Goal: Task Accomplishment & Management: Manage account settings

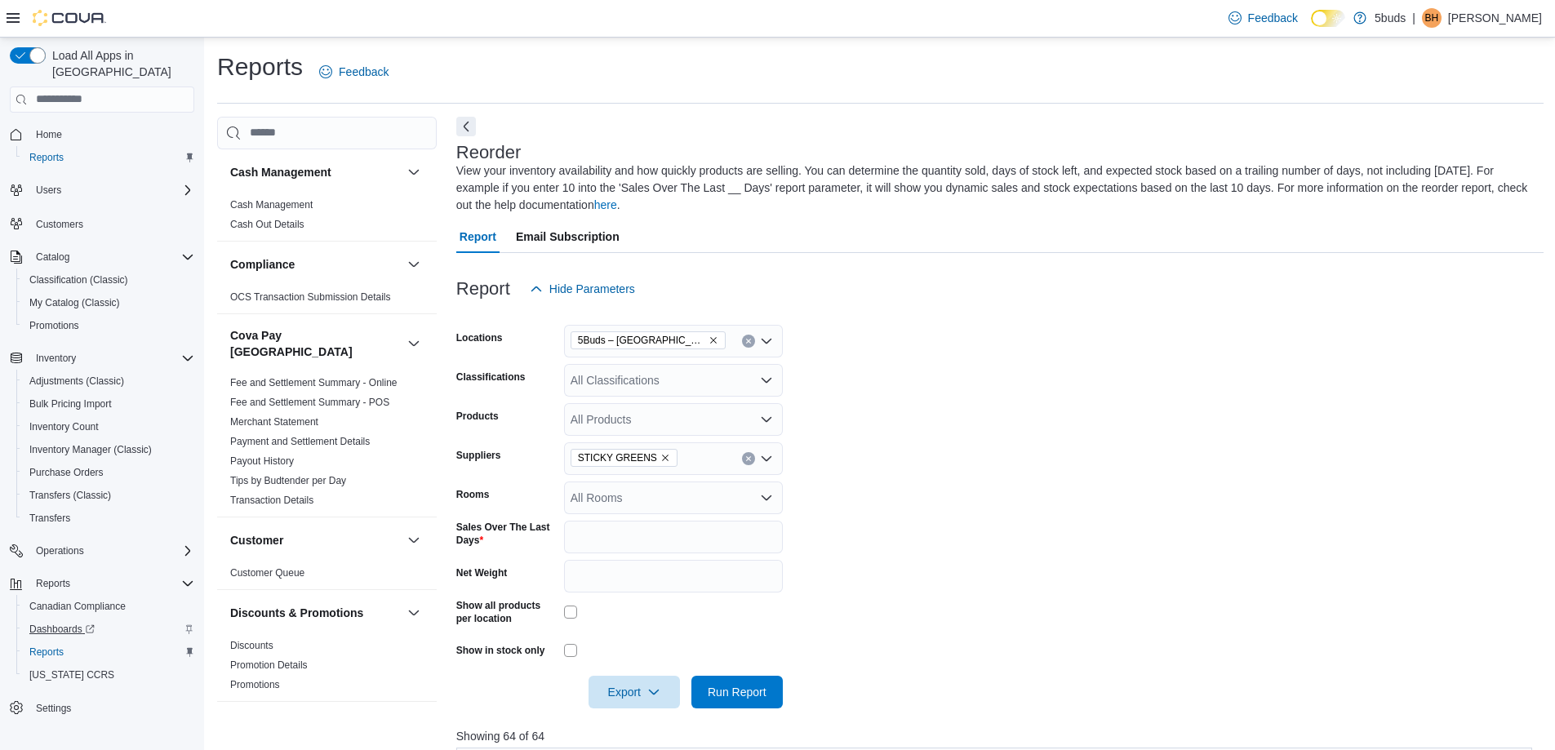
scroll to position [490, 0]
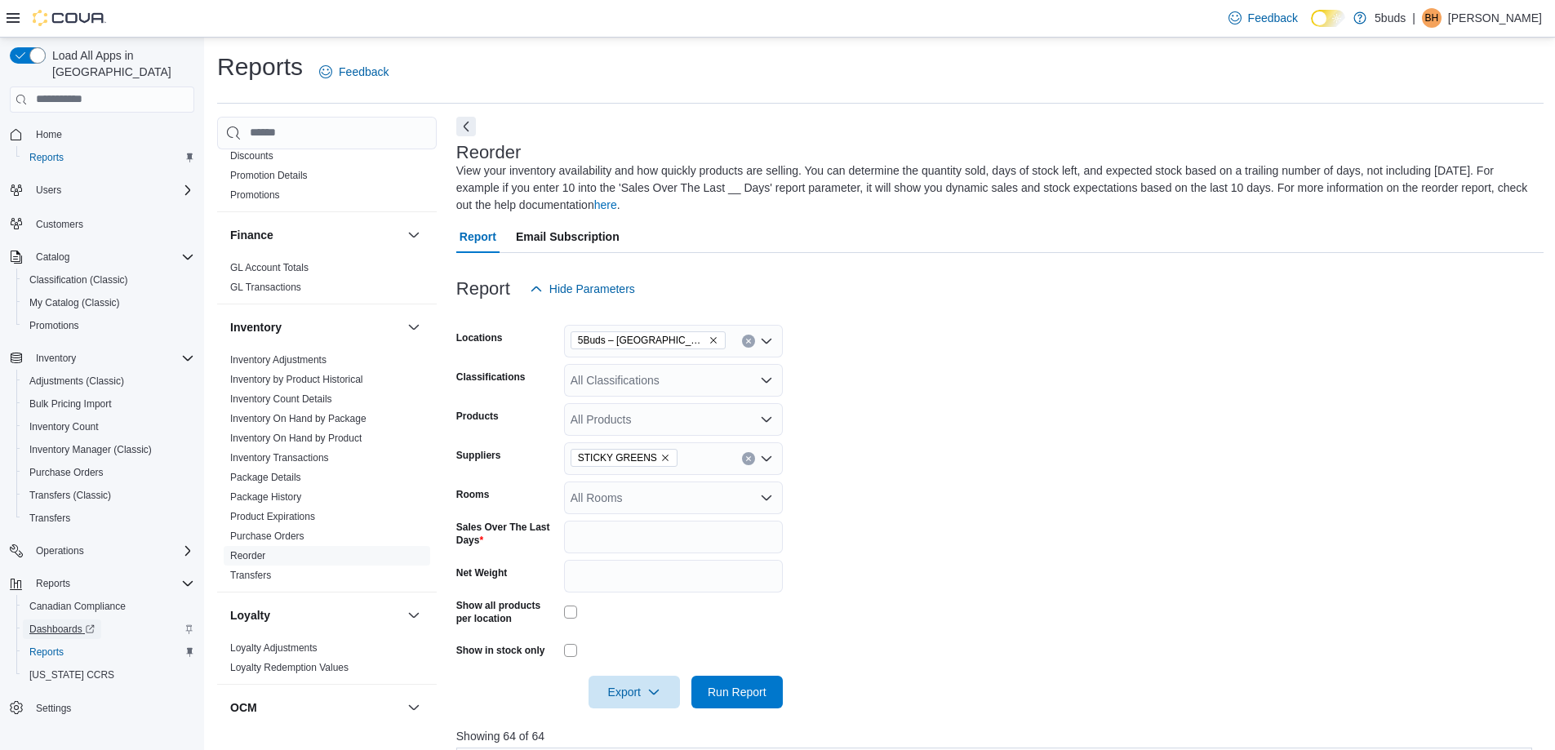
click at [63, 623] on span "Dashboards" at bounding box center [61, 629] width 65 height 13
click at [709, 339] on icon "Remove 5Buds – Yorkton from selection in this group" at bounding box center [714, 341] width 10 height 10
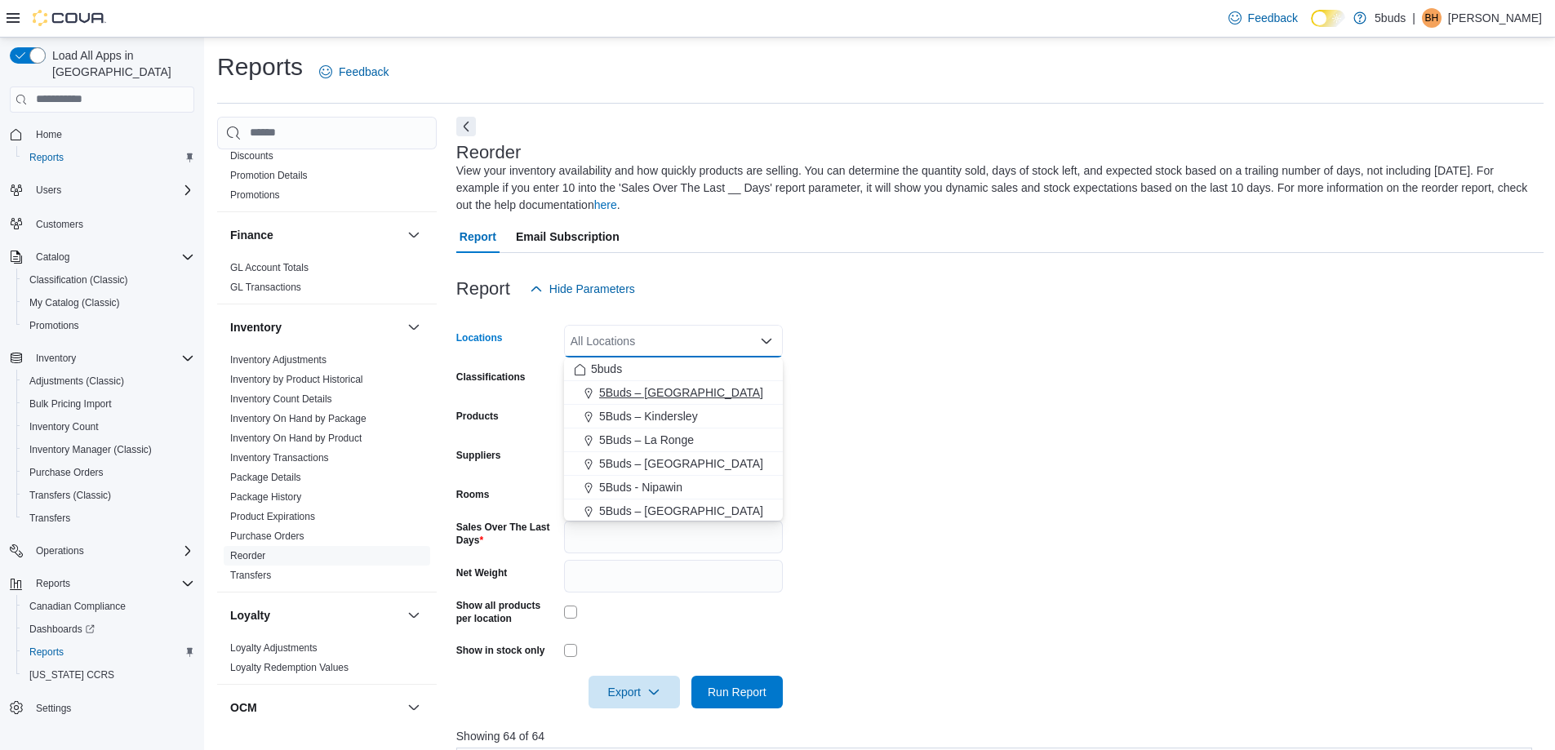
click at [647, 386] on span "5Buds – [GEOGRAPHIC_DATA]" at bounding box center [681, 393] width 164 height 16
click at [904, 384] on form "Locations 5Buds – [GEOGRAPHIC_DATA] Combo box. Selected. 5Buds – [GEOGRAPHIC_DA…" at bounding box center [1000, 506] width 1088 height 403
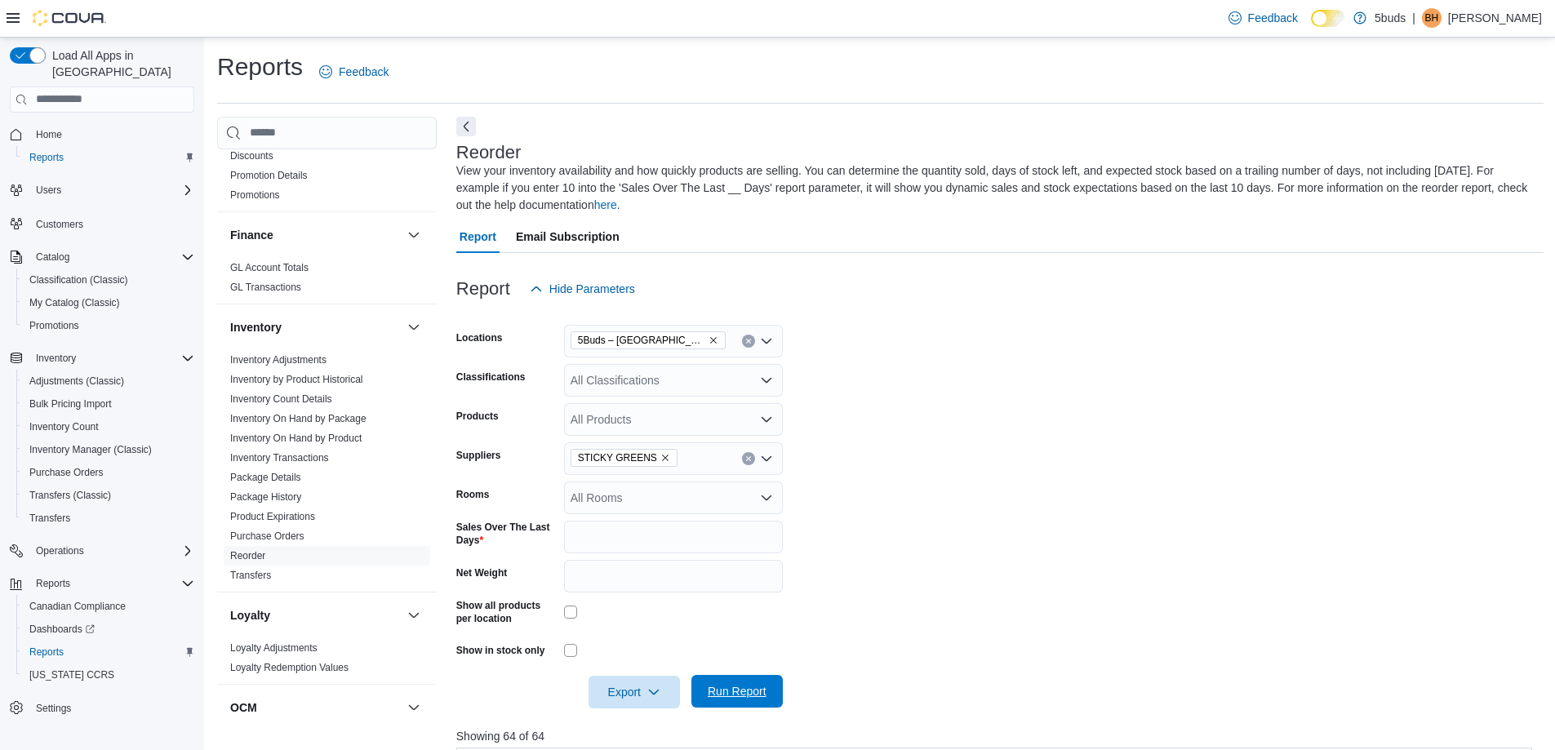
click at [756, 681] on span "Run Report" at bounding box center [737, 691] width 72 height 33
click at [630, 701] on span "Export" at bounding box center [634, 691] width 72 height 33
click at [645, 593] on span "Export to Excel" at bounding box center [636, 594] width 73 height 13
click at [709, 340] on icon "Remove 5Buds – Humboldt from selection in this group" at bounding box center [714, 341] width 10 height 10
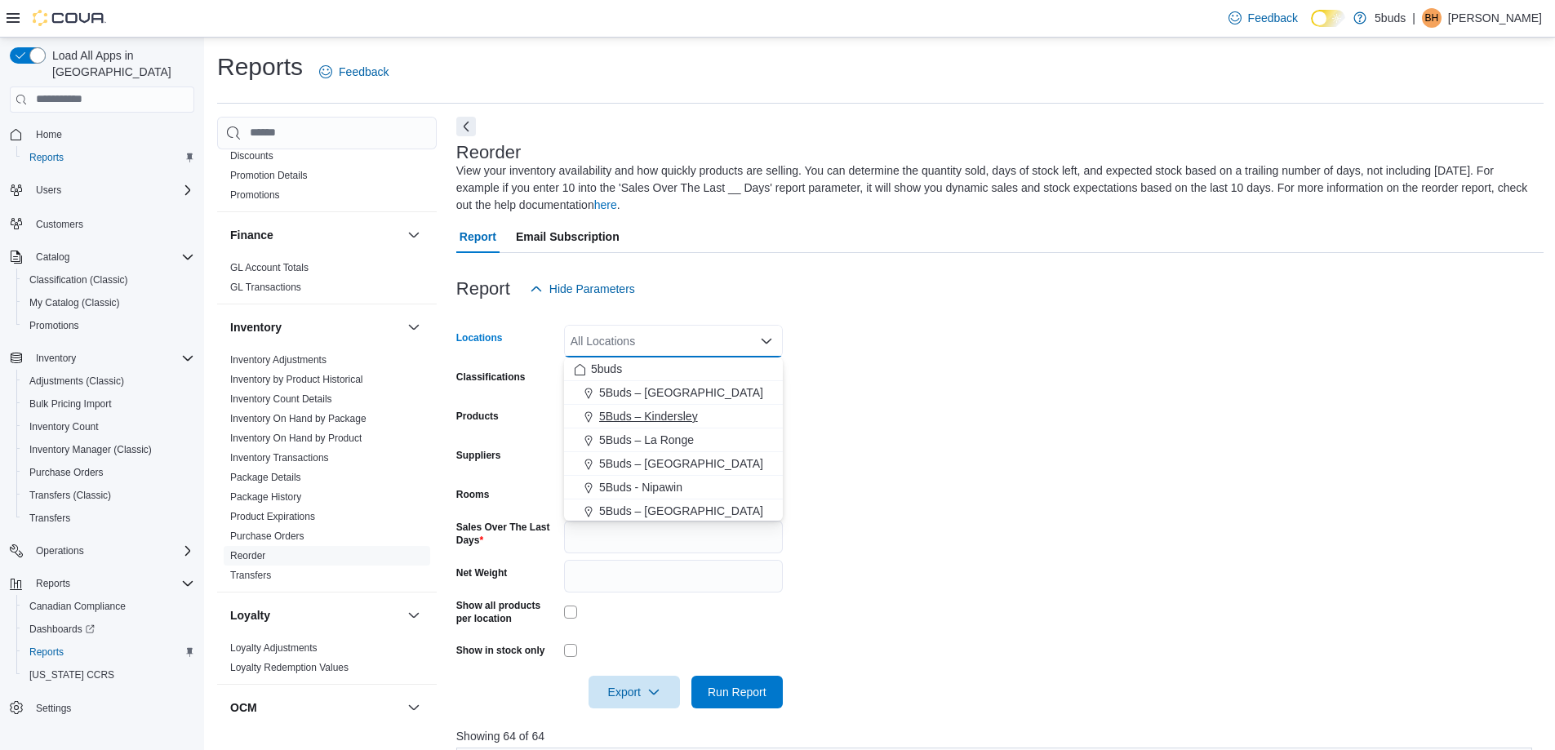
click at [647, 413] on span "5Buds – Kindersley" at bounding box center [648, 416] width 99 height 16
click at [950, 409] on form "Locations 5Buds – Kindersley Combo box. Selected. 5Buds – Kindersley. Press Bac…" at bounding box center [1000, 506] width 1088 height 403
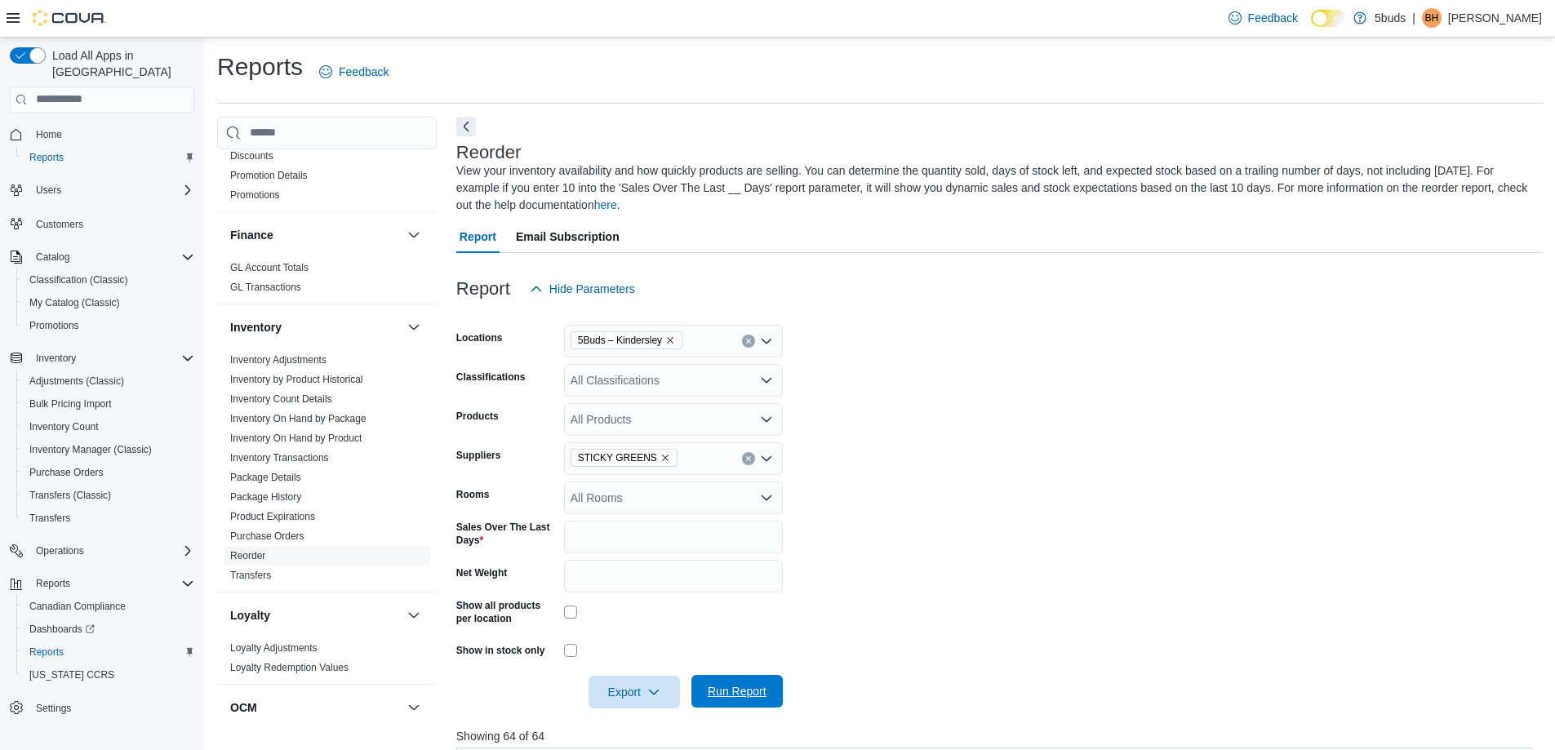
click at [742, 689] on span "Run Report" at bounding box center [737, 691] width 59 height 16
click at [630, 687] on span "Export" at bounding box center [634, 691] width 72 height 33
click at [647, 603] on button "Export to Excel" at bounding box center [636, 594] width 93 height 33
click at [670, 343] on icon "Remove 5Buds – Kindersley from selection in this group" at bounding box center [670, 341] width 10 height 10
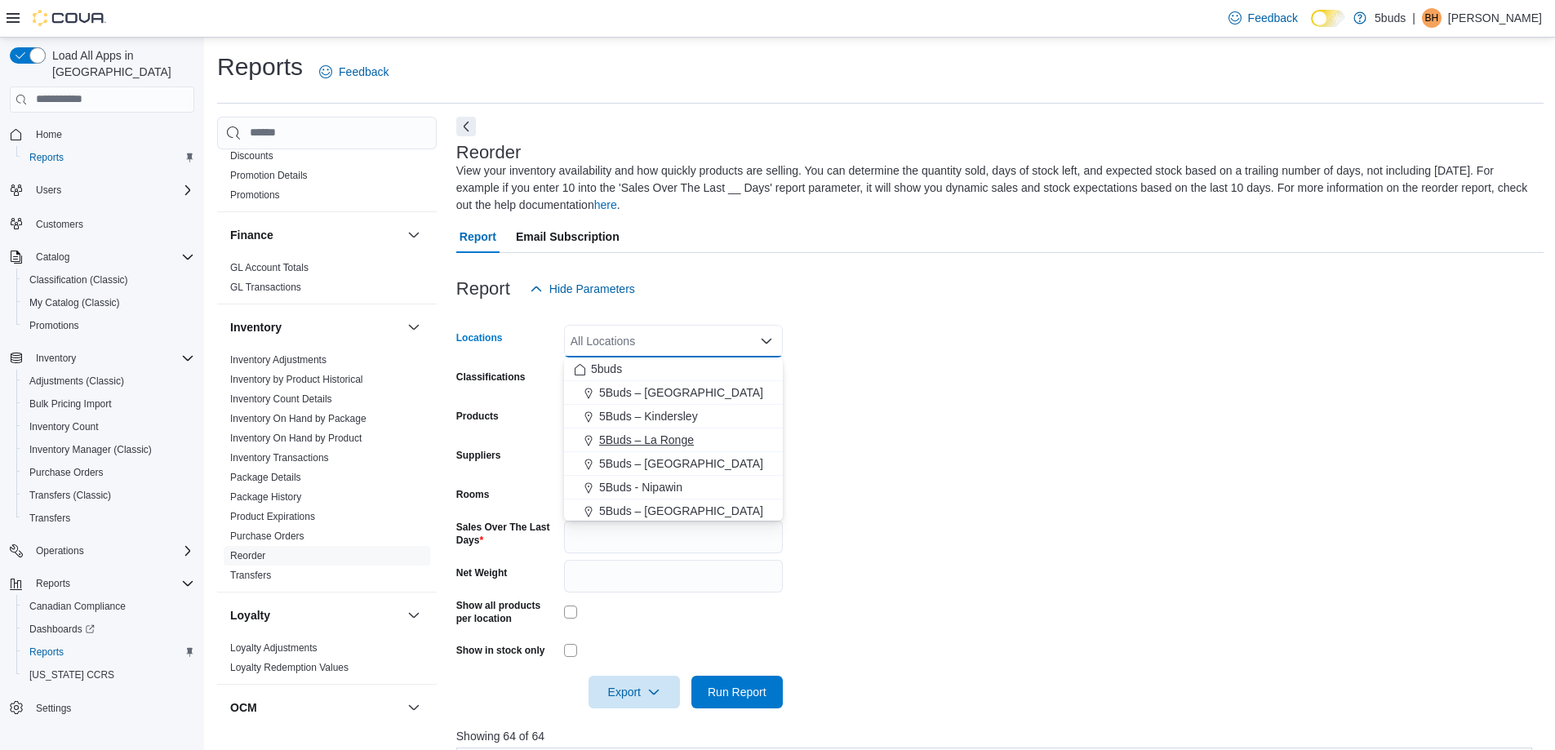
click at [647, 442] on span "5Buds – La Ronge" at bounding box center [646, 440] width 95 height 16
click at [1063, 515] on form "Locations 5Buds – [GEOGRAPHIC_DATA] Combo box. Selected. 5Buds – [GEOGRAPHIC_DA…" at bounding box center [1000, 506] width 1088 height 403
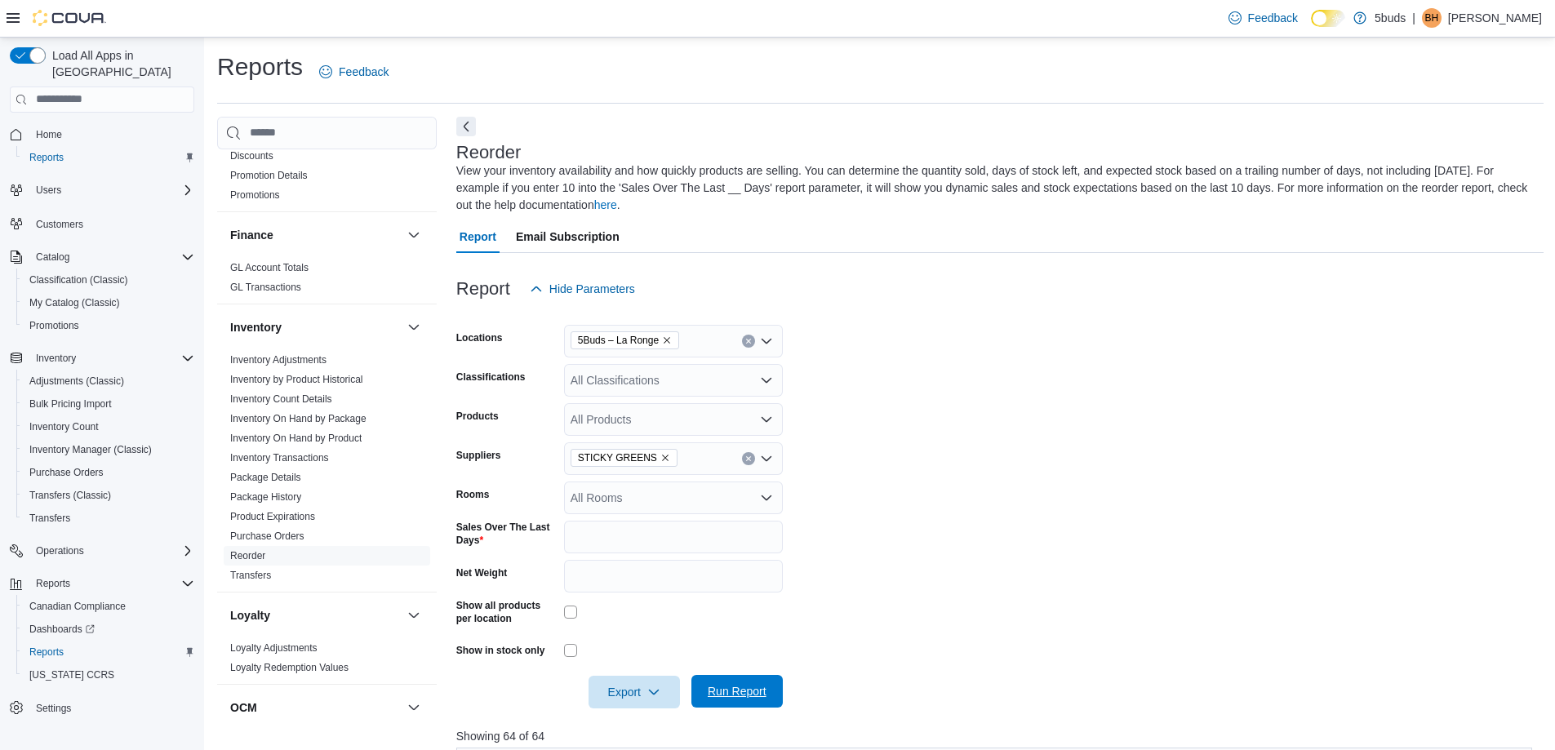
click at [750, 695] on span "Run Report" at bounding box center [737, 691] width 59 height 16
click at [631, 686] on span "Export" at bounding box center [634, 691] width 72 height 33
click at [626, 598] on span "Export to Excel" at bounding box center [636, 594] width 73 height 13
click at [666, 340] on icon "Remove 5Buds – La Ronge from selection in this group" at bounding box center [667, 341] width 10 height 10
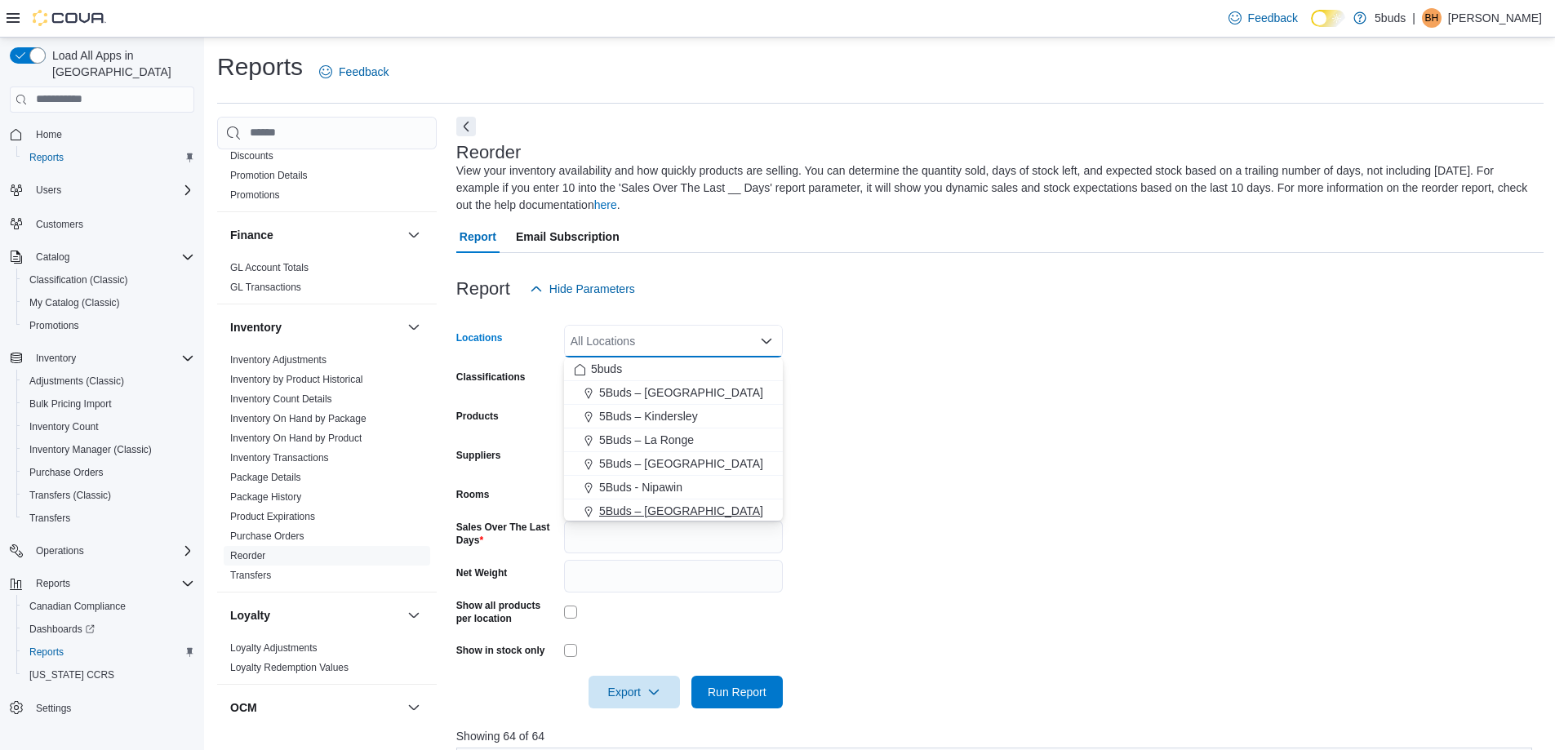
click at [672, 507] on span "5Buds – [GEOGRAPHIC_DATA]" at bounding box center [681, 511] width 164 height 16
click at [1042, 481] on form "Locations 5Buds – [GEOGRAPHIC_DATA] Combo box. Selected. 5Buds – [GEOGRAPHIC_DA…" at bounding box center [1000, 506] width 1088 height 403
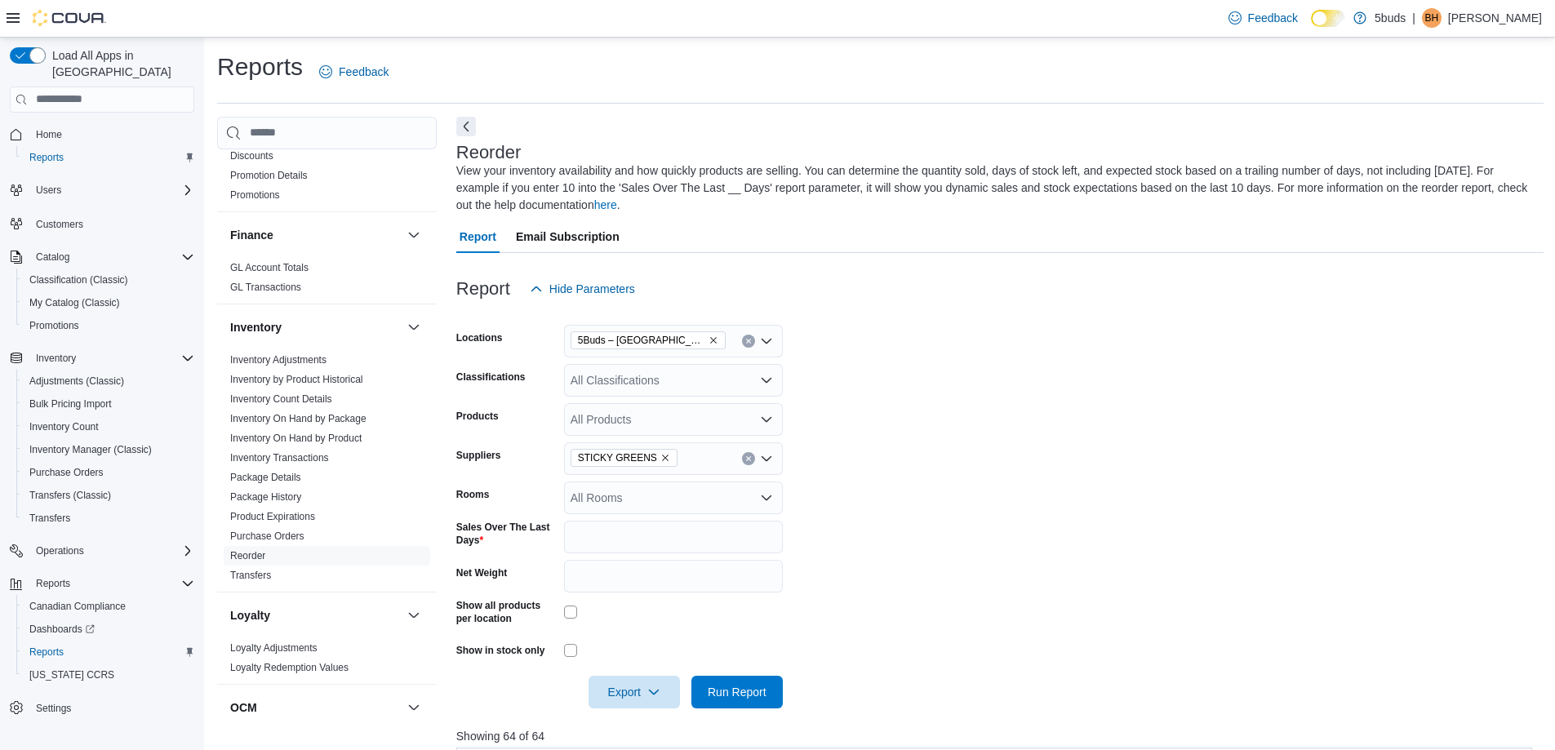
click at [709, 336] on icon "Remove 5Buds – North Battleford from selection in this group" at bounding box center [714, 341] width 10 height 10
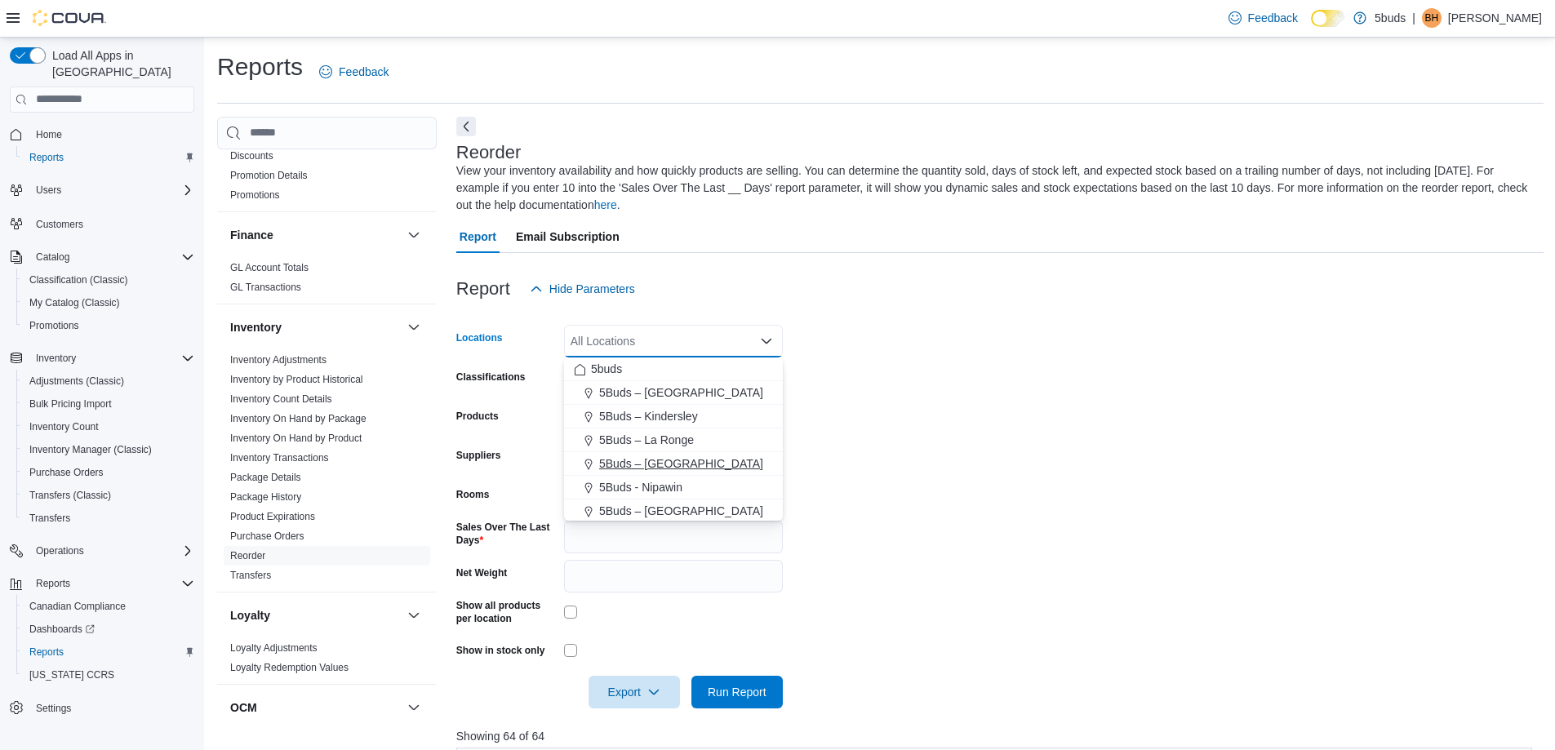
click at [664, 461] on span "5Buds – [GEOGRAPHIC_DATA]" at bounding box center [681, 464] width 164 height 16
click at [955, 431] on form "Locations 5Buds – [GEOGRAPHIC_DATA] box. Selected. 5Buds – [GEOGRAPHIC_DATA]. P…" at bounding box center [1000, 506] width 1088 height 403
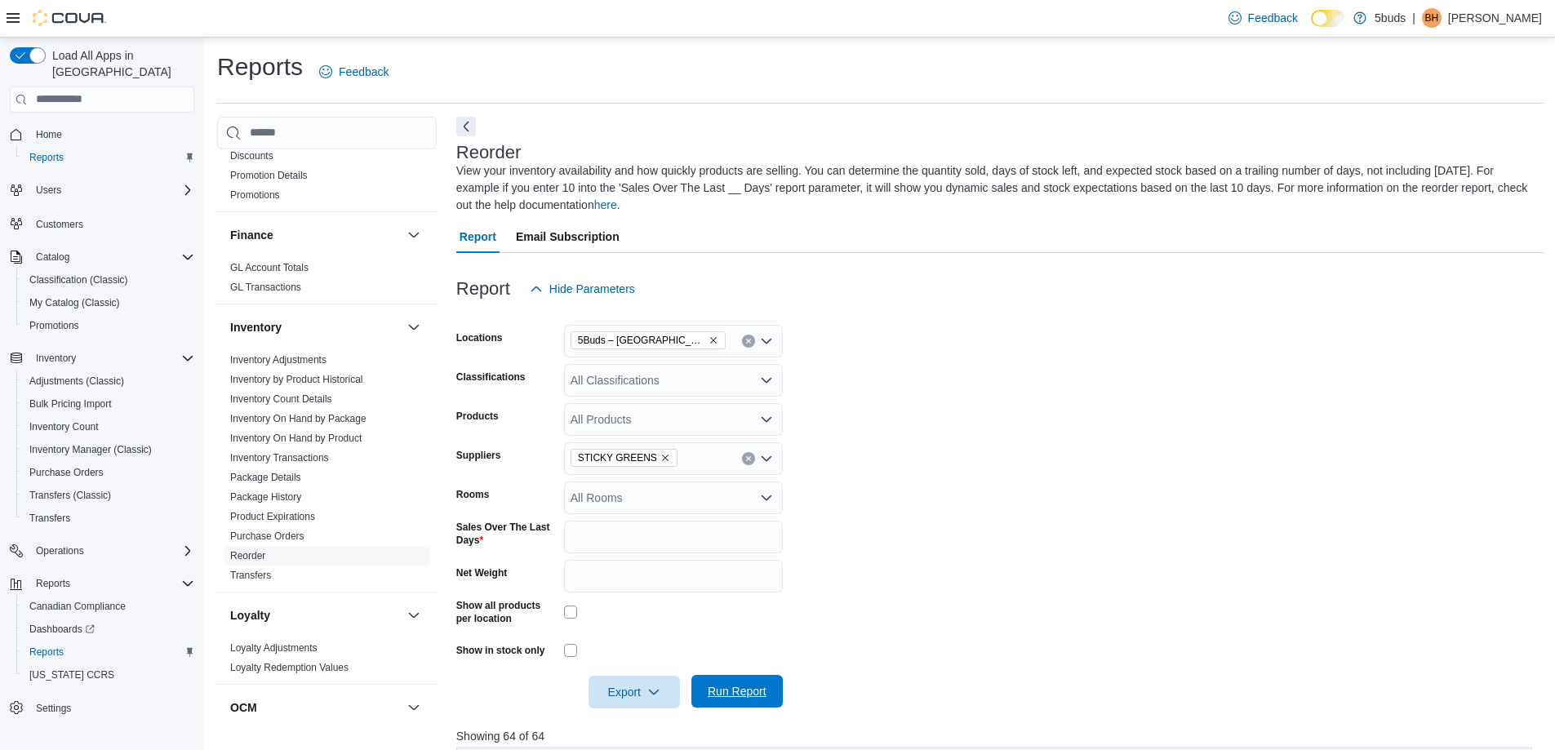
click at [740, 696] on span "Run Report" at bounding box center [737, 691] width 59 height 16
click at [635, 695] on span "Export" at bounding box center [634, 691] width 72 height 33
click at [660, 589] on span "Export to Excel" at bounding box center [636, 594] width 73 height 13
click at [709, 341] on icon "Remove 5Buds – Meadow Lake from selection in this group" at bounding box center [714, 341] width 10 height 10
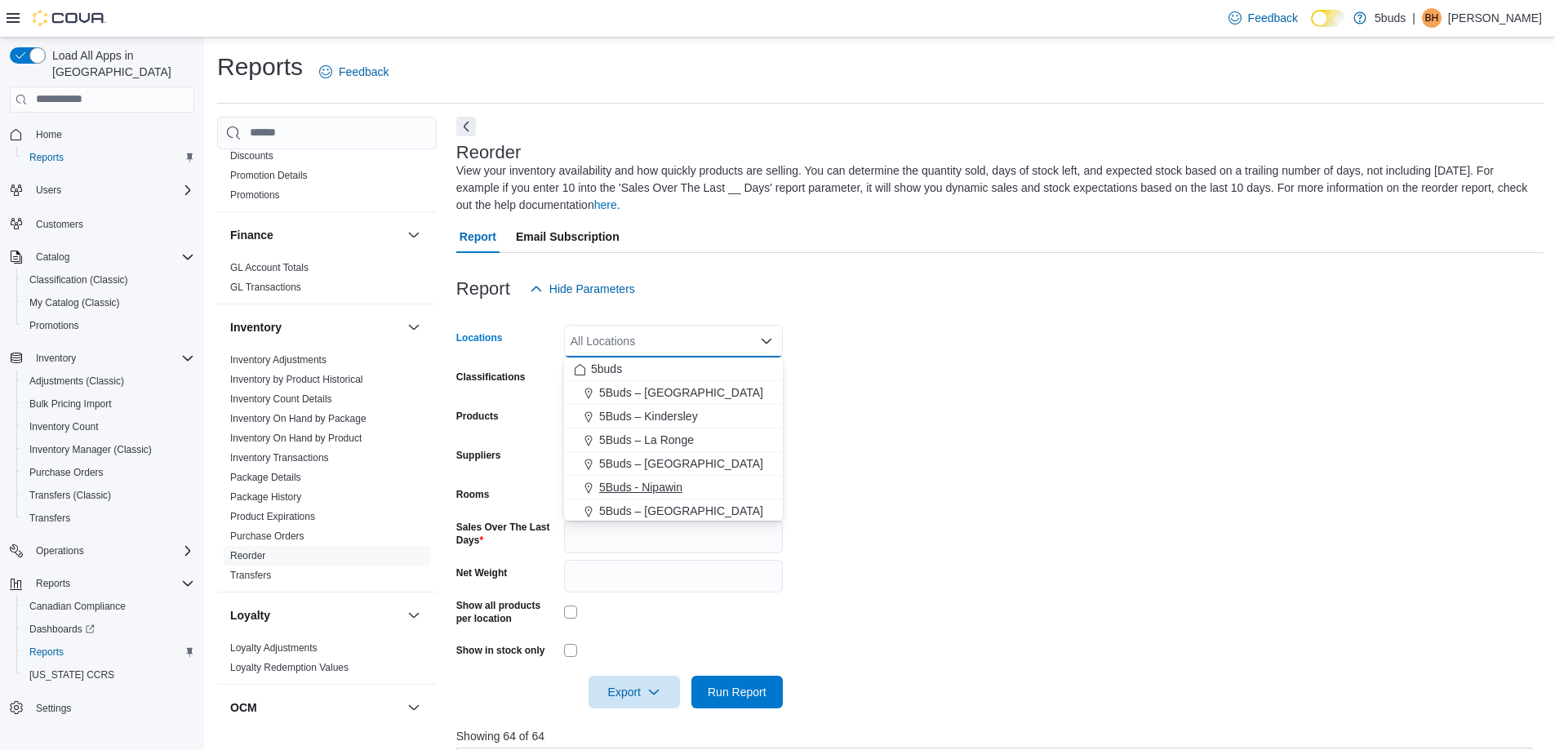
click at [656, 486] on span "5Buds - Nipawin" at bounding box center [640, 487] width 83 height 16
click at [1124, 705] on form "Locations 5Buds - [GEOGRAPHIC_DATA] Combo box. Selected. 5Buds - [GEOGRAPHIC_DA…" at bounding box center [1000, 506] width 1088 height 403
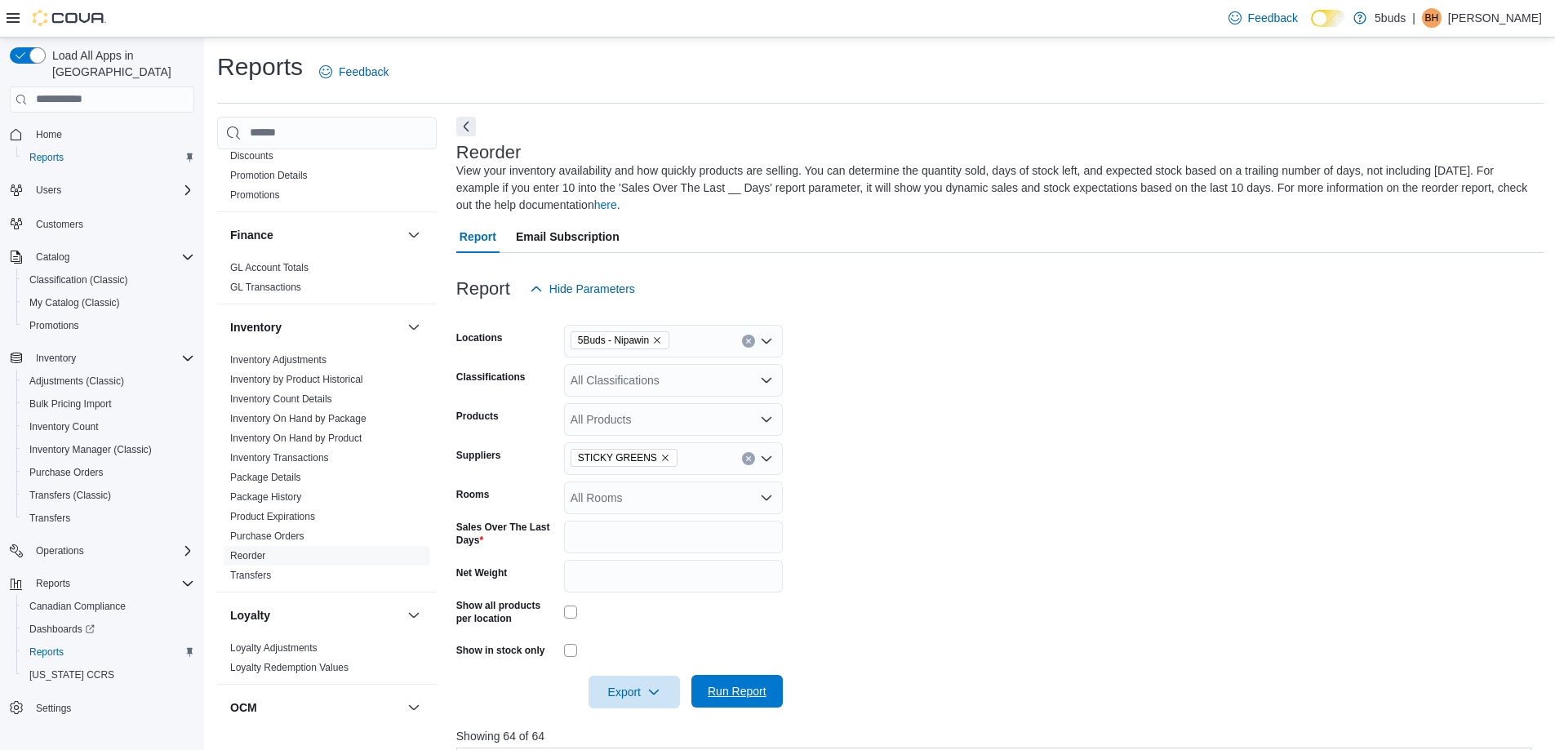
click at [705, 698] on span "Run Report" at bounding box center [737, 691] width 72 height 33
click at [646, 689] on span "Export" at bounding box center [634, 691] width 72 height 33
click at [666, 594] on span "Export to Excel" at bounding box center [636, 594] width 73 height 13
click at [660, 340] on icon "Remove 5Buds - Nipawin from selection in this group" at bounding box center [657, 340] width 7 height 7
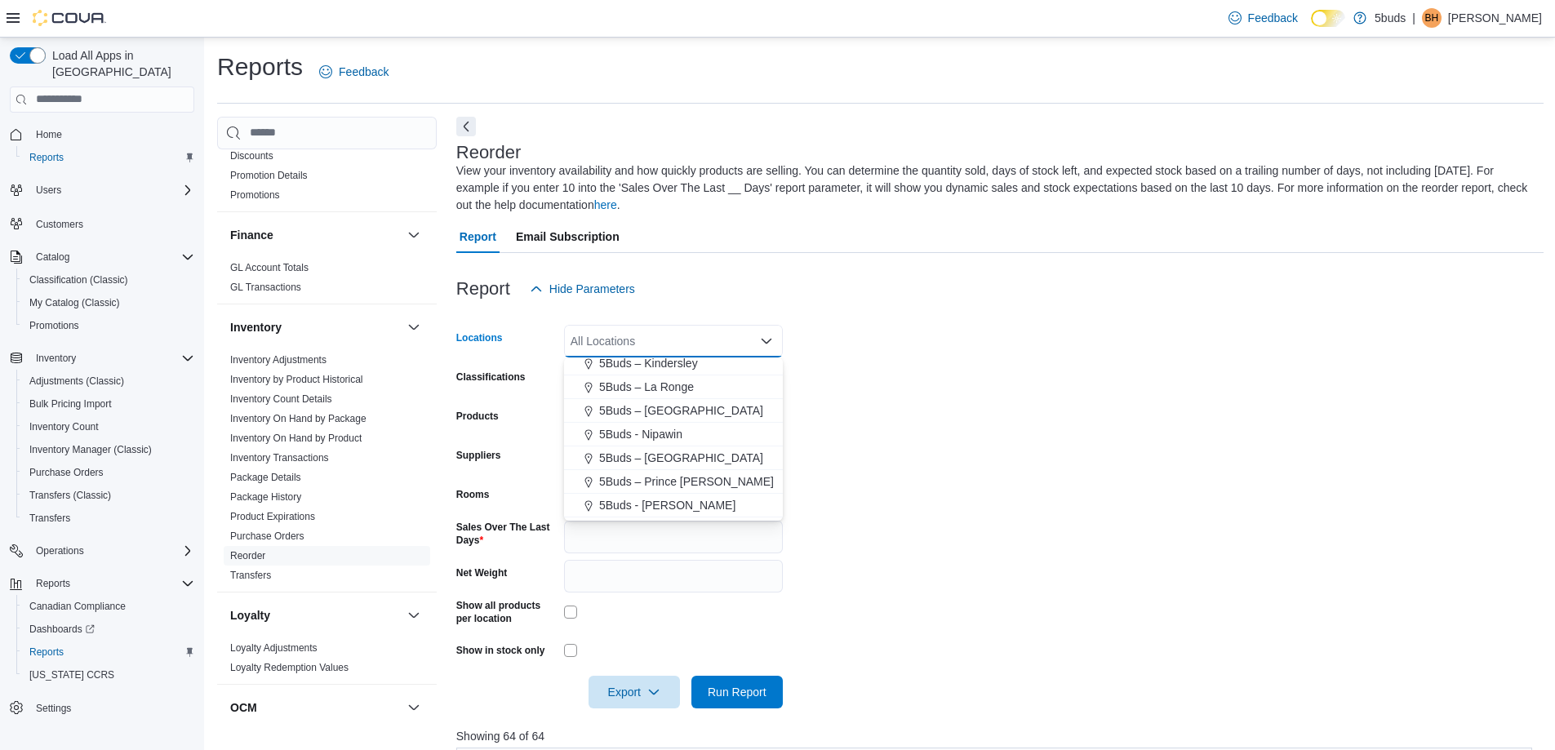
scroll to position [82, 0]
click at [694, 435] on span "5Buds – [GEOGRAPHIC_DATA]" at bounding box center [681, 429] width 164 height 16
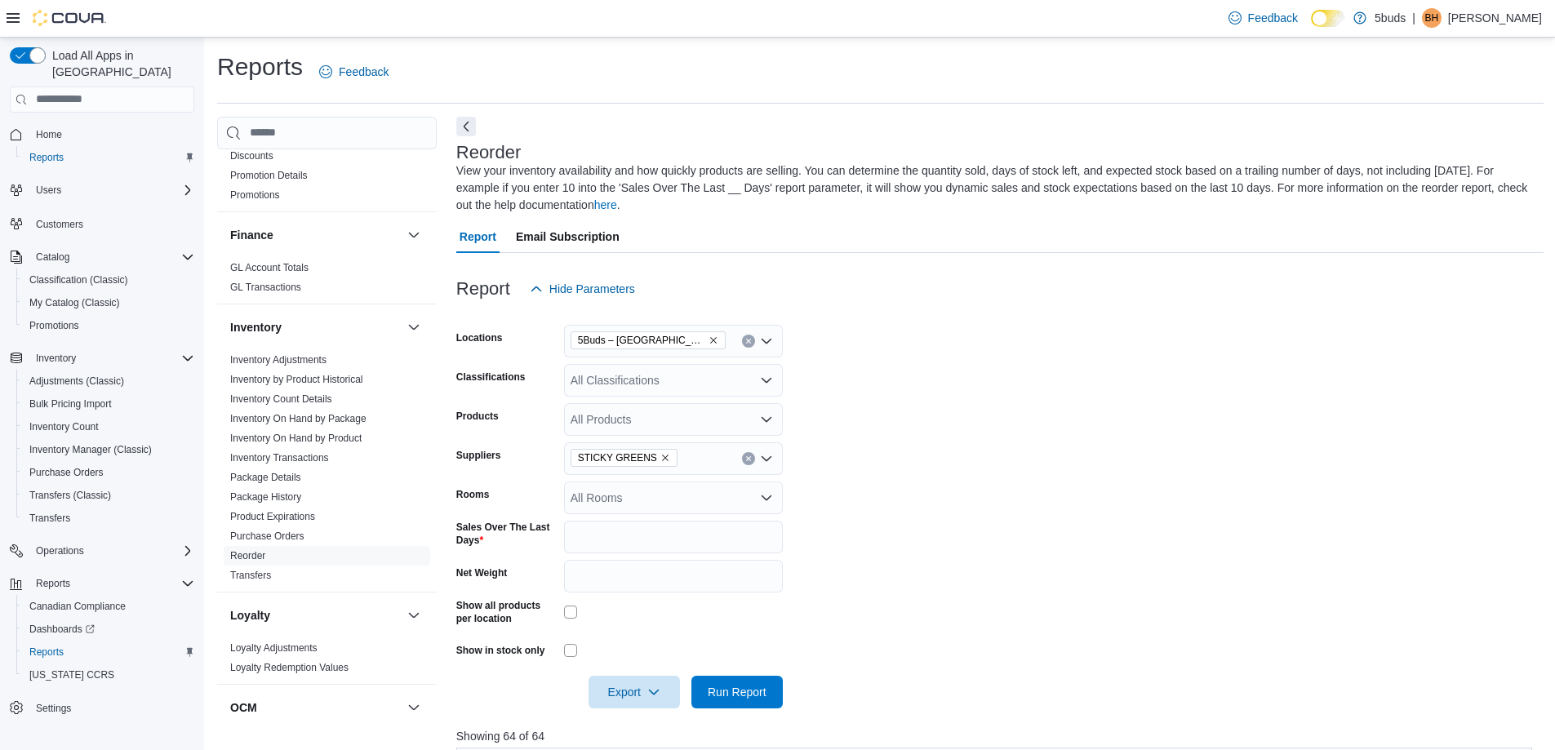
click at [1077, 433] on form "Locations 5Buds – North Battleford Classifications All Classifications Products…" at bounding box center [1000, 506] width 1088 height 403
click at [758, 696] on span "Run Report" at bounding box center [737, 691] width 59 height 16
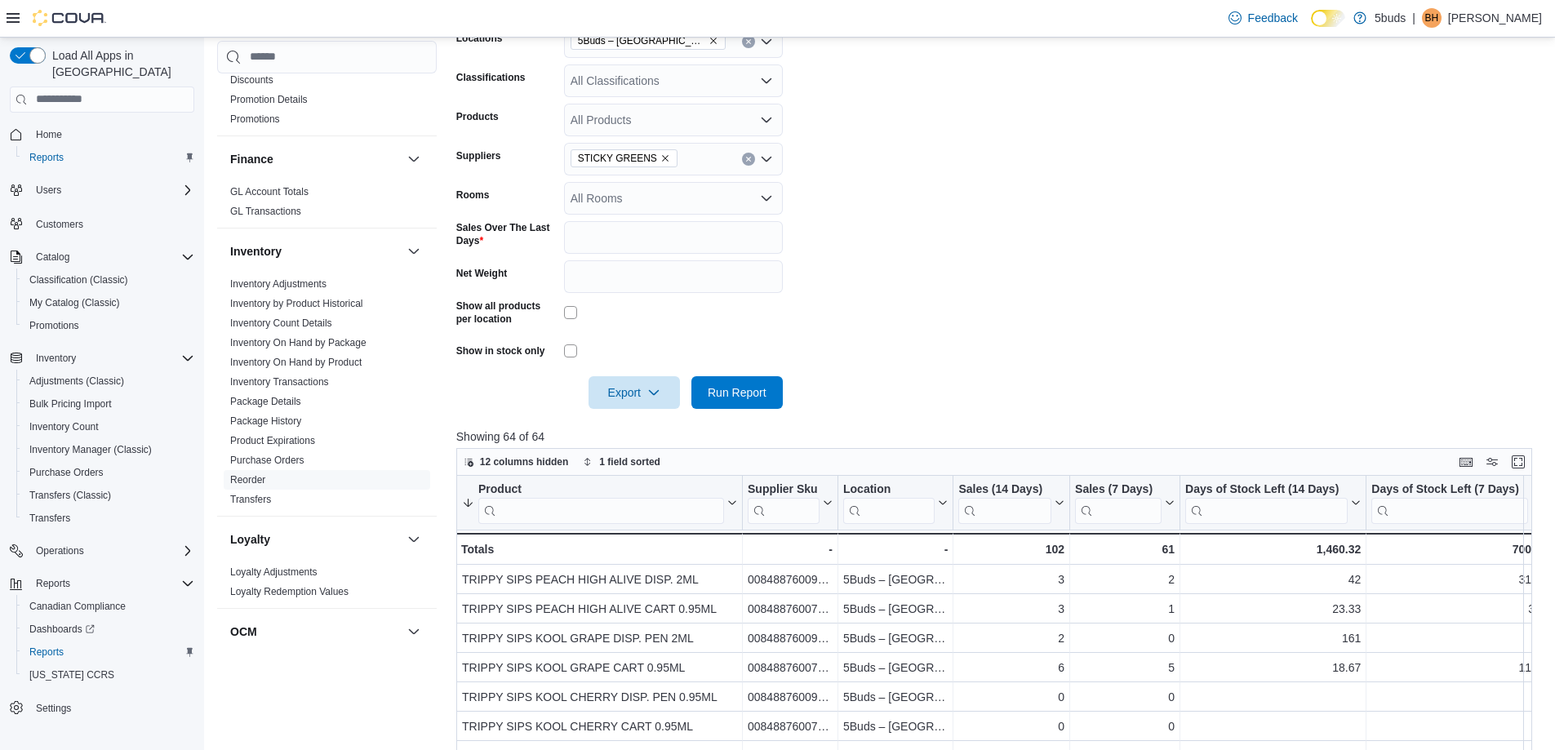
scroll to position [327, 0]
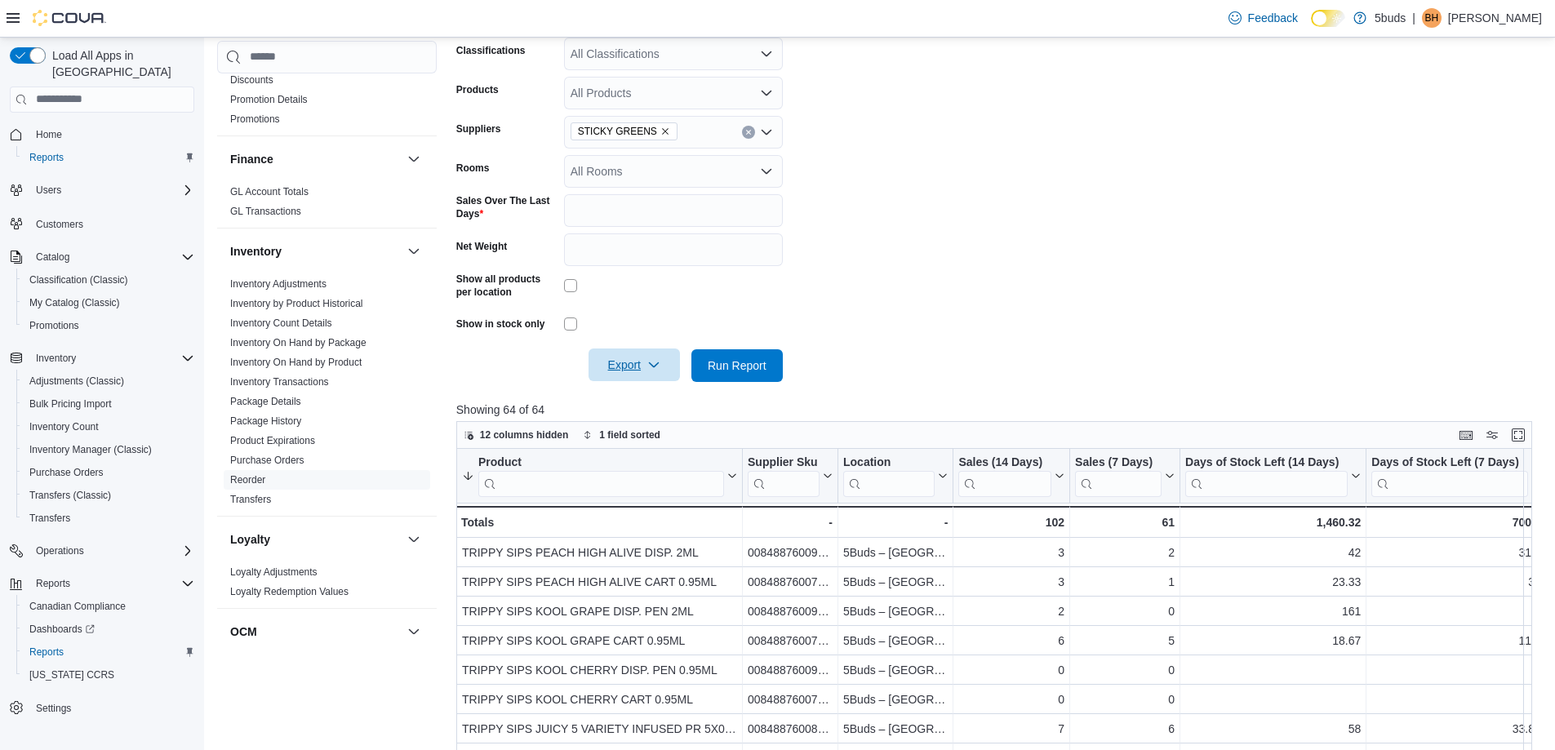
click at [651, 365] on icon "button" at bounding box center [654, 365] width 10 height 5
click at [634, 403] on span "Export to Excel" at bounding box center [636, 398] width 73 height 13
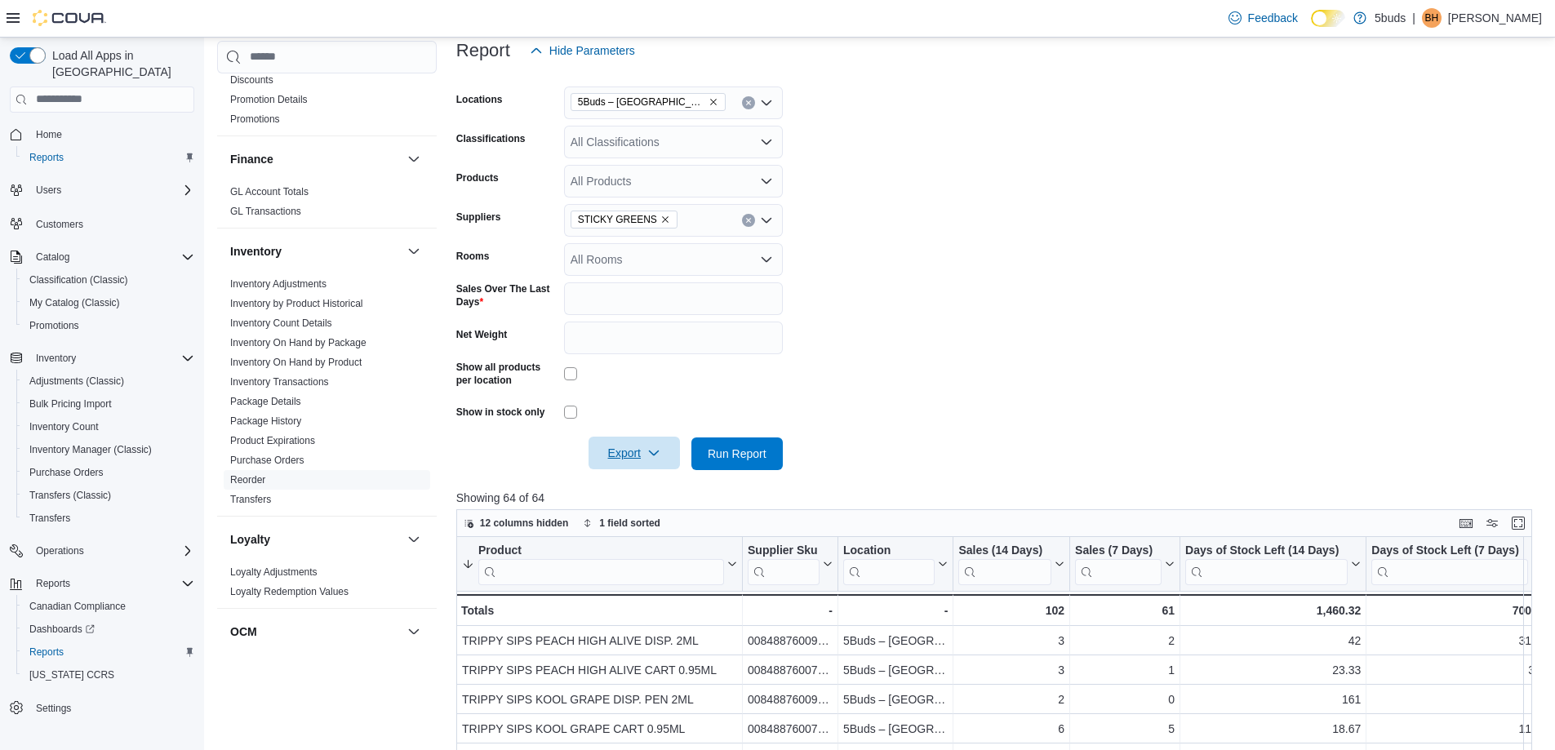
scroll to position [82, 0]
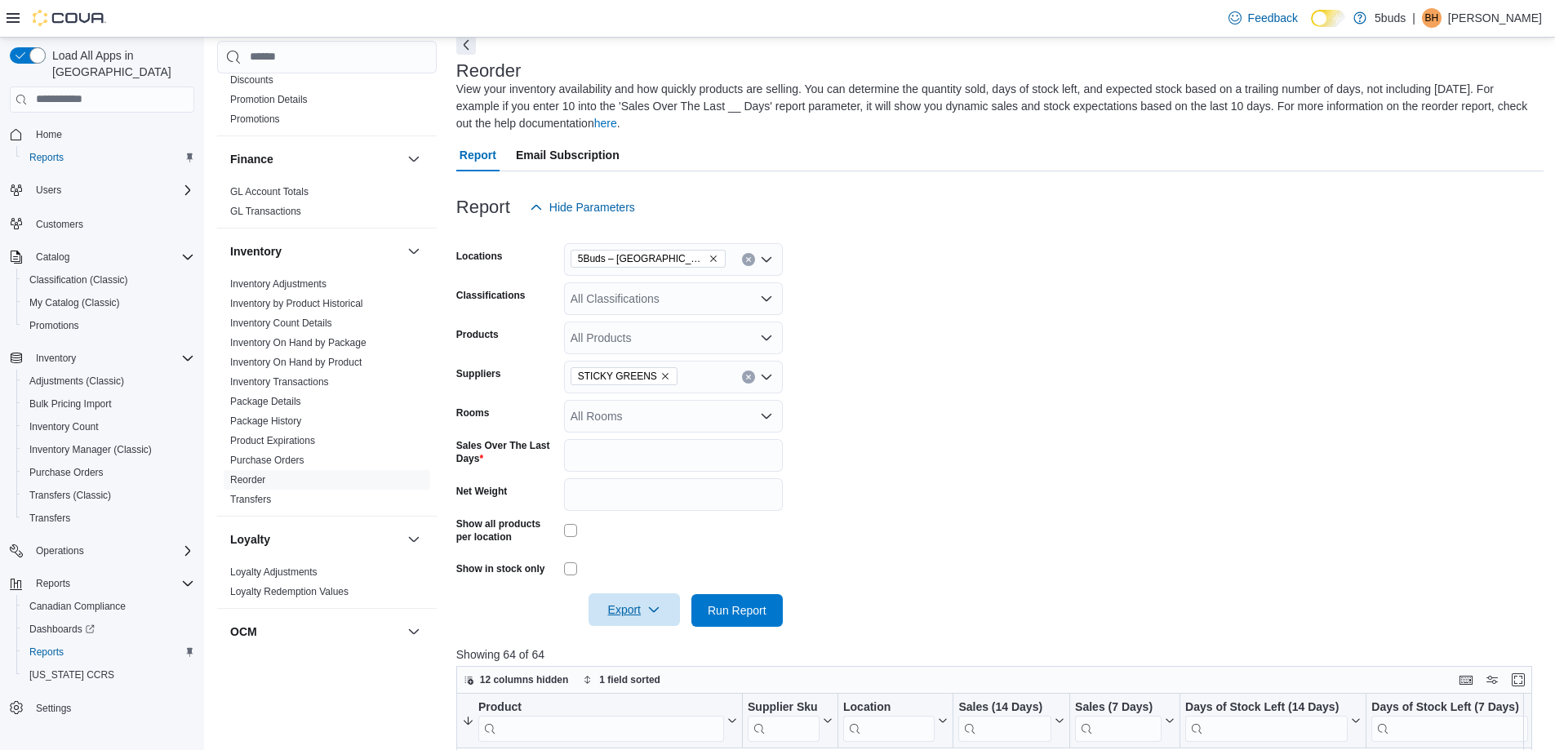
click at [709, 257] on icon "Remove 5Buds – North Battleford from selection in this group" at bounding box center [714, 259] width 10 height 10
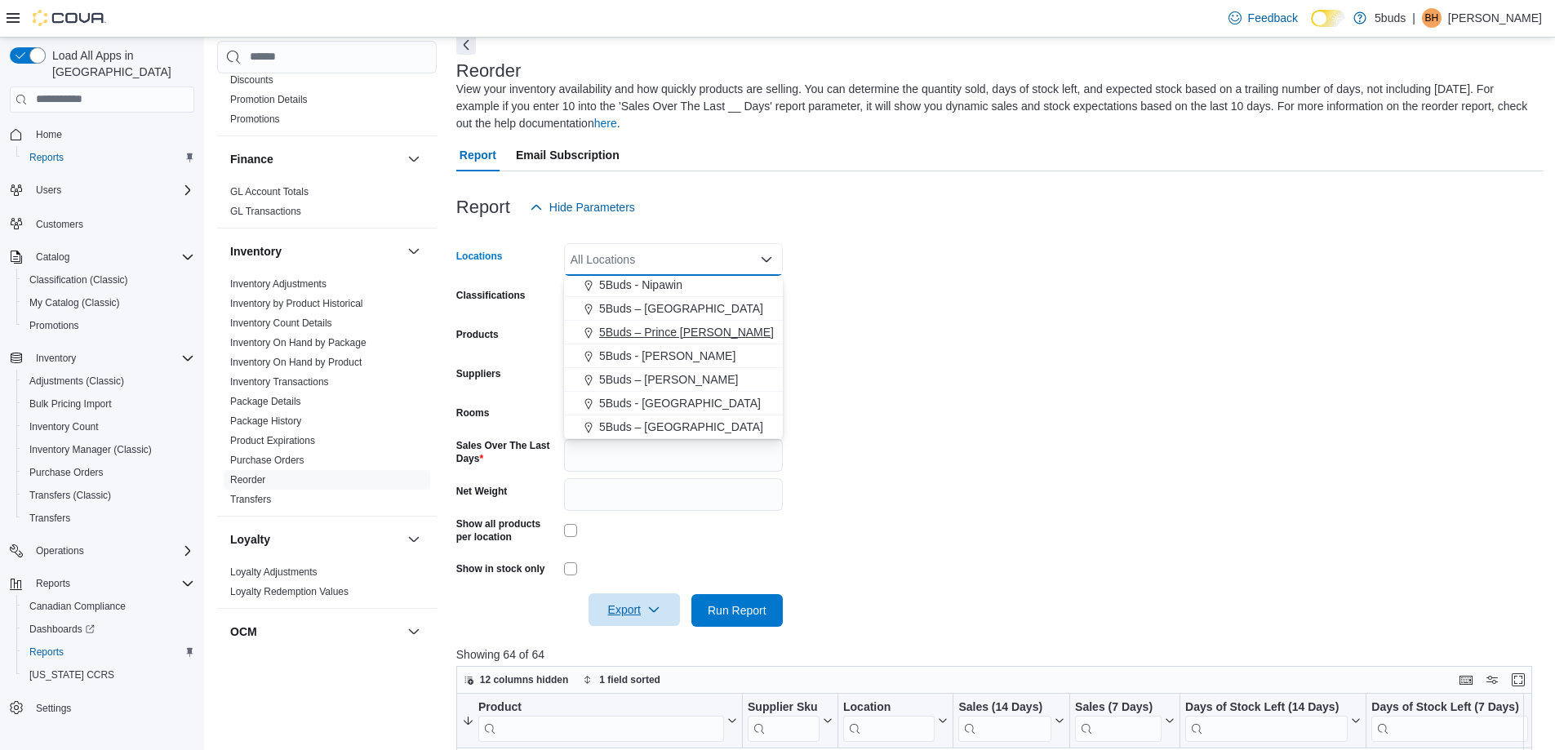
click at [692, 332] on span "5Buds – Prince [PERSON_NAME]" at bounding box center [686, 332] width 175 height 16
click at [1138, 304] on form "Locations 5Buds – Prince [PERSON_NAME] box. Selected. 5Buds – Prince [PERSON_NA…" at bounding box center [1000, 425] width 1088 height 403
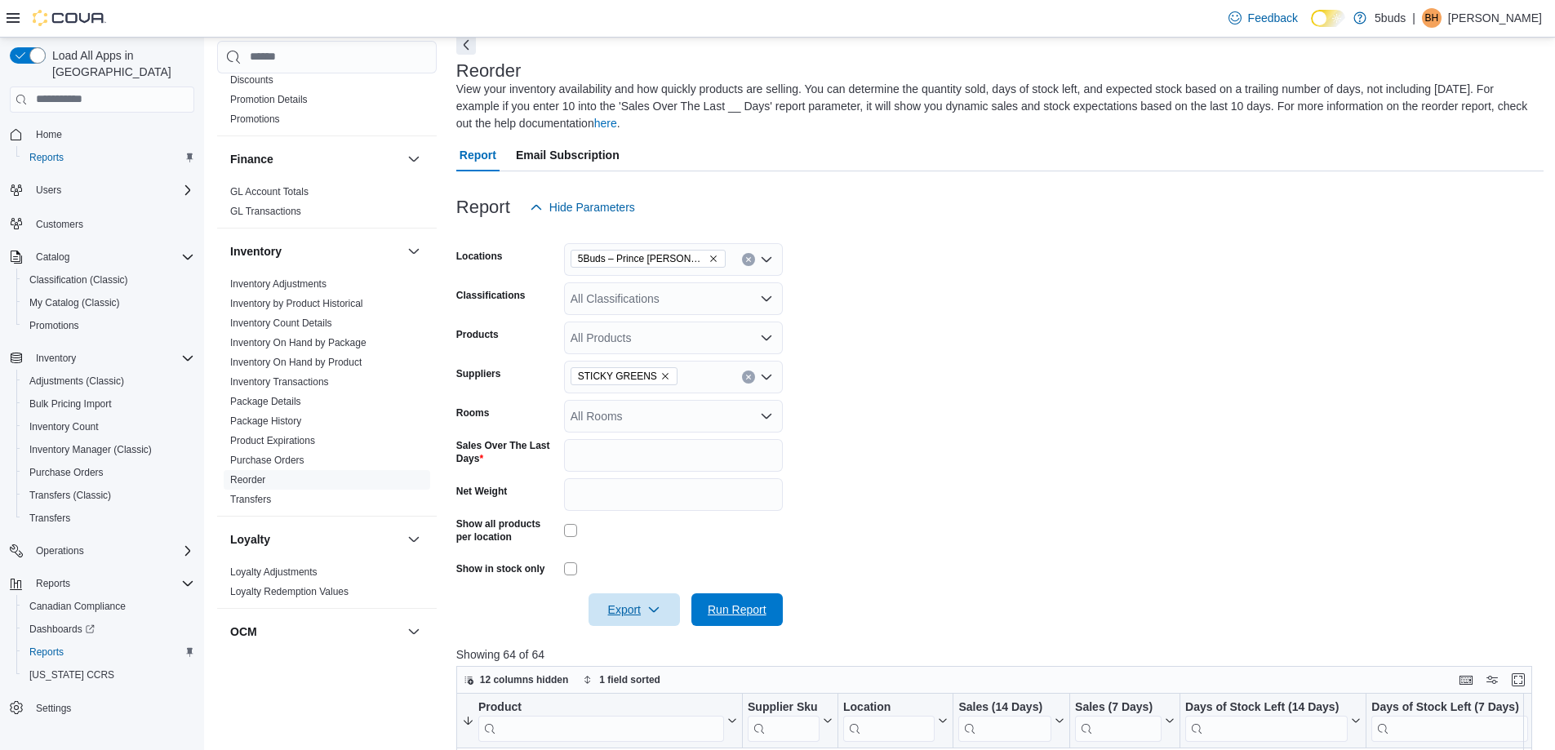
click at [710, 607] on span "Run Report" at bounding box center [737, 610] width 59 height 16
click at [621, 605] on span "Export" at bounding box center [634, 610] width 72 height 33
click at [647, 650] on button "Export to Excel" at bounding box center [636, 643] width 93 height 33
click at [679, 265] on span "5Buds – Prince [PERSON_NAME]" at bounding box center [648, 259] width 140 height 16
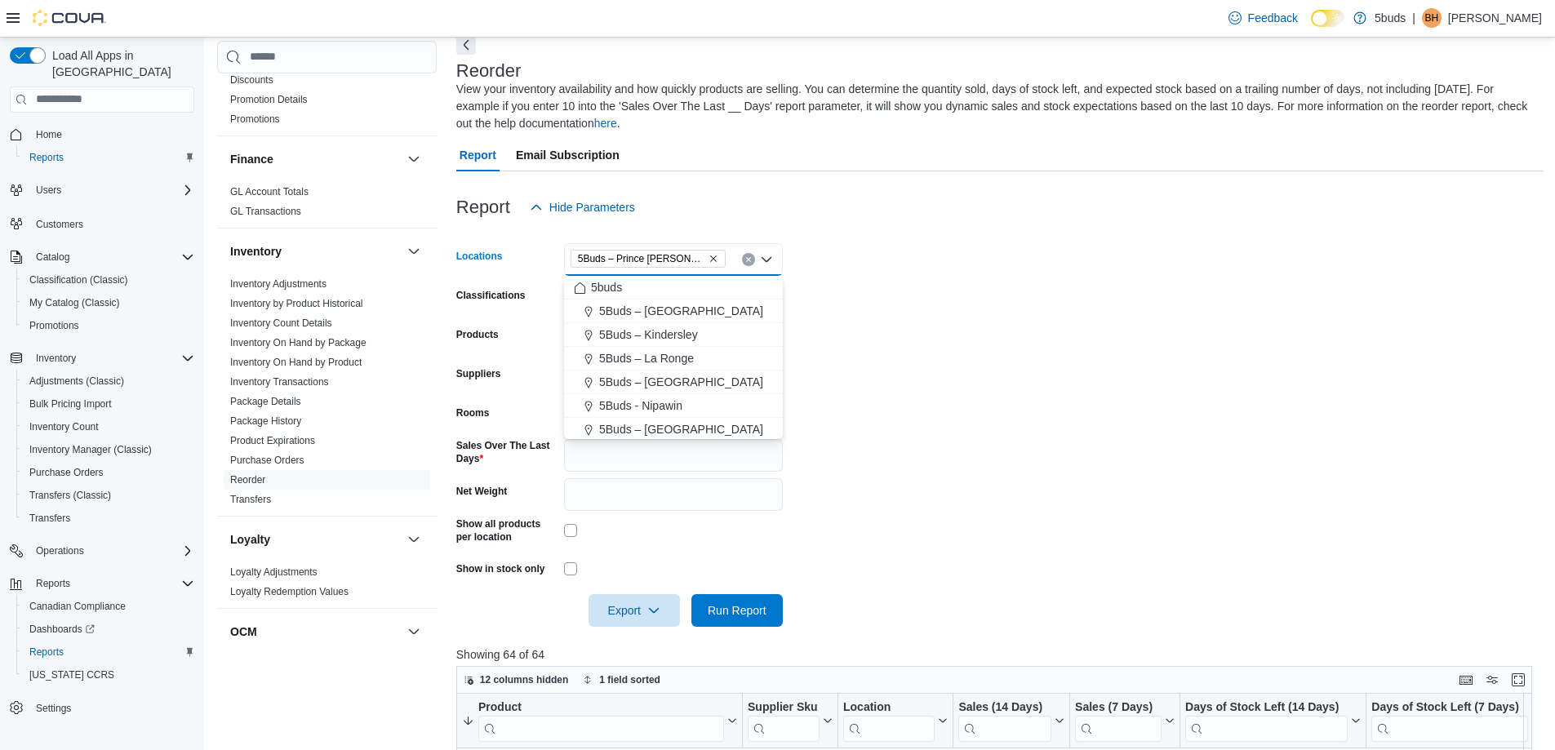
click at [709, 260] on icon "Remove 5Buds – Prince Albert from selection in this group" at bounding box center [714, 259] width 10 height 10
click at [679, 377] on span "5Buds – [PERSON_NAME]" at bounding box center [668, 379] width 139 height 16
click at [1138, 355] on form "Locations 5Buds – [PERSON_NAME] Combo box. Selected. 5Buds – [PERSON_NAME]. Pre…" at bounding box center [1000, 425] width 1088 height 403
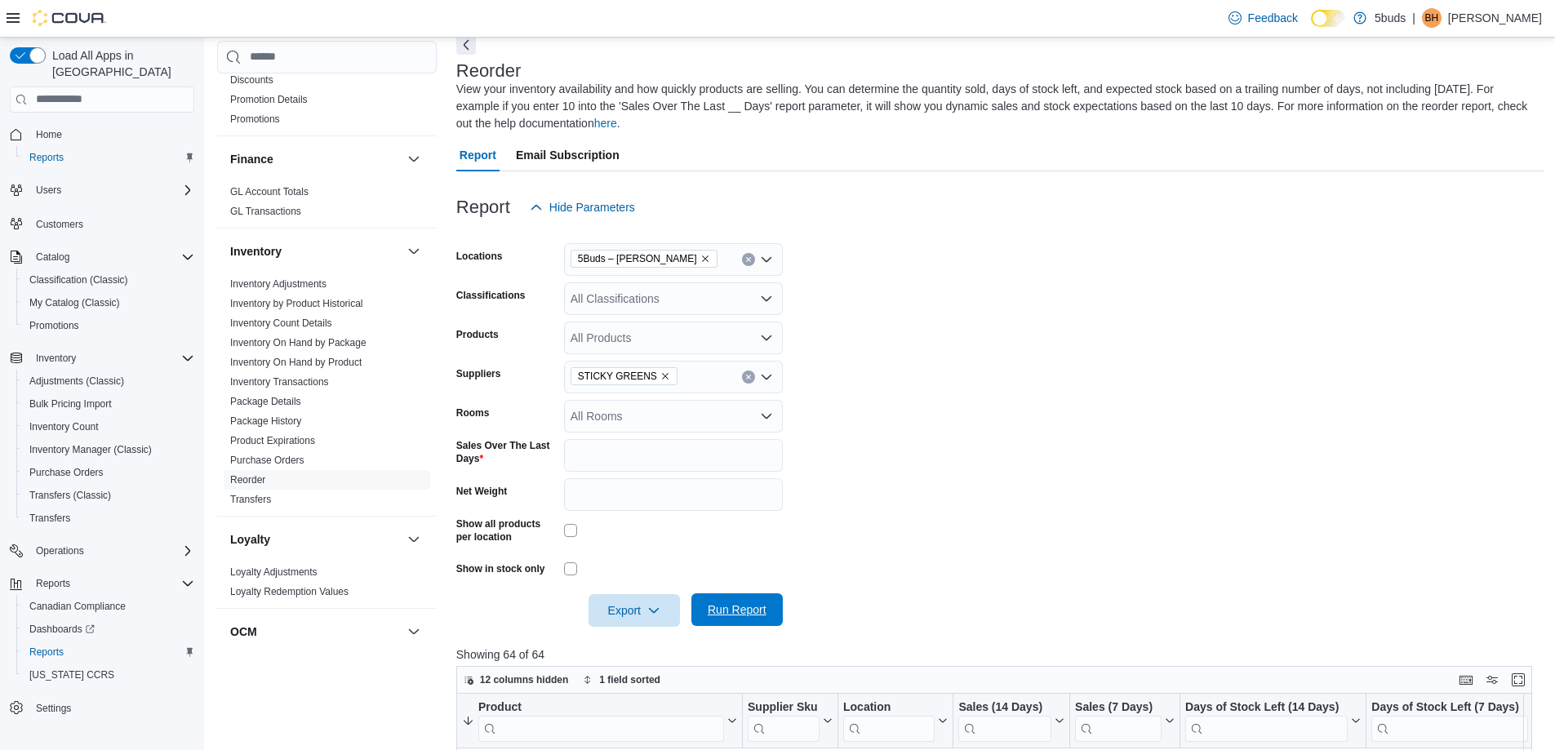
click at [767, 619] on span "Run Report" at bounding box center [737, 610] width 72 height 33
click at [627, 616] on span "Export" at bounding box center [634, 610] width 72 height 33
click at [622, 647] on span "Export to Excel" at bounding box center [636, 643] width 73 height 13
click at [701, 254] on icon "Remove 5Buds – Warman from selection in this group" at bounding box center [706, 259] width 10 height 10
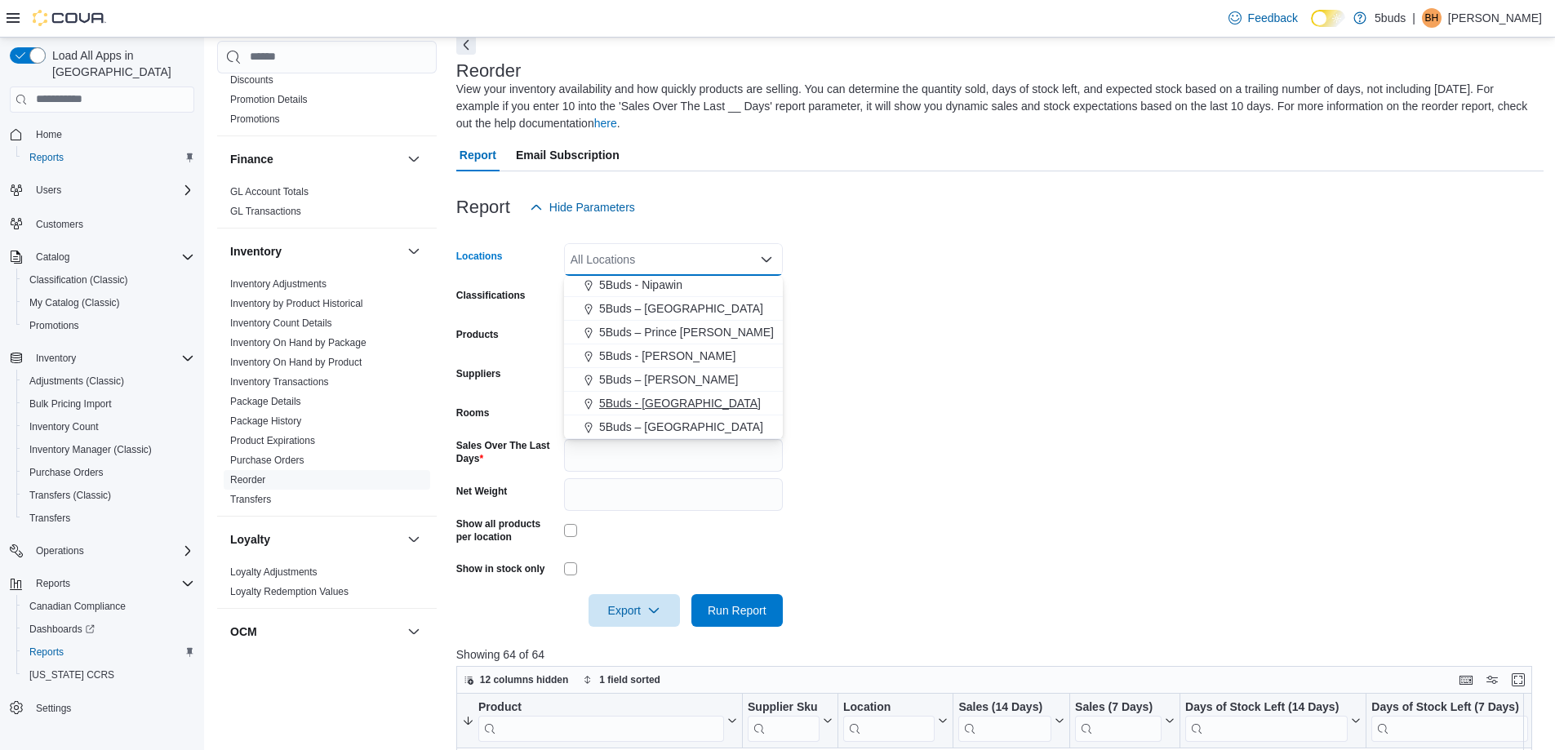
click at [685, 407] on span "5Buds - [GEOGRAPHIC_DATA]" at bounding box center [680, 403] width 162 height 16
drag, startPoint x: 1336, startPoint y: 405, endPoint x: 1295, endPoint y: 425, distance: 45.3
click at [1336, 406] on form "Locations 5Buds - [GEOGRAPHIC_DATA] Combo box. Selected. 5Buds - [GEOGRAPHIC_DA…" at bounding box center [1000, 425] width 1088 height 403
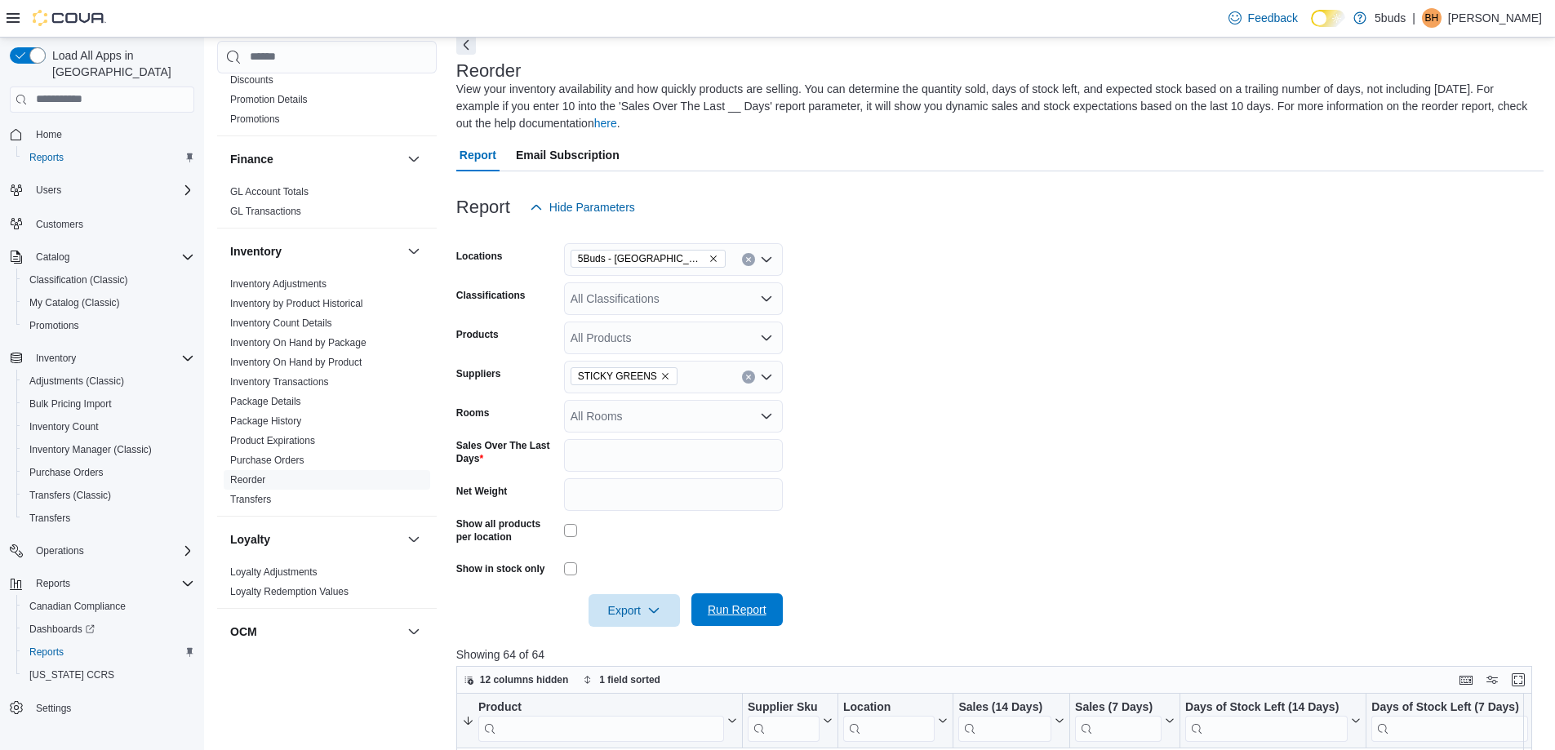
click at [745, 609] on span "Run Report" at bounding box center [737, 610] width 59 height 16
click at [648, 600] on span "Export" at bounding box center [634, 610] width 72 height 33
click at [628, 643] on span "Export to Excel" at bounding box center [636, 643] width 73 height 13
click at [710, 257] on icon "Remove 5Buds - Weyburn from selection in this group" at bounding box center [713, 259] width 7 height 7
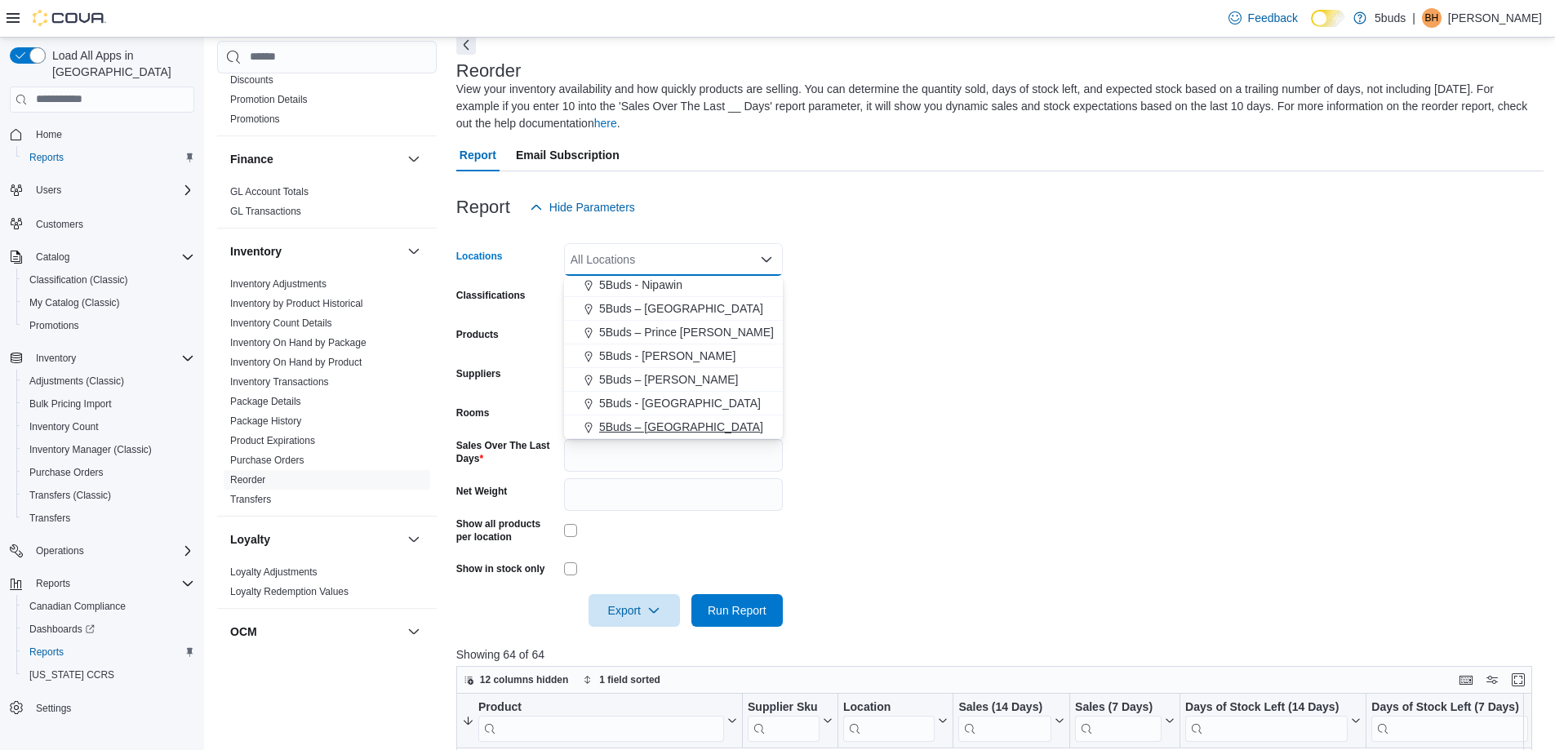
click at [638, 425] on span "5Buds – [GEOGRAPHIC_DATA]" at bounding box center [681, 427] width 164 height 16
click at [1440, 432] on form "Locations 5Buds – [GEOGRAPHIC_DATA] Combo box. Selected. 5Buds – [GEOGRAPHIC_DA…" at bounding box center [1000, 425] width 1088 height 403
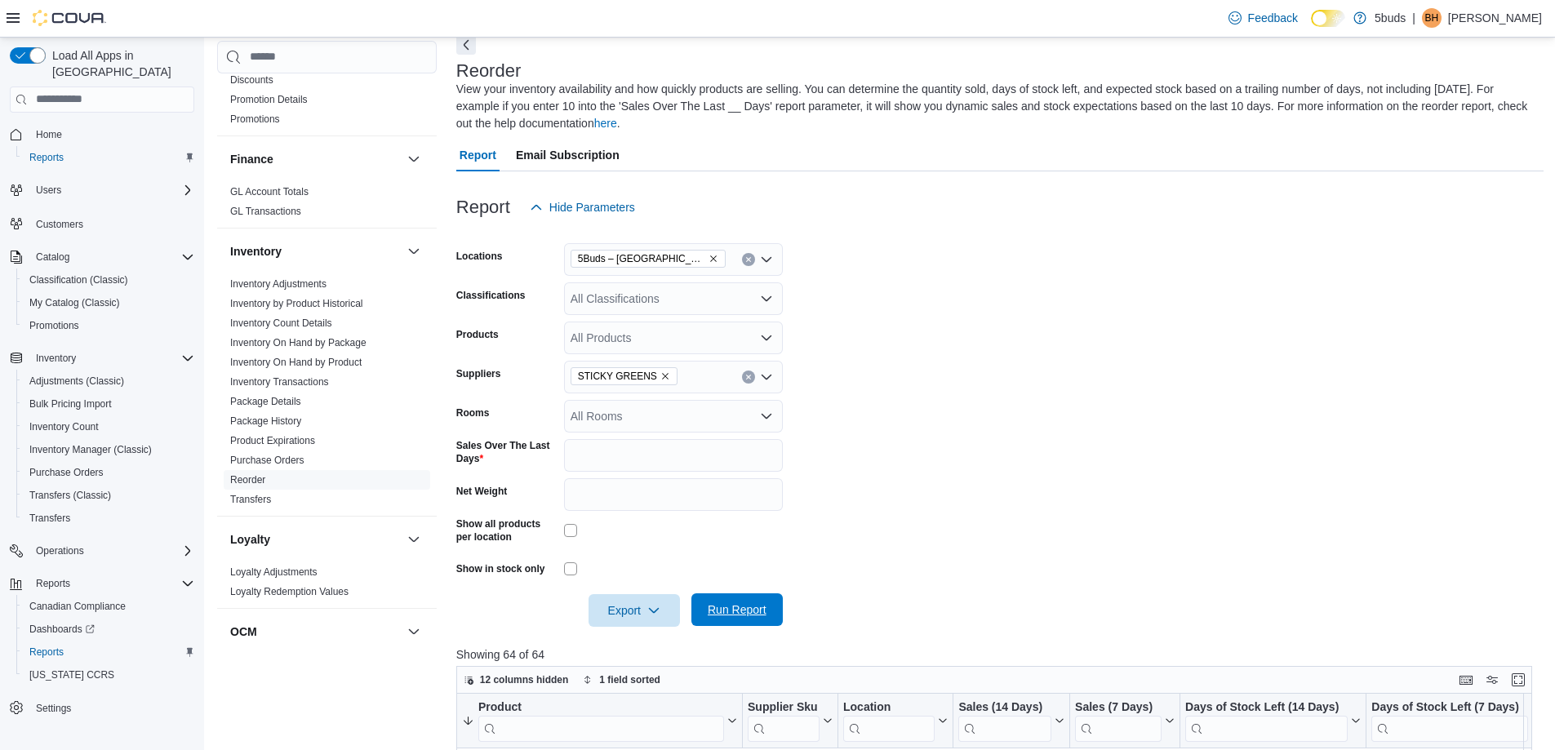
click at [766, 625] on span "Run Report" at bounding box center [737, 610] width 72 height 33
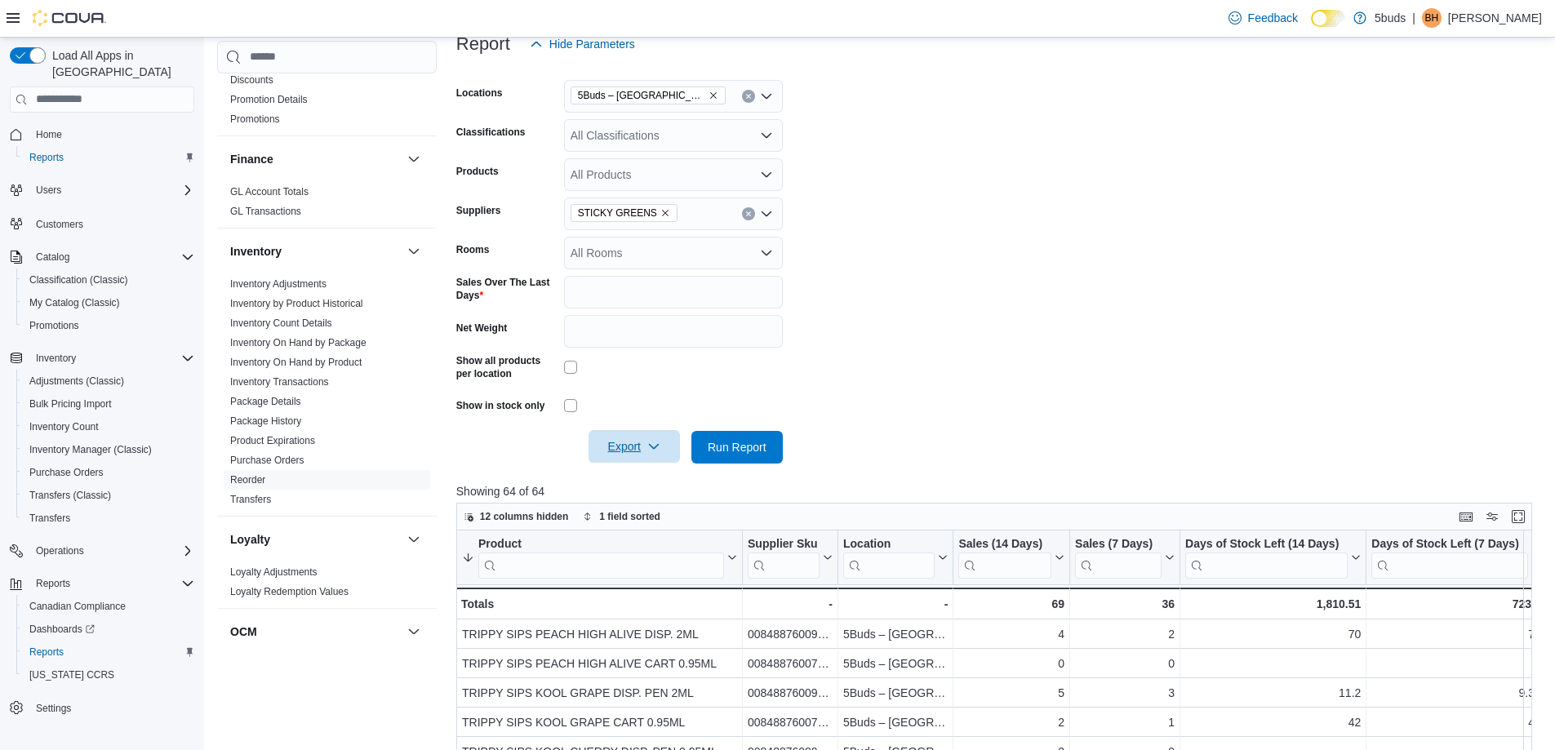
click at [632, 443] on span "Export" at bounding box center [634, 446] width 72 height 33
click at [625, 485] on span "Export to Excel" at bounding box center [636, 480] width 73 height 13
click at [1058, 341] on form "Locations 5Buds – [GEOGRAPHIC_DATA] Classifications All Classifications Product…" at bounding box center [1000, 261] width 1088 height 403
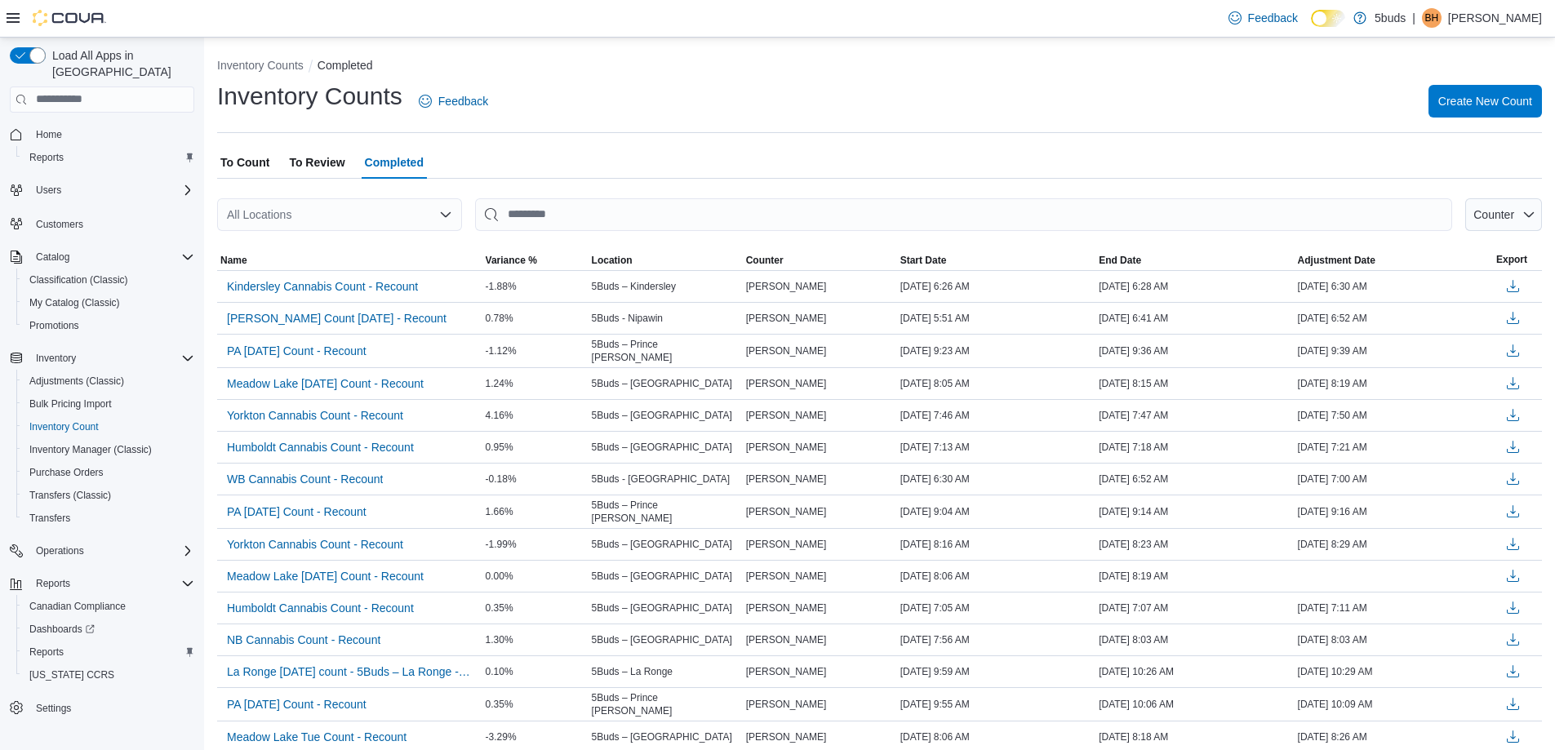
click at [309, 162] on span "To Review" at bounding box center [317, 162] width 56 height 33
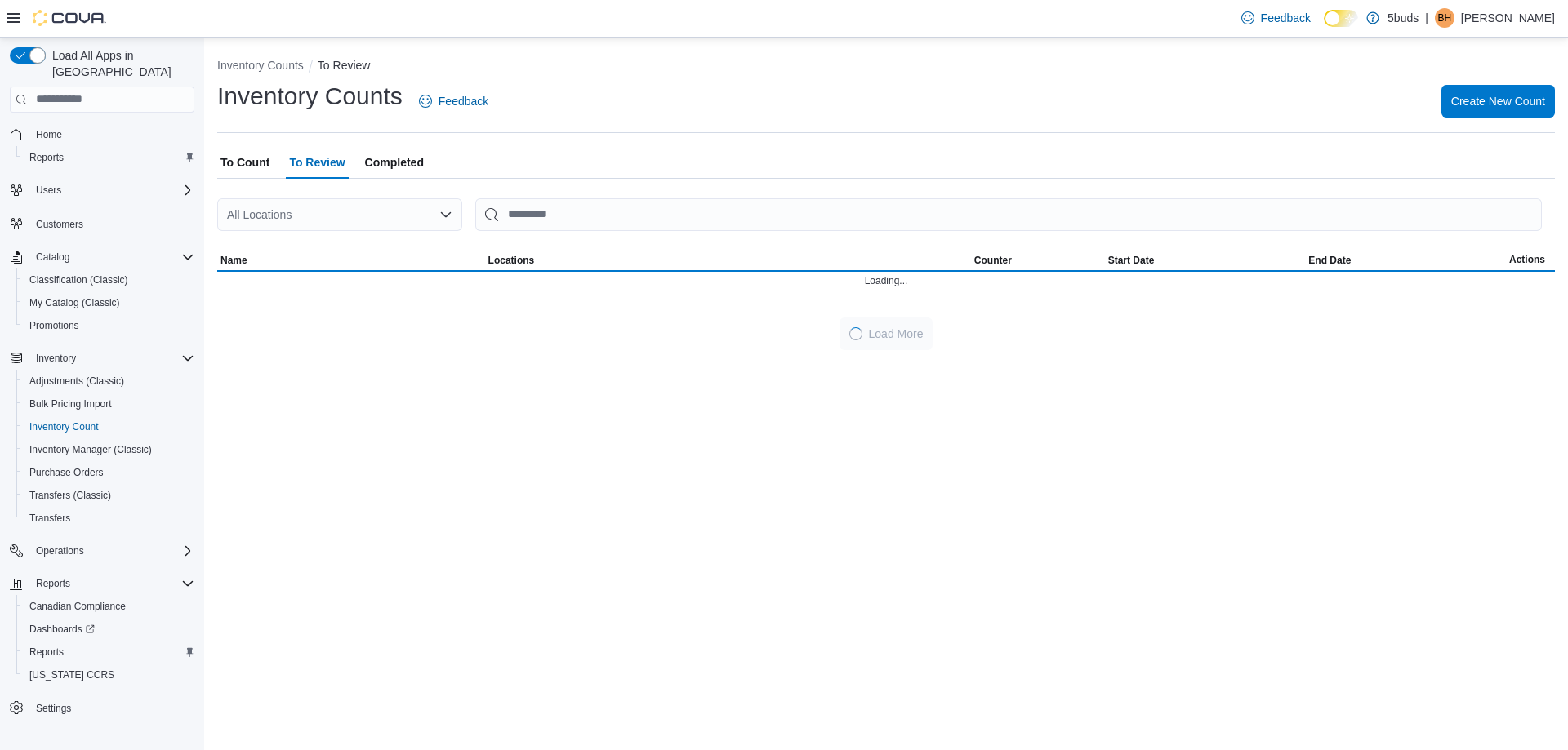
click at [224, 162] on span "To Count" at bounding box center [244, 162] width 49 height 33
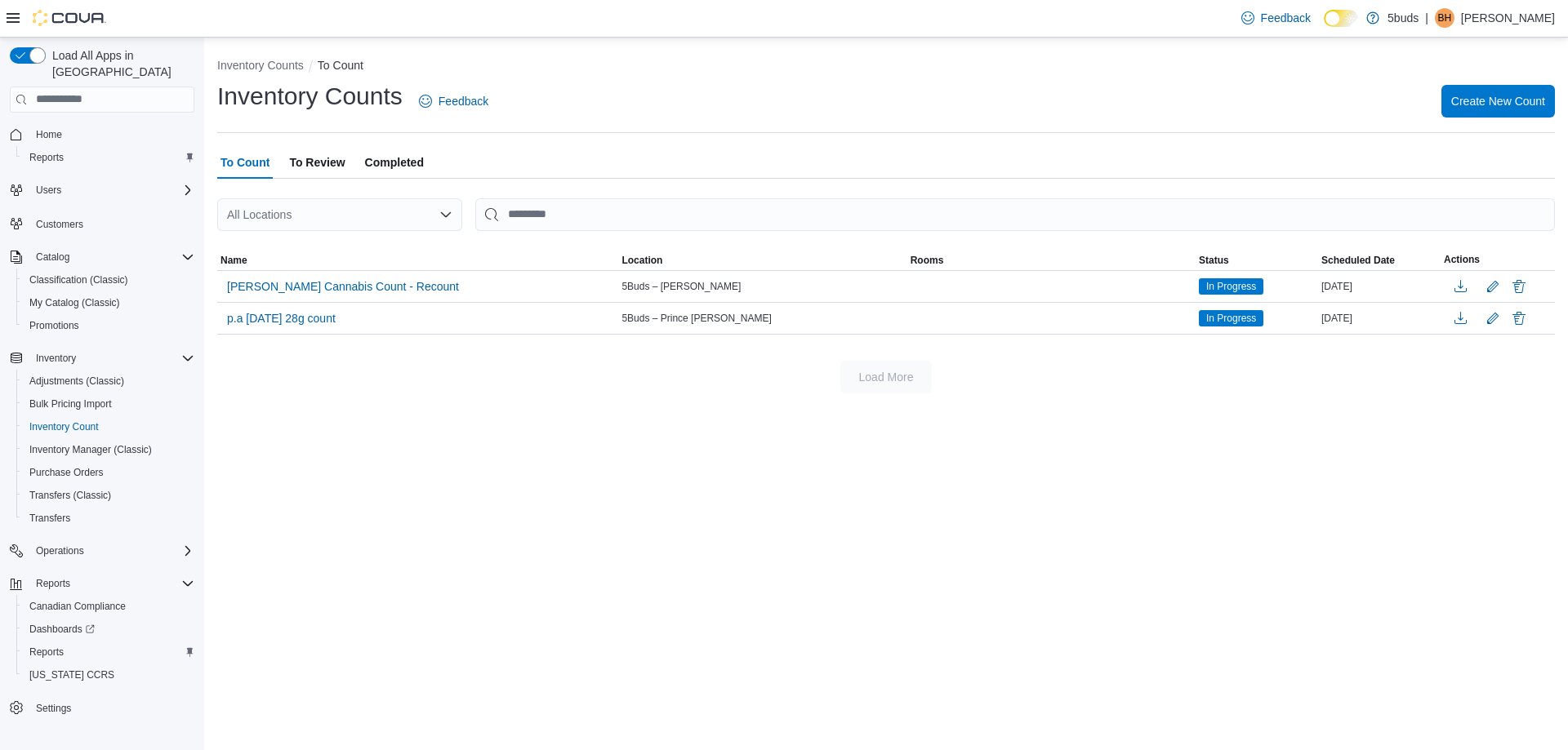
click at [334, 156] on span "To Review" at bounding box center [317, 162] width 56 height 33
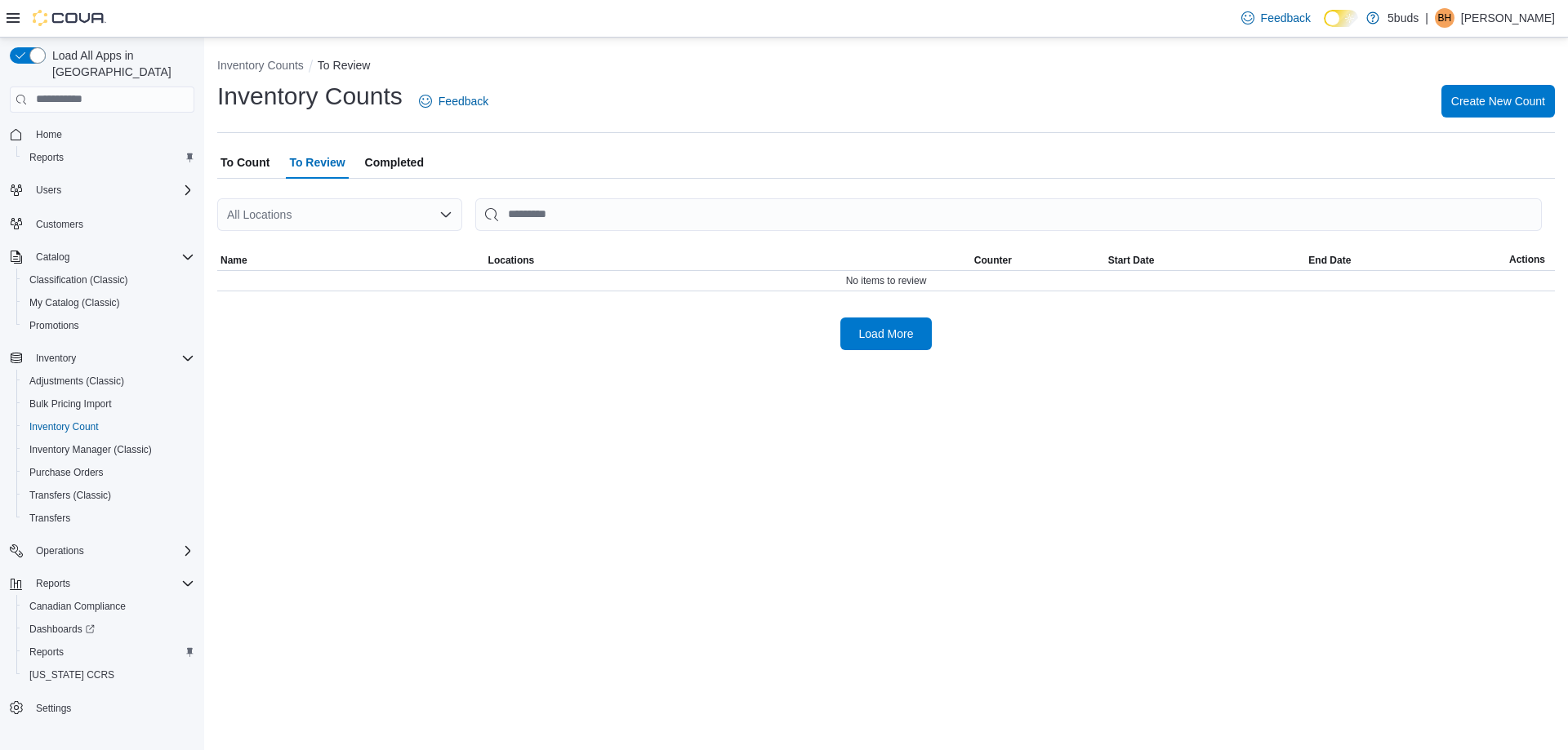
click at [264, 161] on span "To Count" at bounding box center [244, 162] width 49 height 33
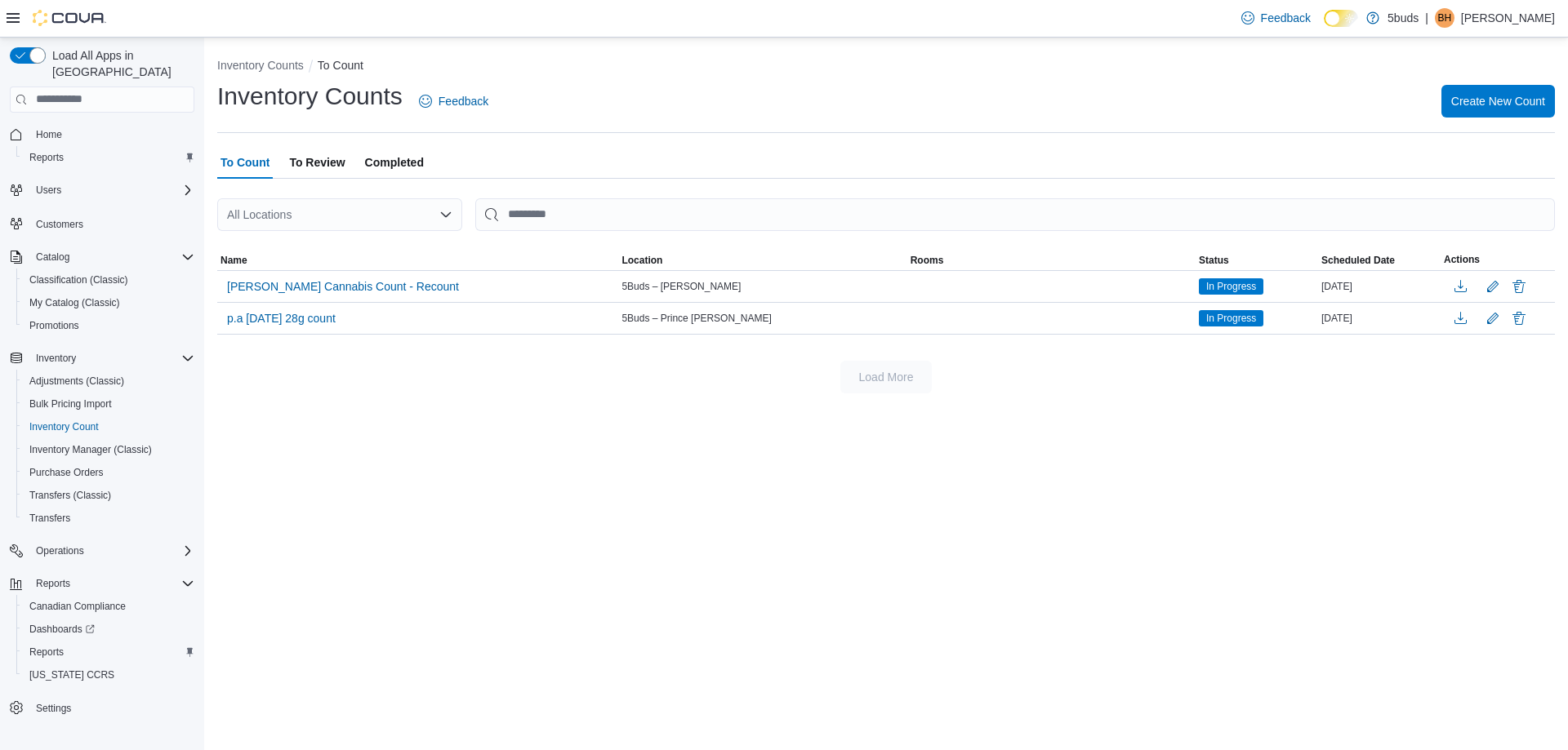
click at [322, 161] on span "To Review" at bounding box center [317, 162] width 56 height 33
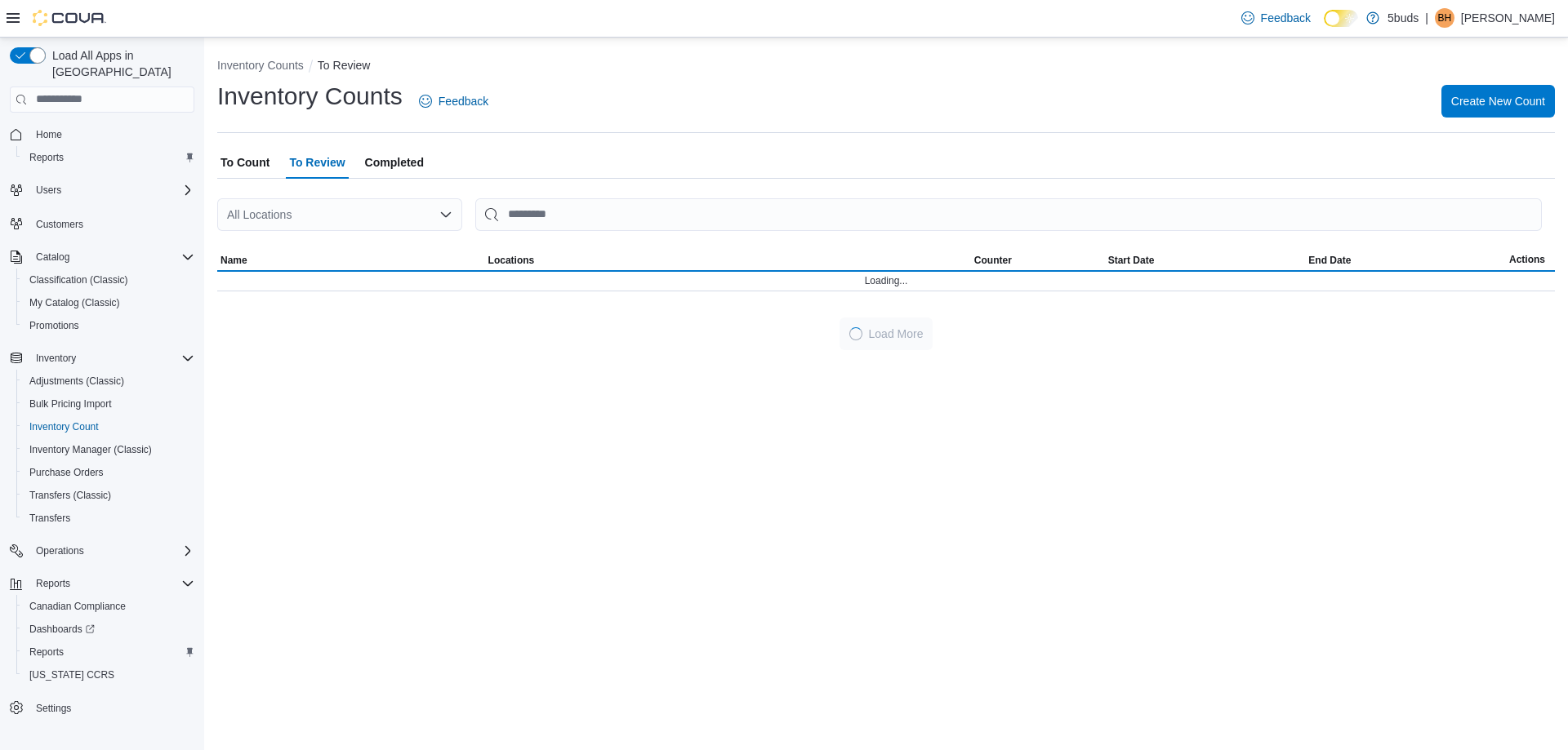
click at [366, 167] on span "Completed" at bounding box center [394, 162] width 59 height 33
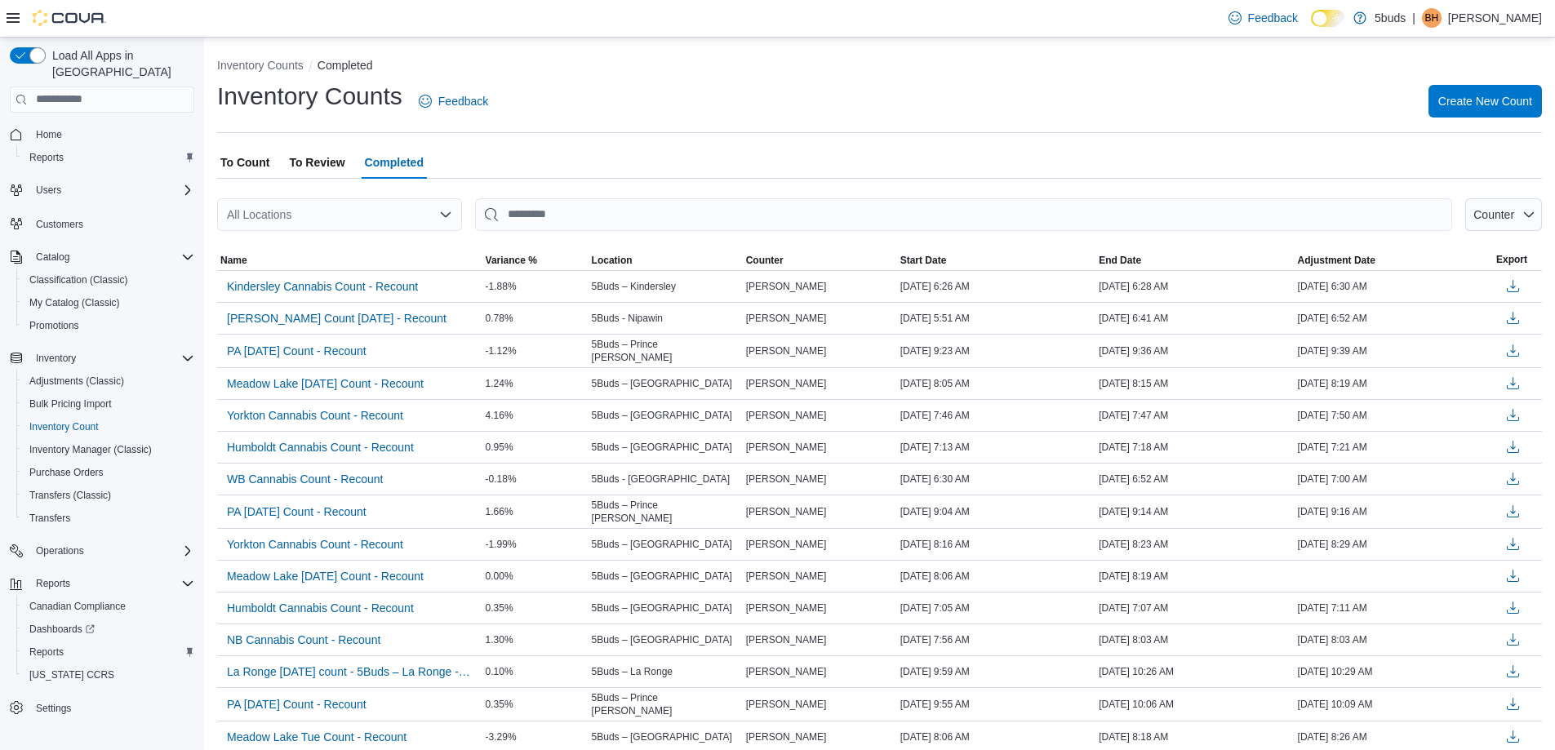
click at [311, 156] on span "To Review" at bounding box center [317, 162] width 56 height 33
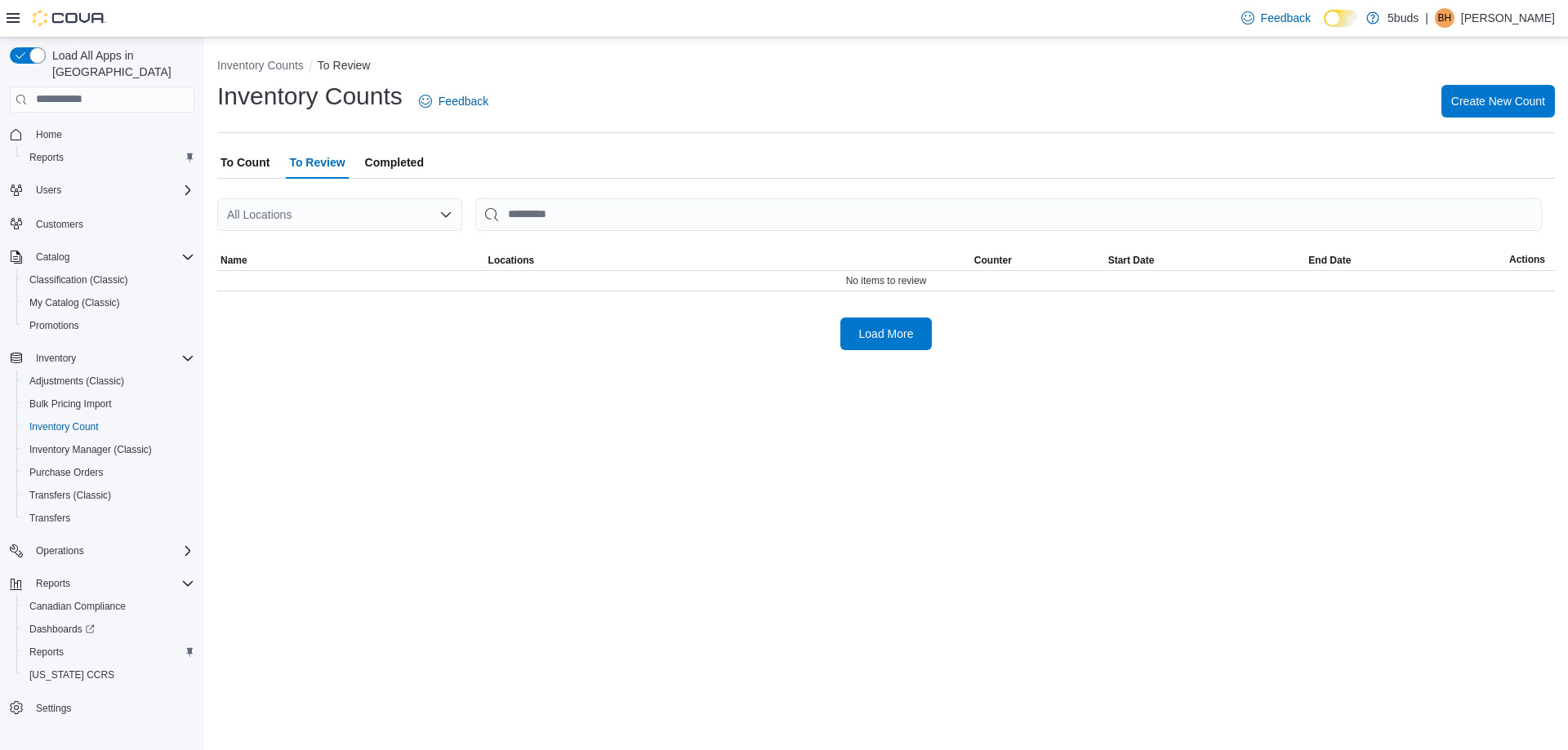
click at [253, 163] on span "To Count" at bounding box center [244, 162] width 49 height 33
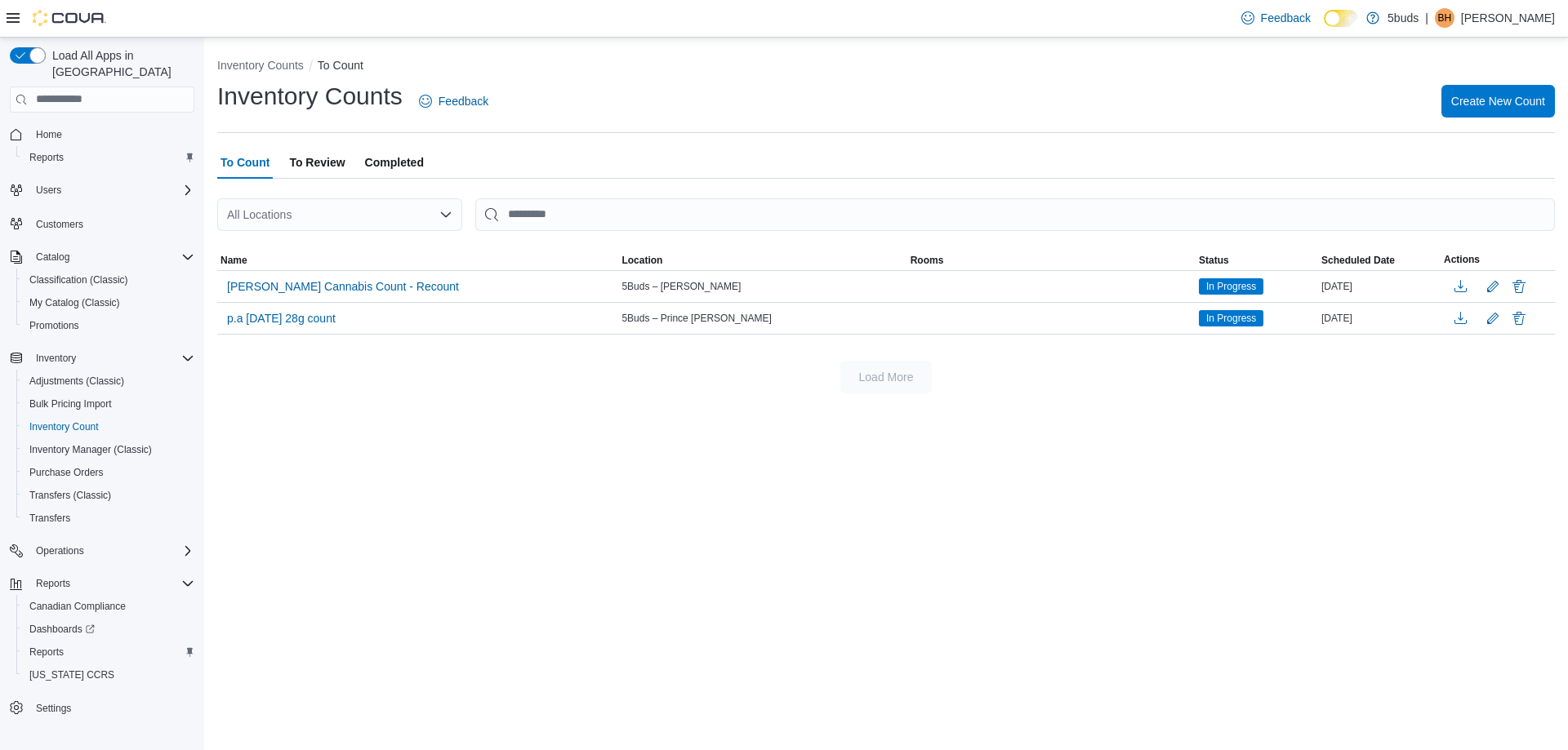
click at [332, 158] on span "To Review" at bounding box center [317, 162] width 56 height 33
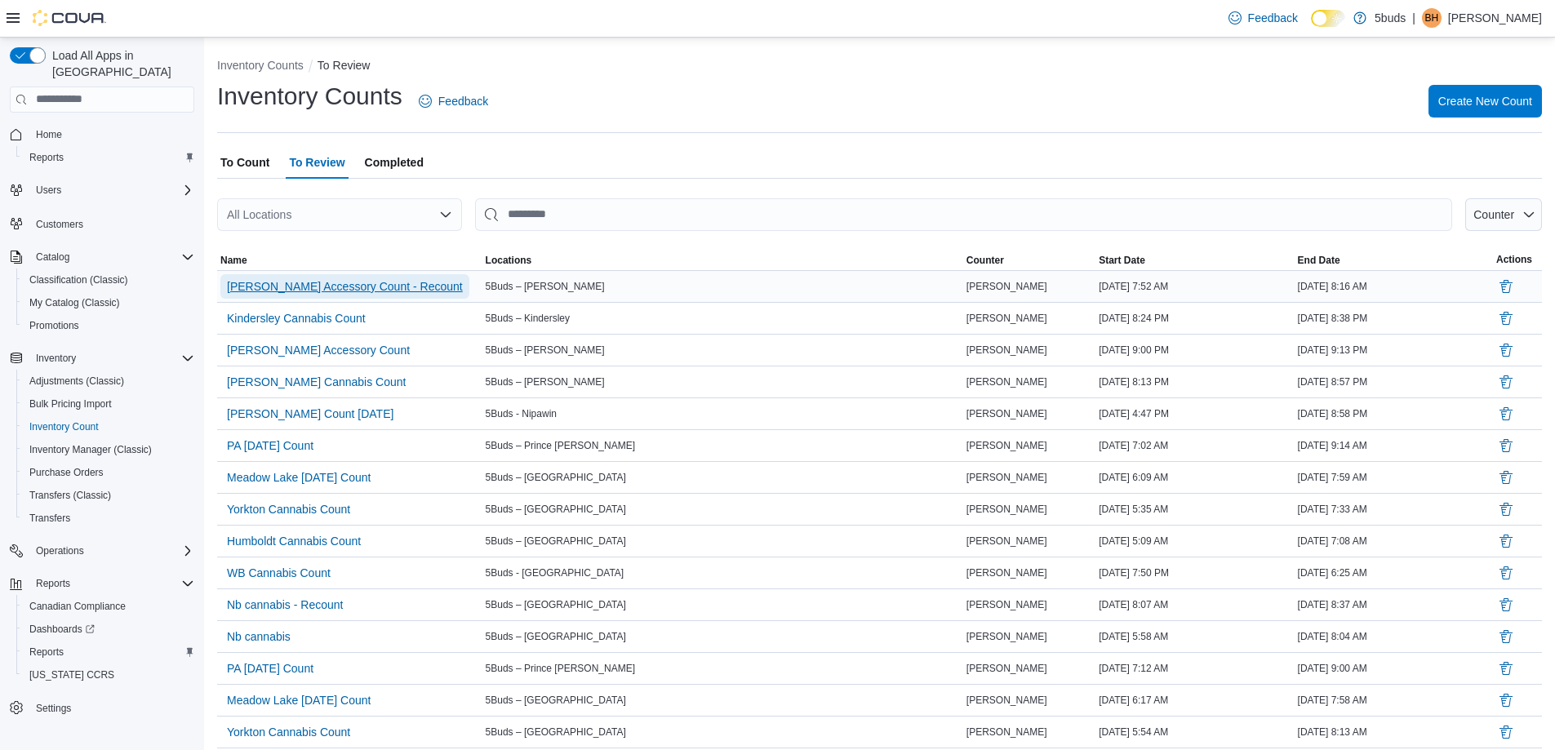
click at [385, 278] on span "Warman Accessory Count - Recount" at bounding box center [345, 286] width 236 height 16
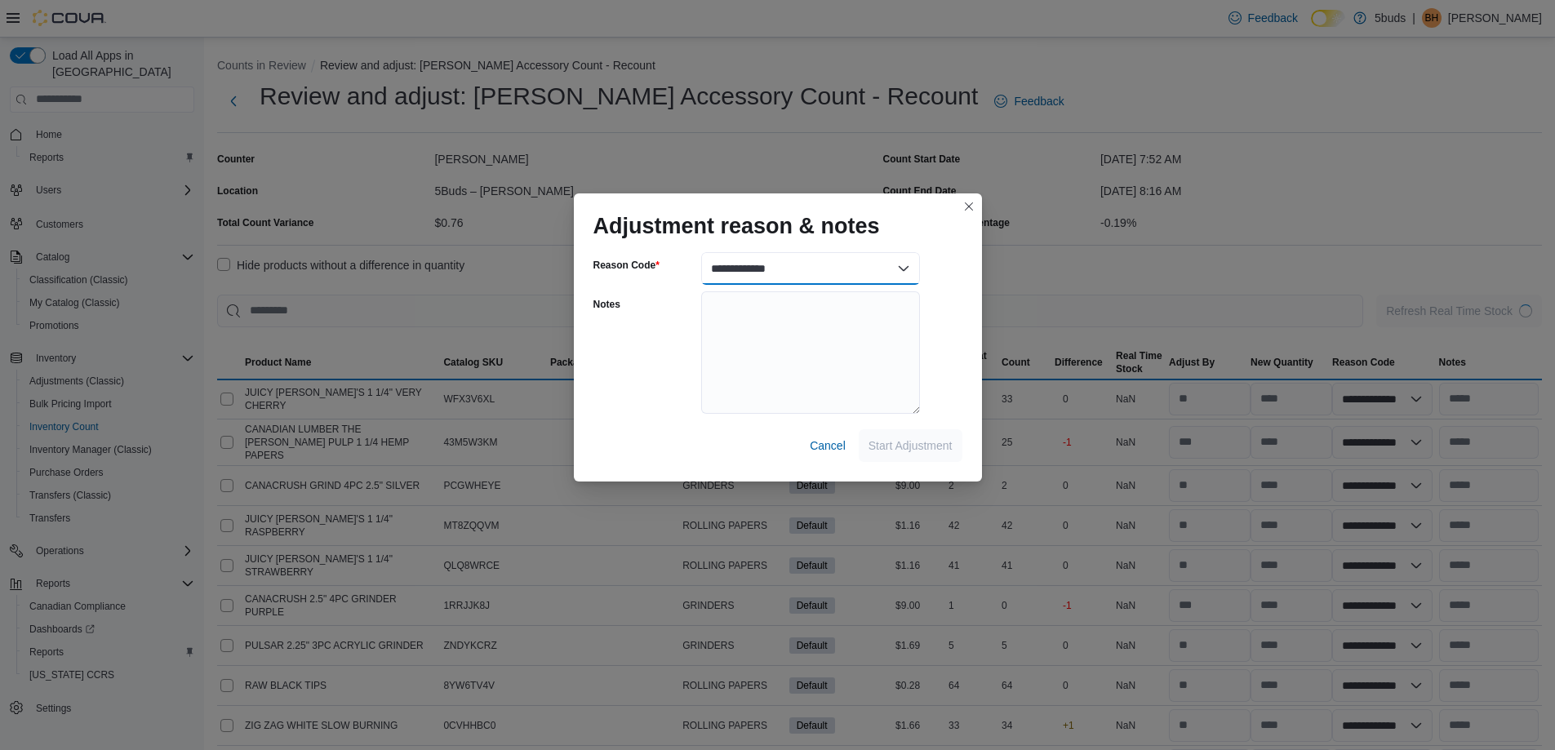
click at [871, 272] on select "**********" at bounding box center [810, 268] width 219 height 33
select select "**********"
click at [701, 252] on select "**********" at bounding box center [810, 268] width 219 height 33
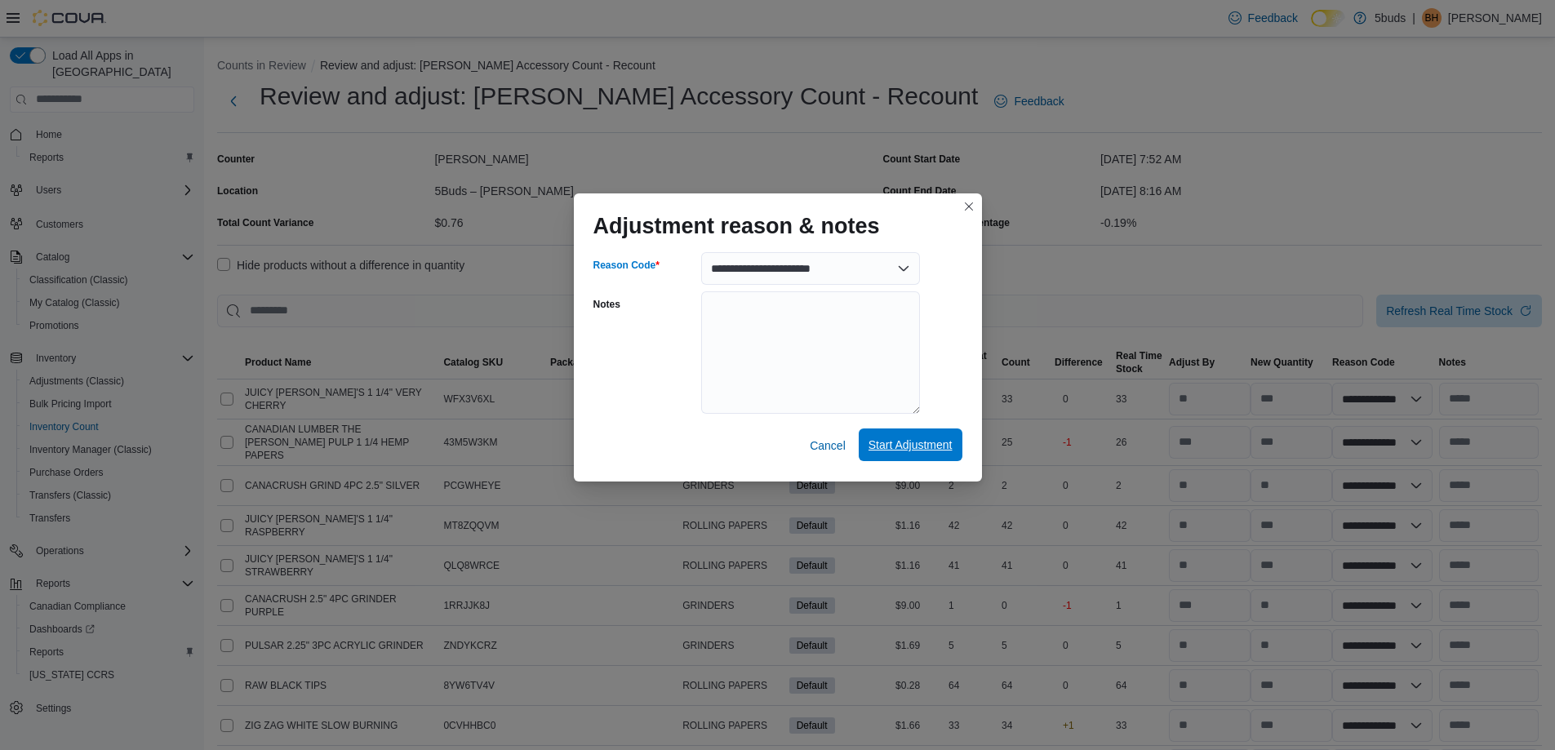
click at [923, 436] on span "Start Adjustment" at bounding box center [911, 445] width 84 height 33
select select "**********"
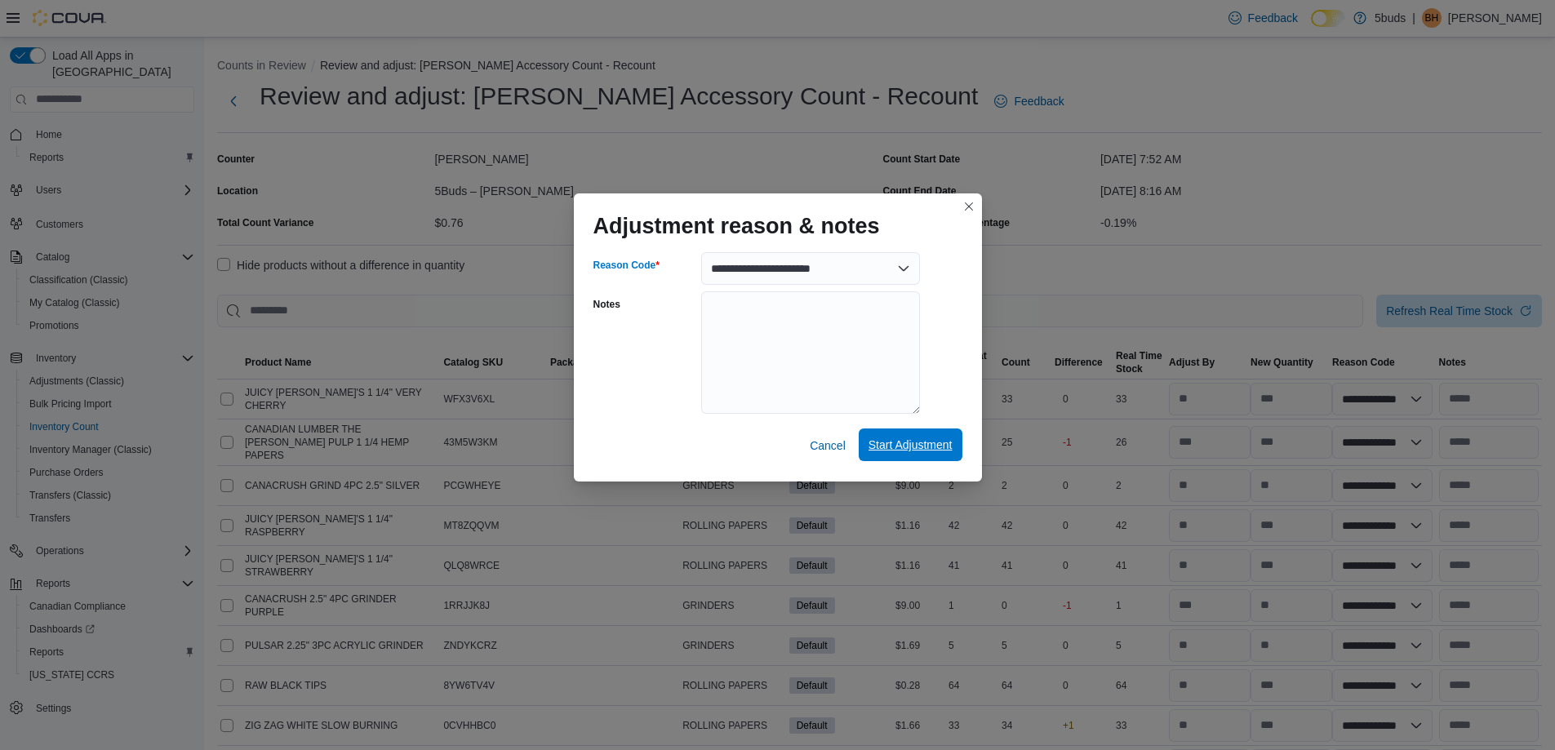
select select "**********"
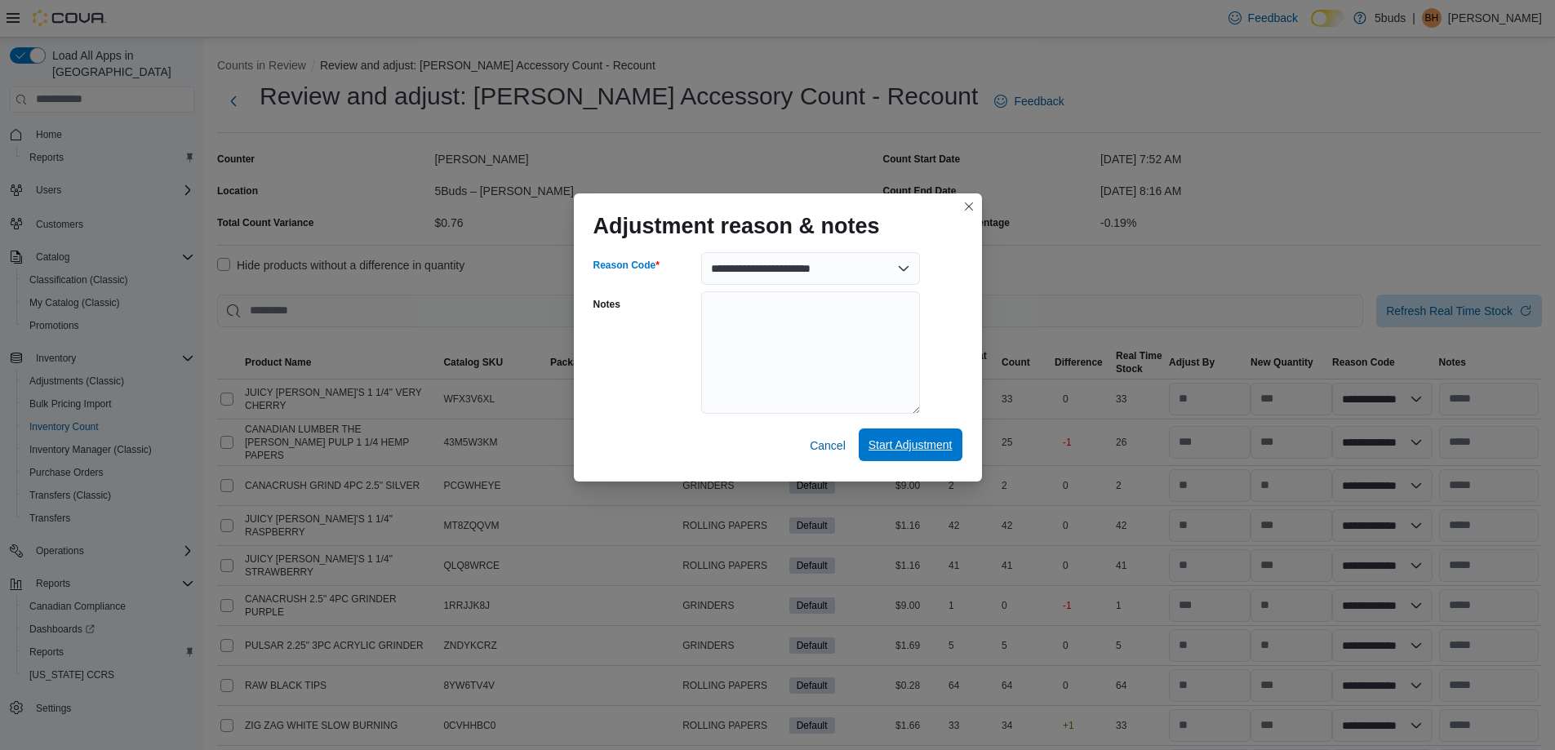
select select "**********"
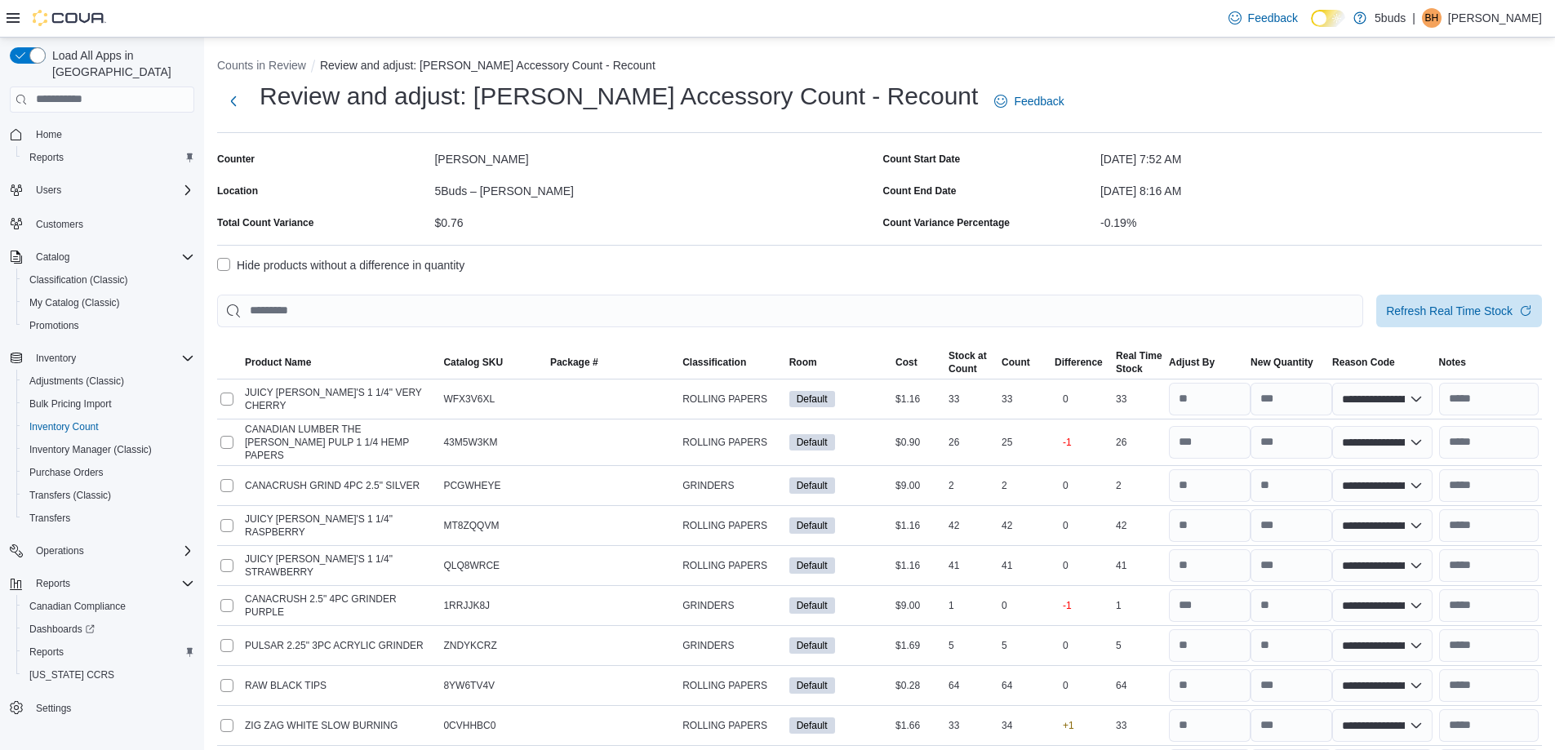
click at [229, 265] on label "Hide products without a difference in quantity" at bounding box center [340, 266] width 247 height 20
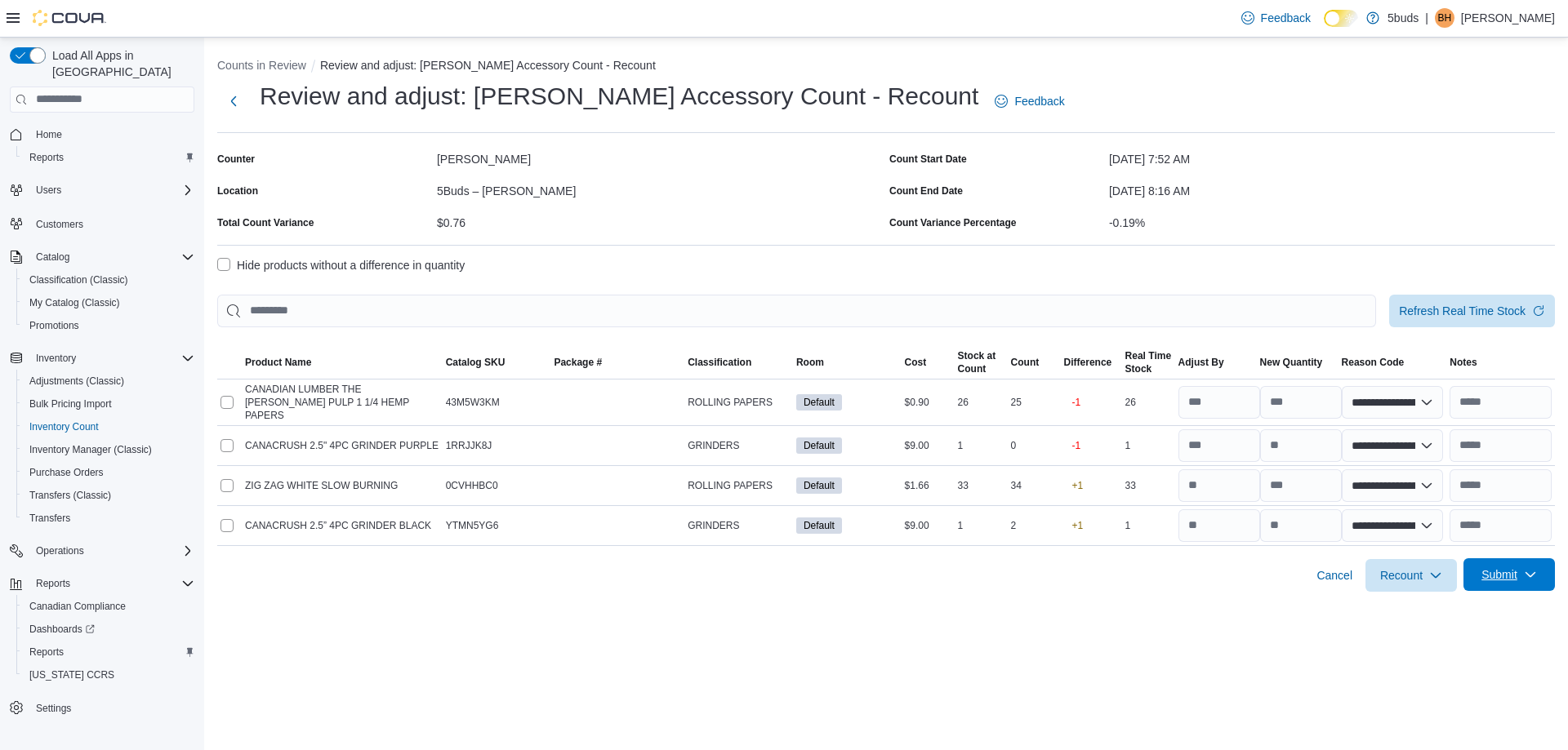
click at [1497, 559] on span "Submit" at bounding box center [1509, 574] width 72 height 33
click at [1475, 615] on span "Submit Adjustments" at bounding box center [1458, 608] width 101 height 16
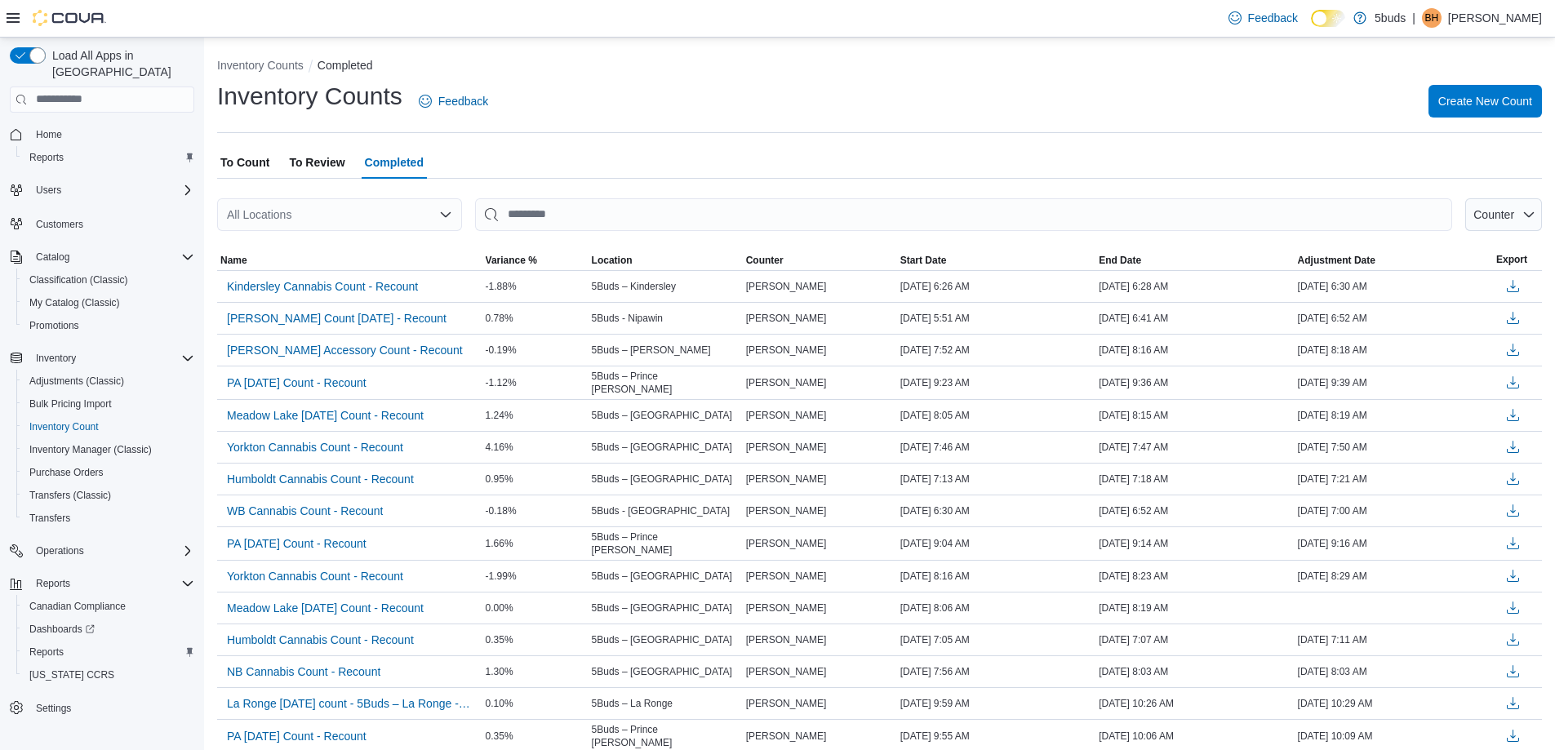
click at [315, 158] on span "To Review" at bounding box center [317, 162] width 56 height 33
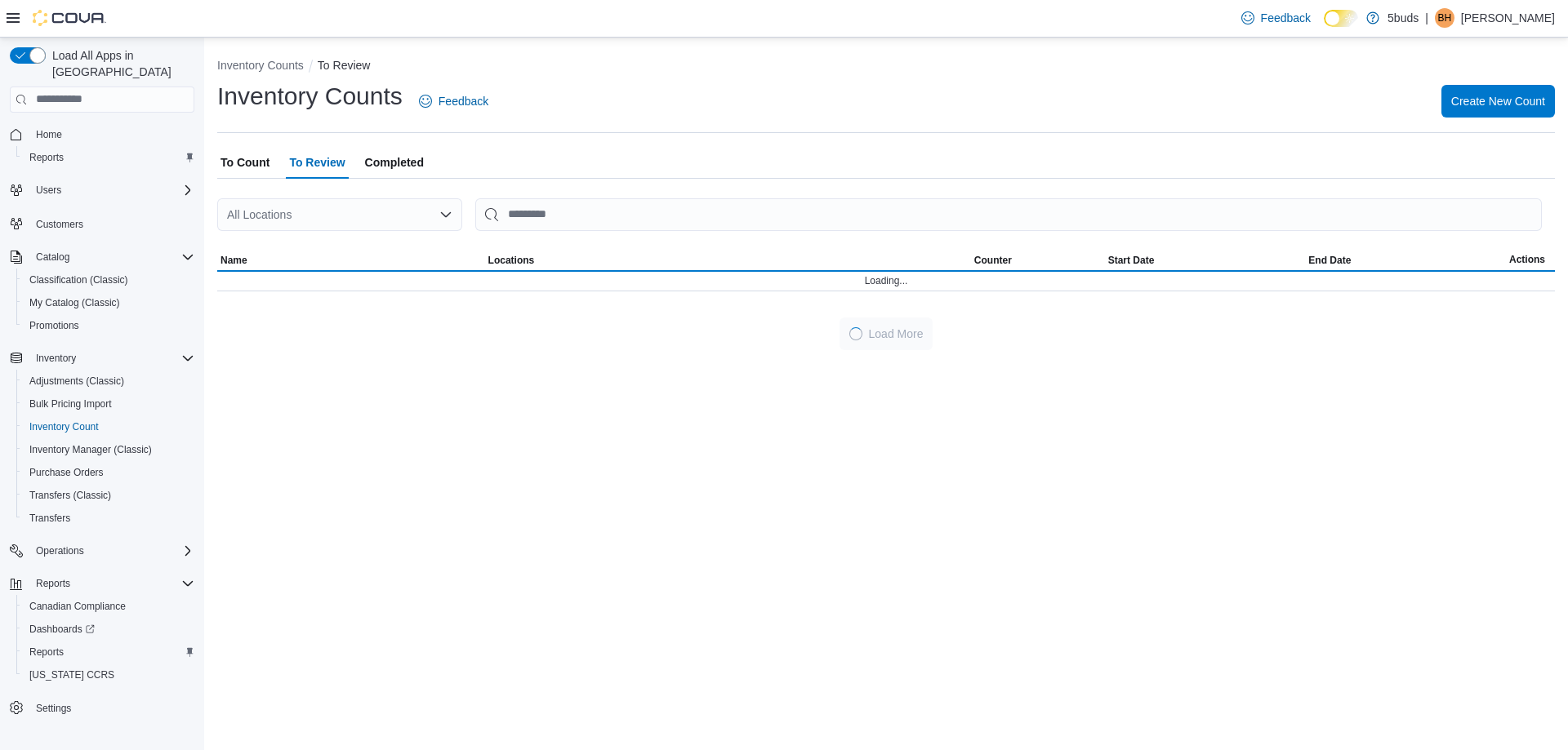
click at [376, 167] on span "Completed" at bounding box center [394, 162] width 59 height 33
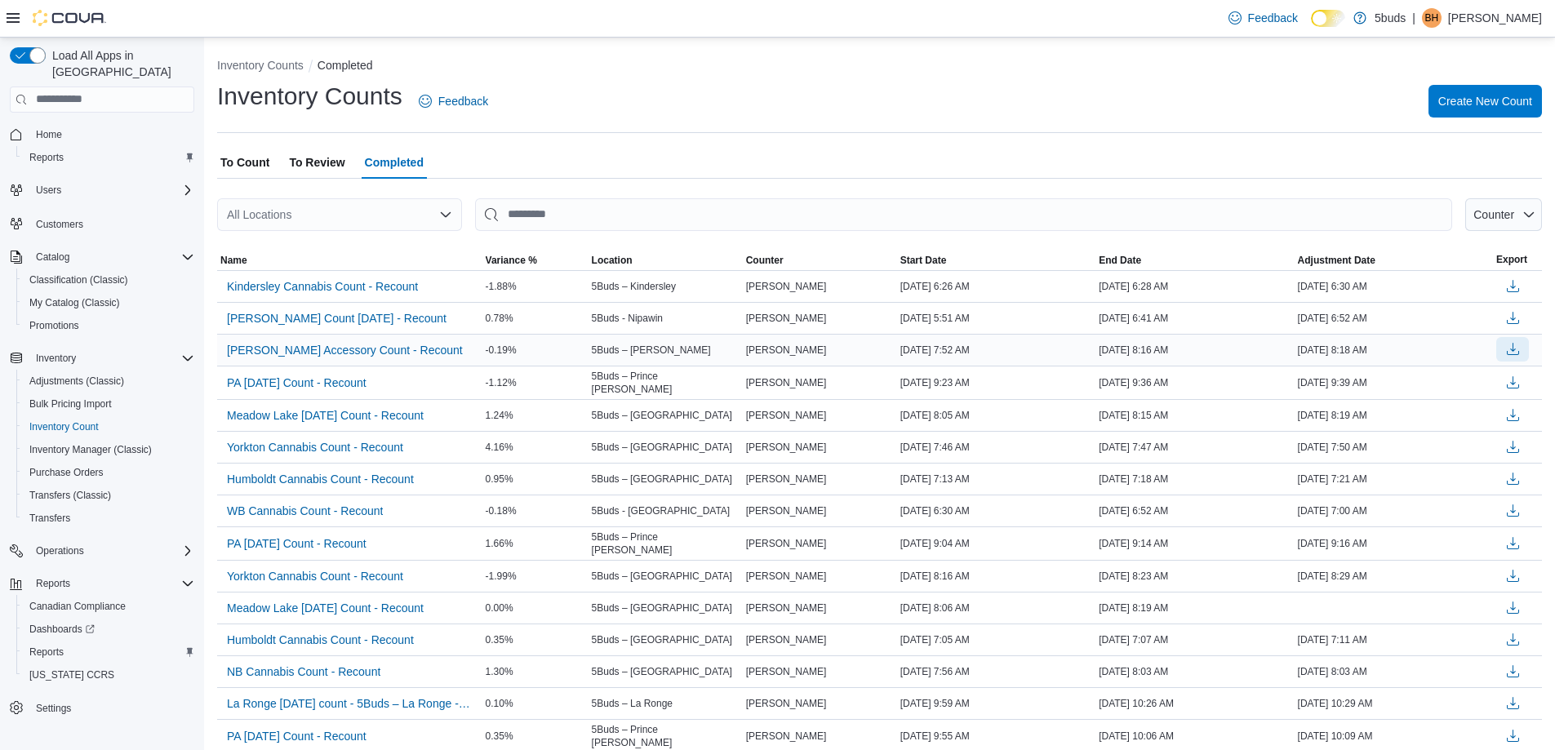
click at [1529, 347] on button "button" at bounding box center [1513, 349] width 33 height 24
click at [322, 171] on span "To Review" at bounding box center [317, 162] width 56 height 33
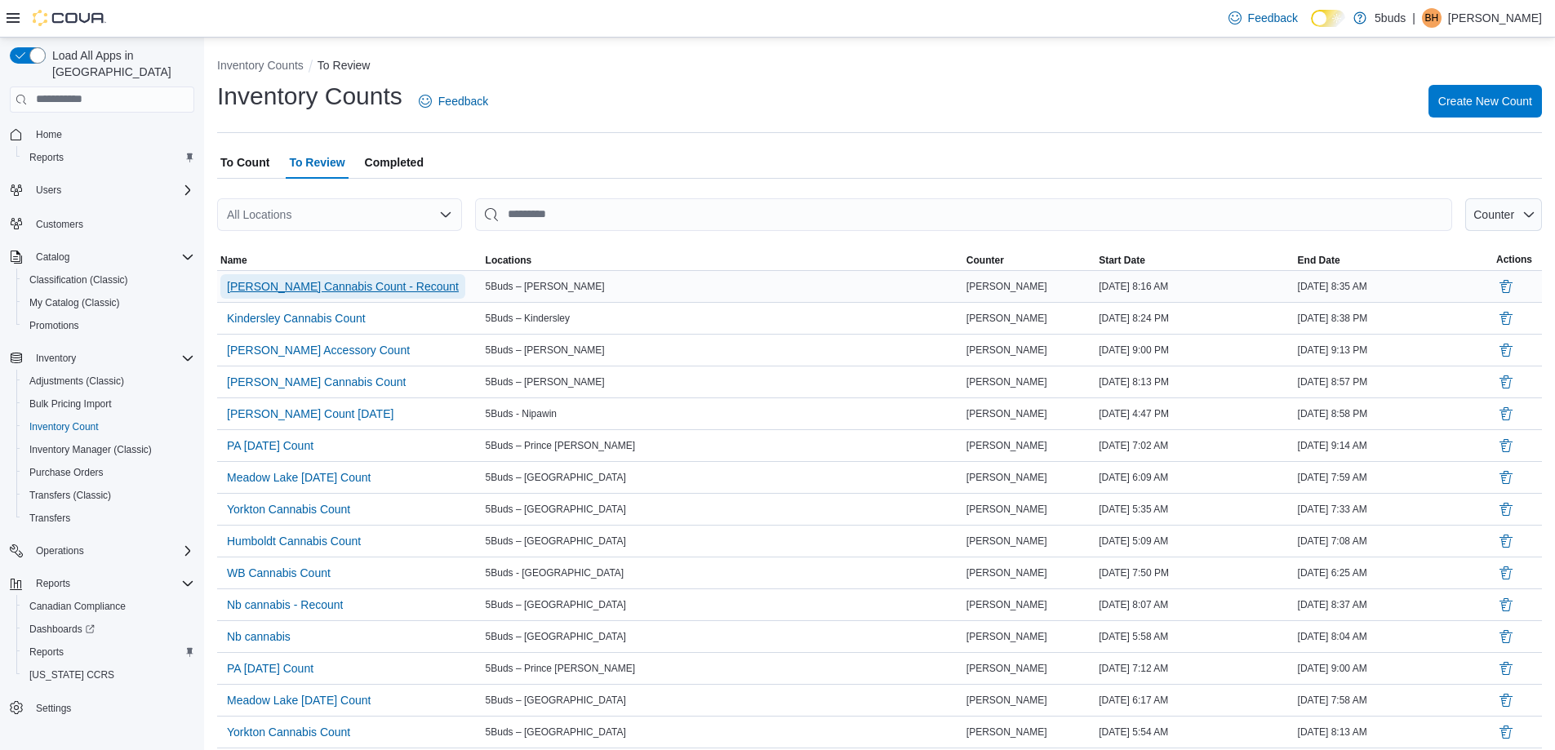
click at [292, 287] on span "Warman Cannabis Count - Recount" at bounding box center [343, 286] width 232 height 16
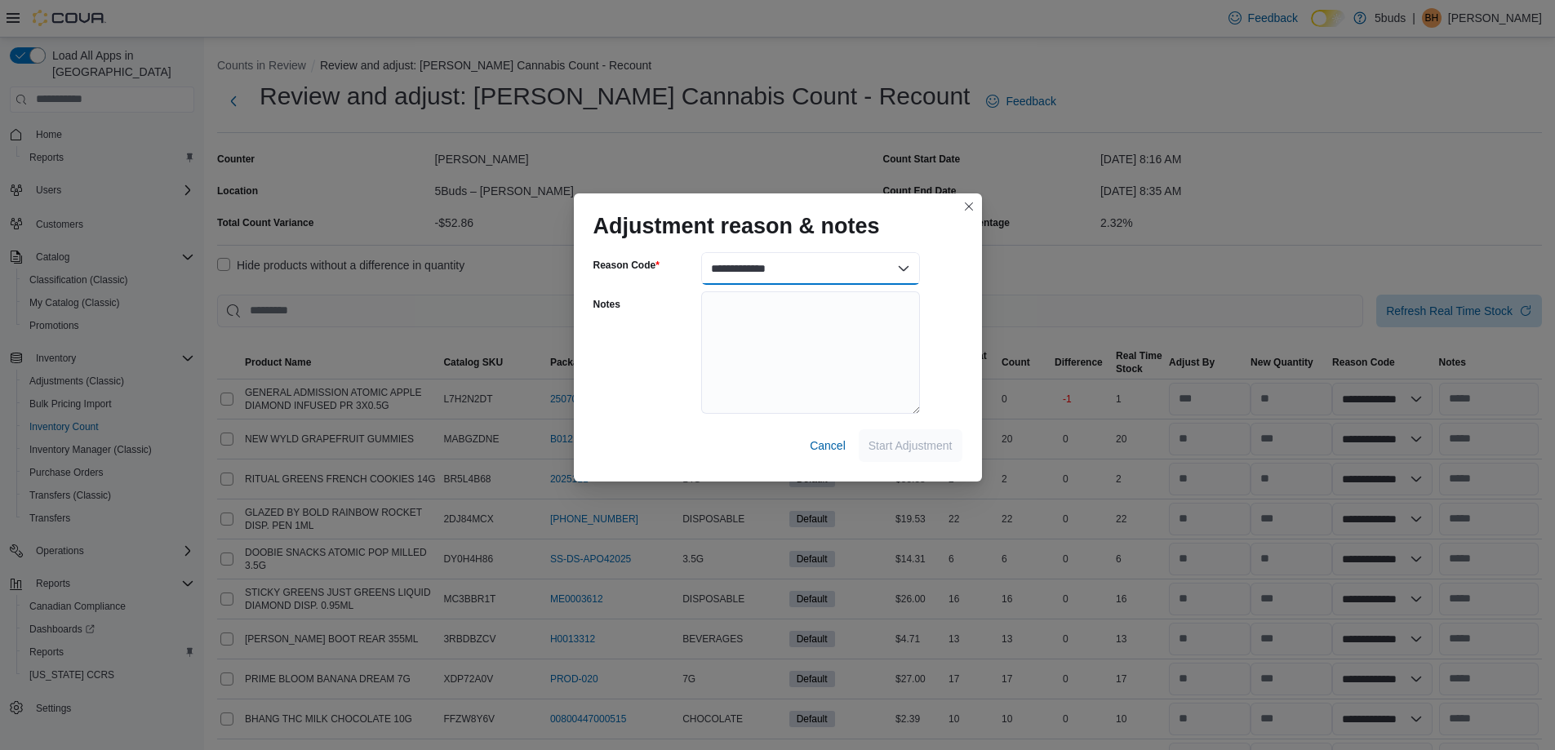
click at [893, 273] on select "**********" at bounding box center [810, 268] width 219 height 33
select select "**********"
click at [701, 252] on select "**********" at bounding box center [810, 268] width 219 height 33
click at [941, 452] on span "Start Adjustment" at bounding box center [911, 445] width 84 height 16
select select "**********"
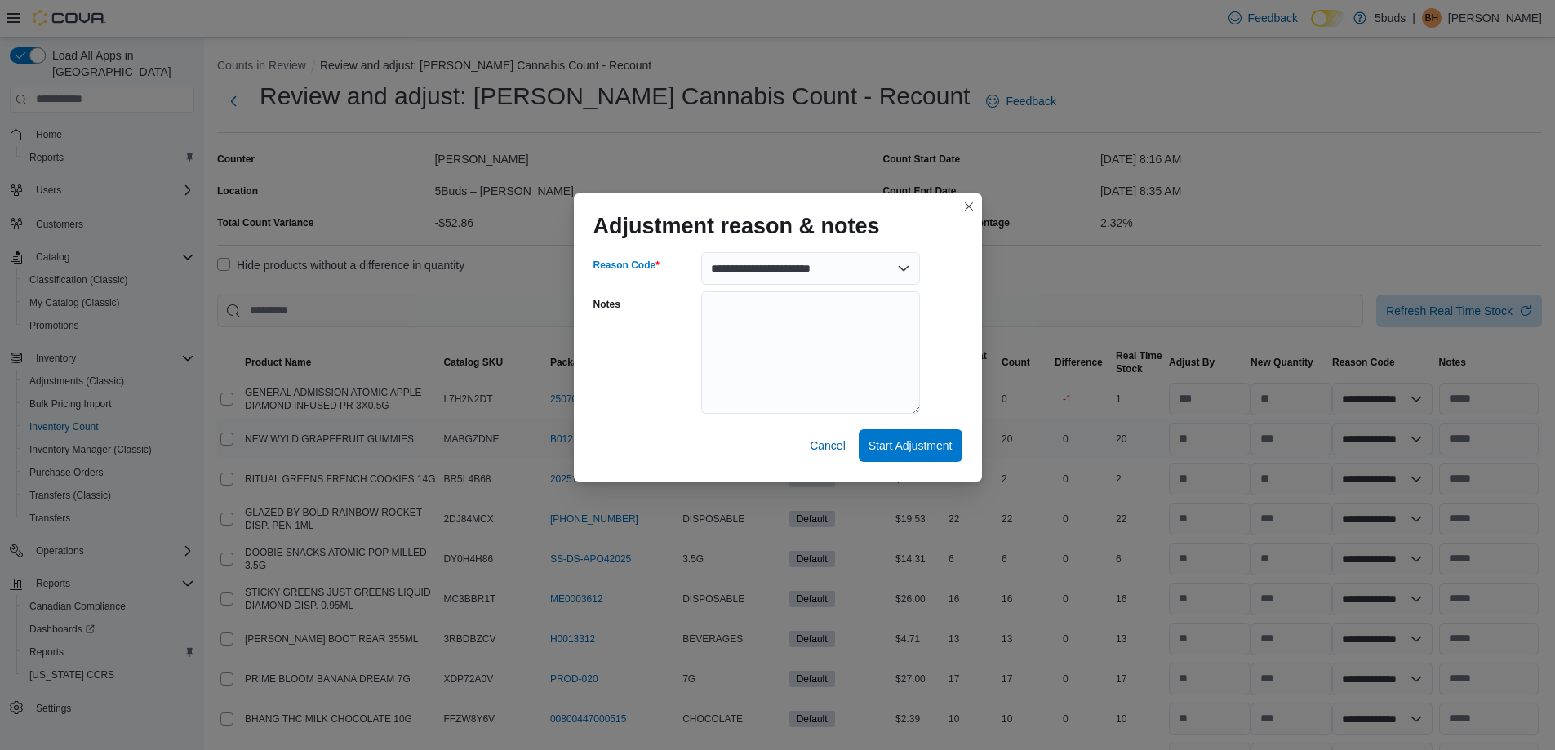
select select "**********"
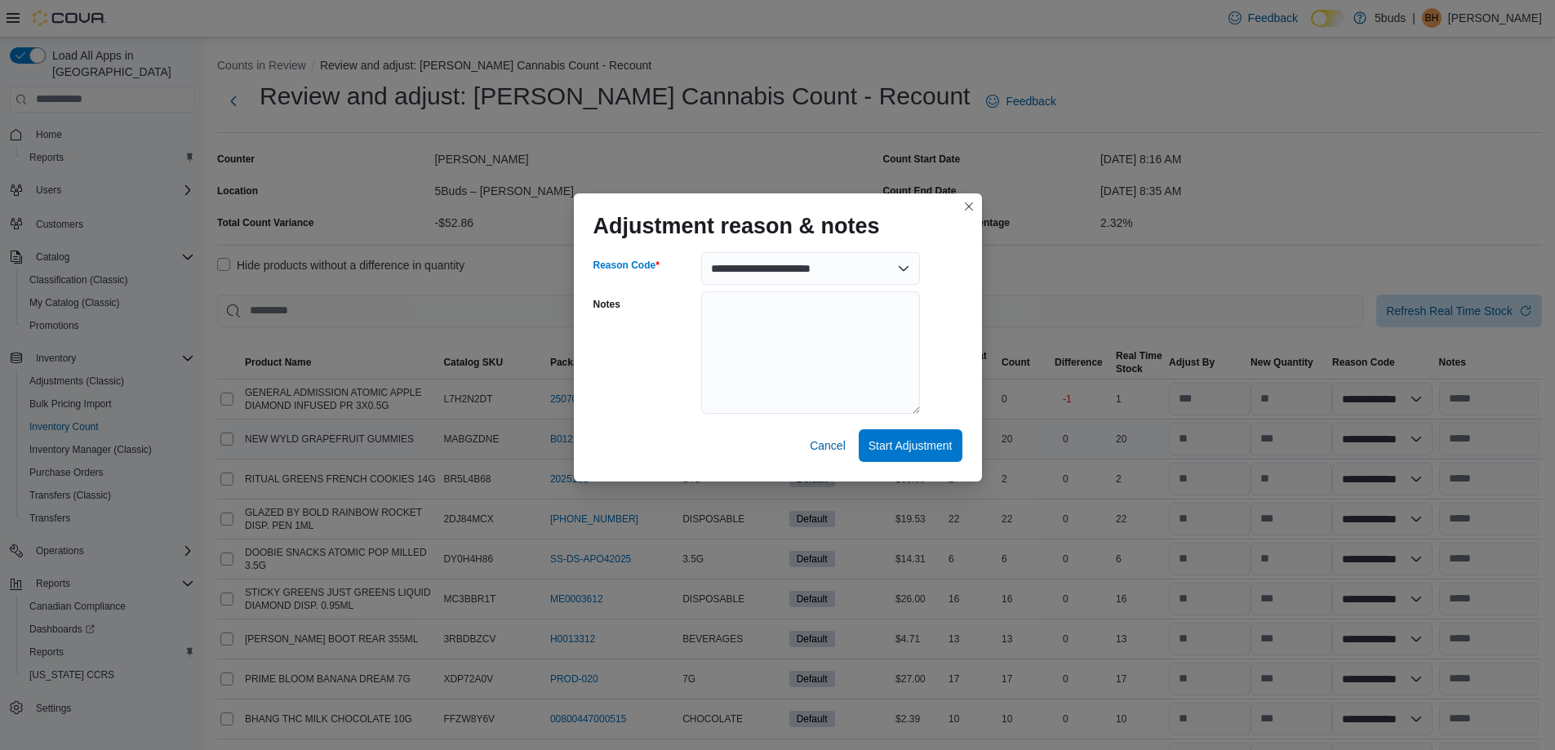
select select "**********"
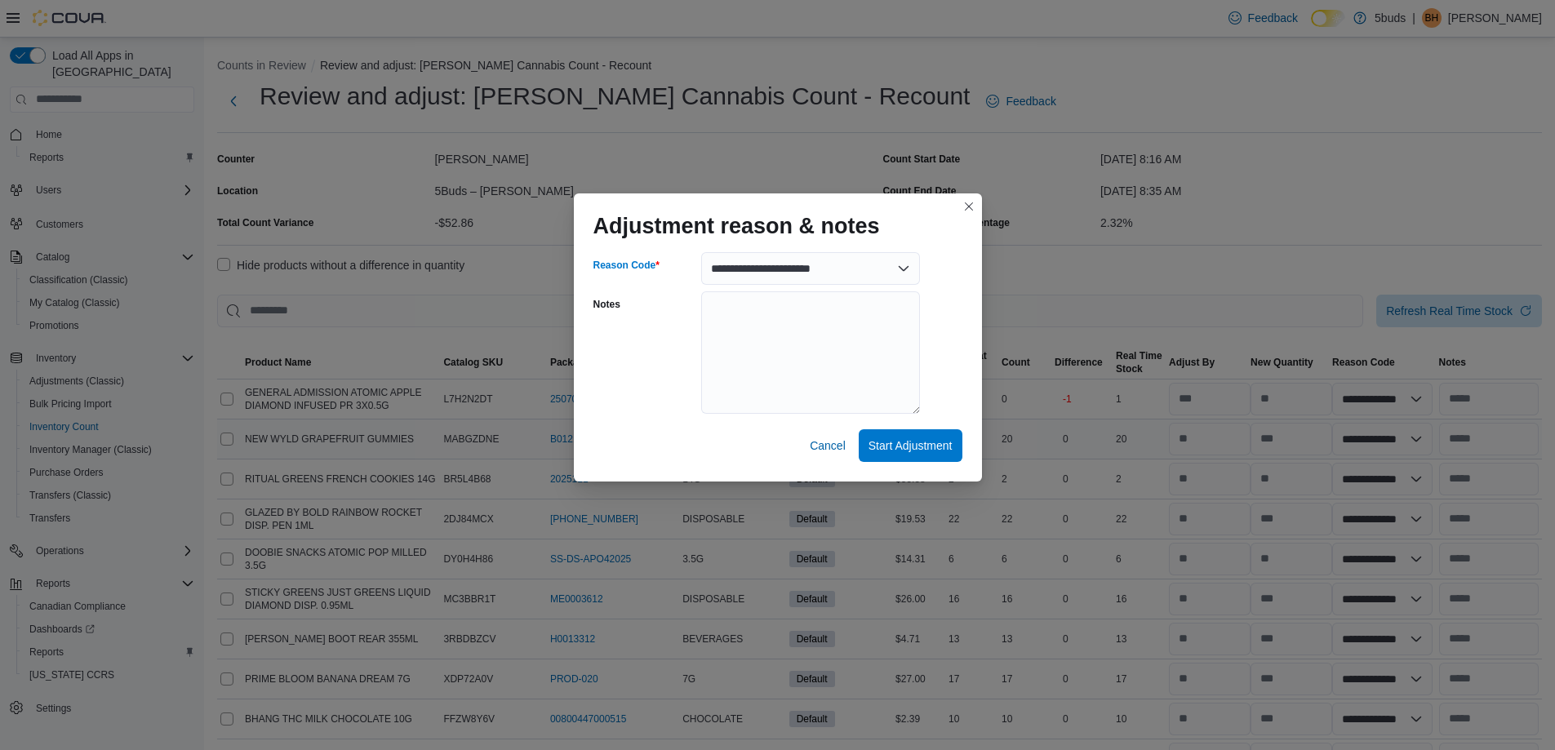
select select "**********"
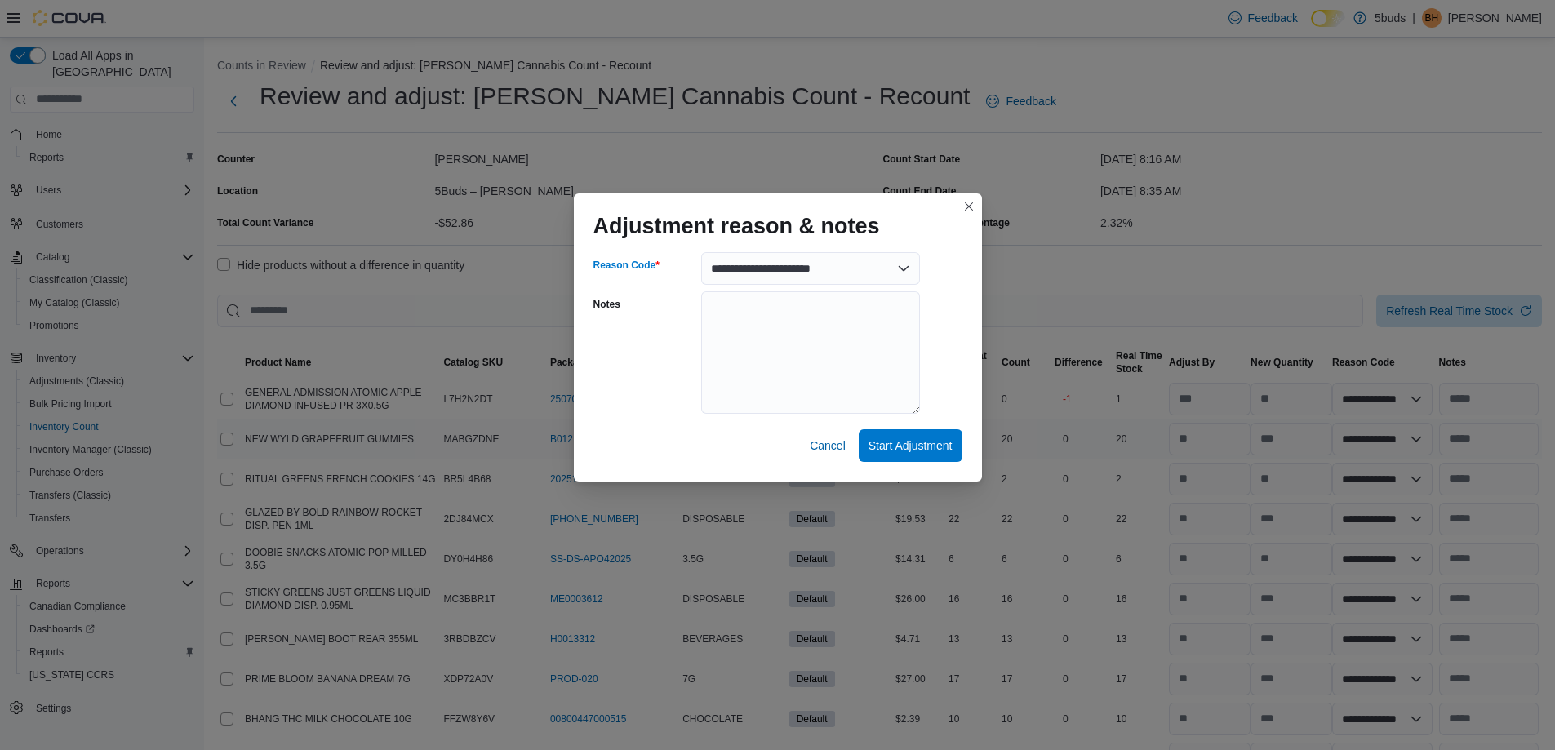
select select "**********"
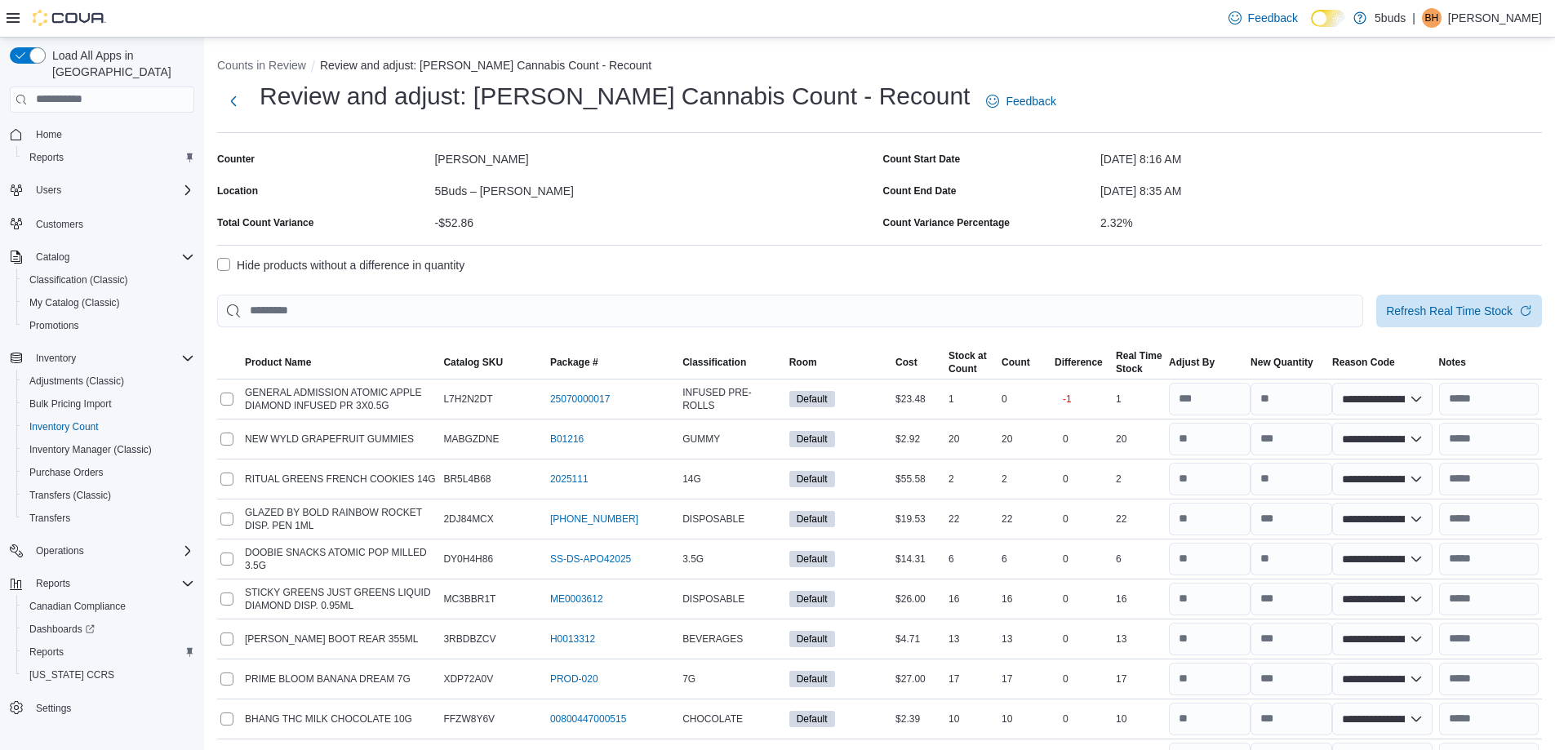
click at [228, 260] on label "Hide products without a difference in quantity" at bounding box center [340, 266] width 247 height 20
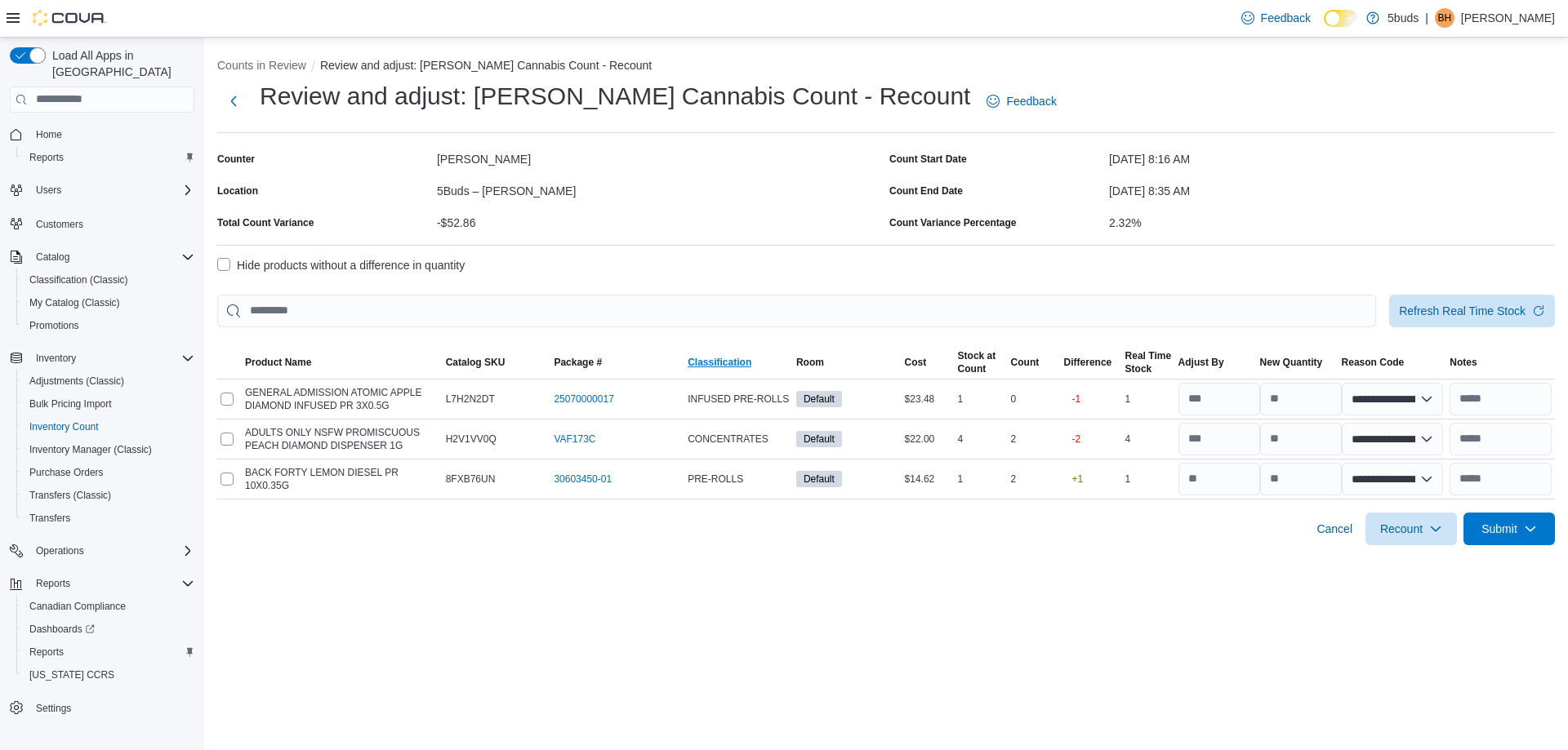
click at [686, 359] on span "Classification" at bounding box center [738, 363] width 109 height 20
click at [1404, 536] on span "Recount" at bounding box center [1401, 528] width 42 height 16
click at [1404, 603] on span "Recount all with differences" at bounding box center [1411, 602] width 140 height 16
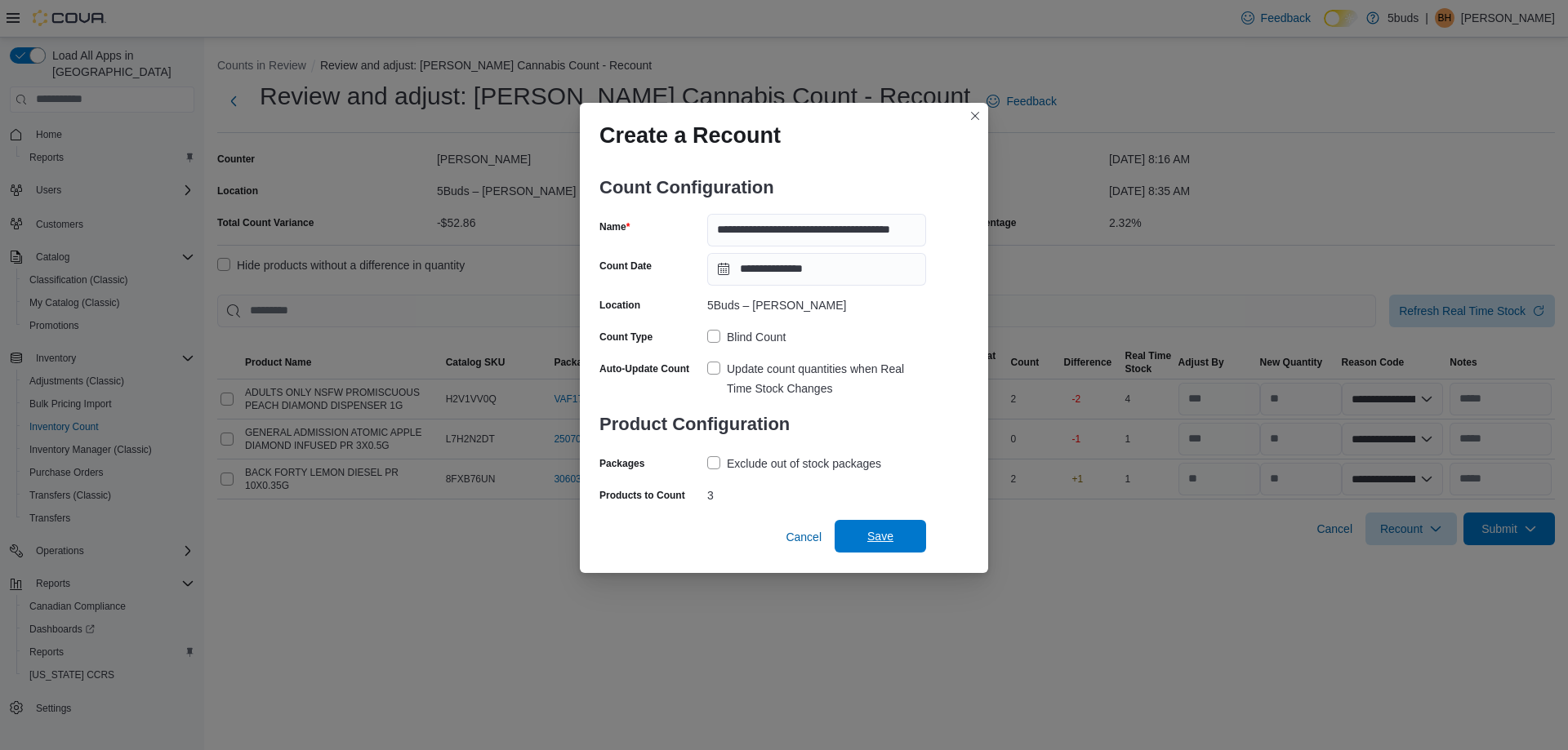
click at [899, 541] on span "Save" at bounding box center [880, 536] width 72 height 33
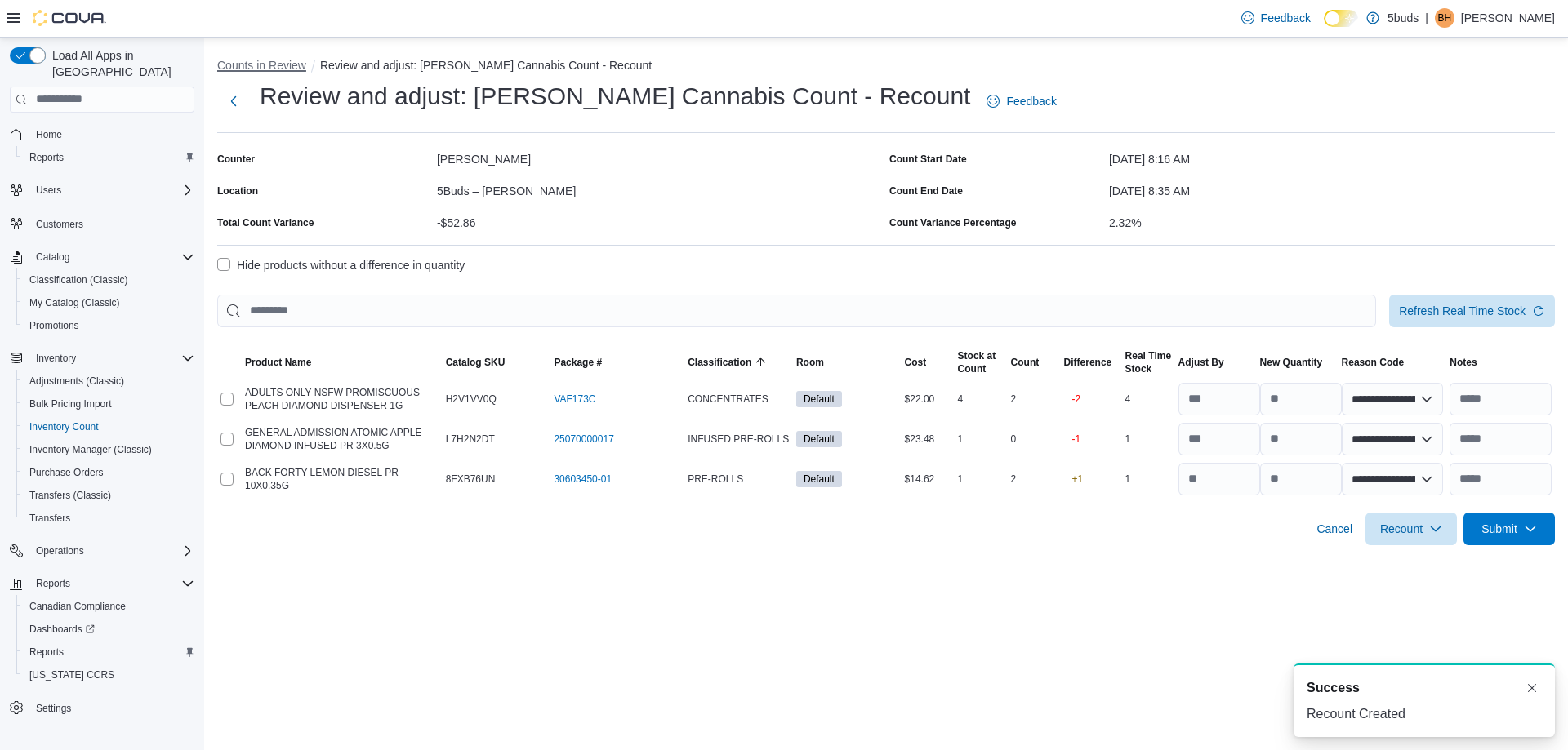
click at [294, 66] on button "Counts in Review" at bounding box center [261, 65] width 89 height 13
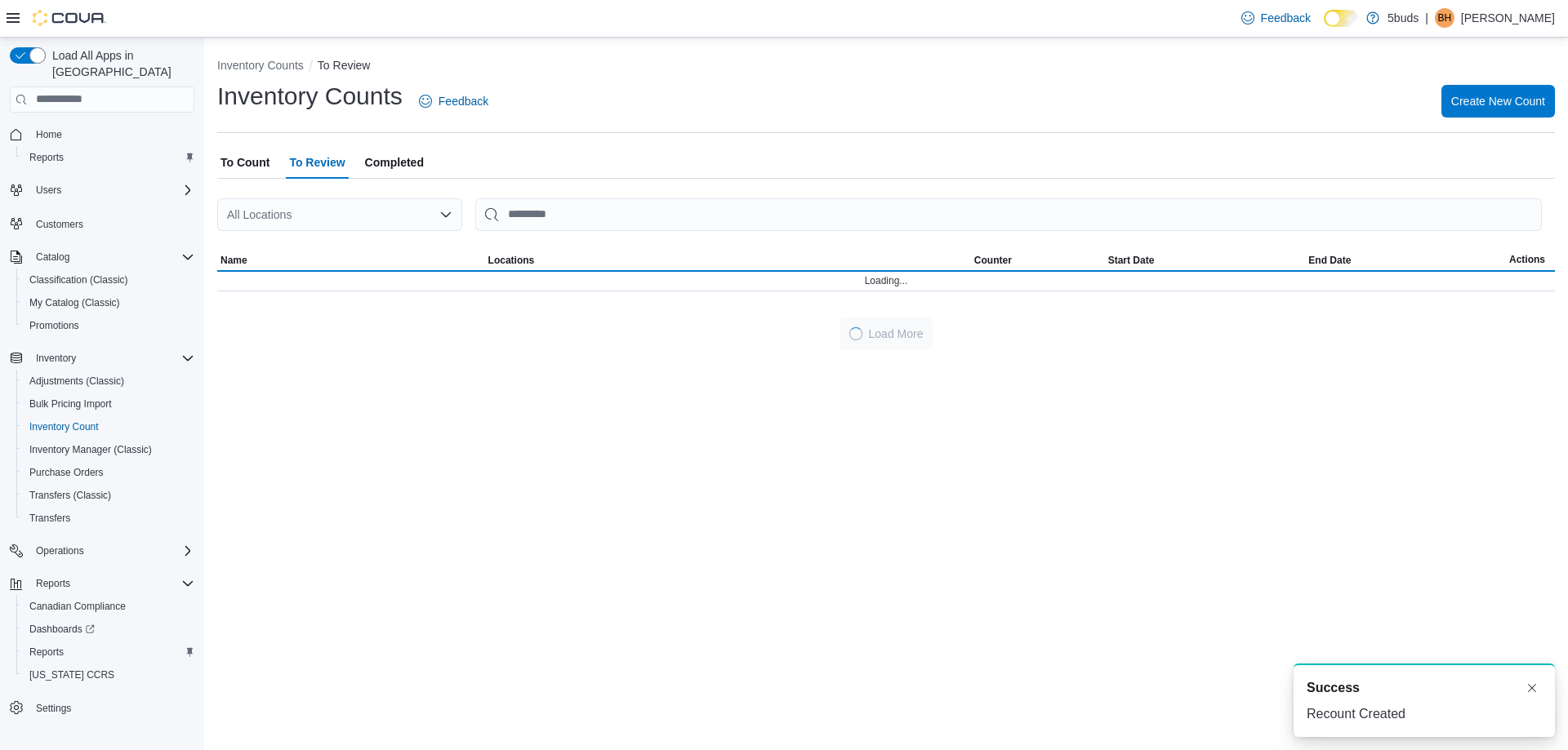
click at [226, 167] on span "To Count" at bounding box center [244, 162] width 49 height 33
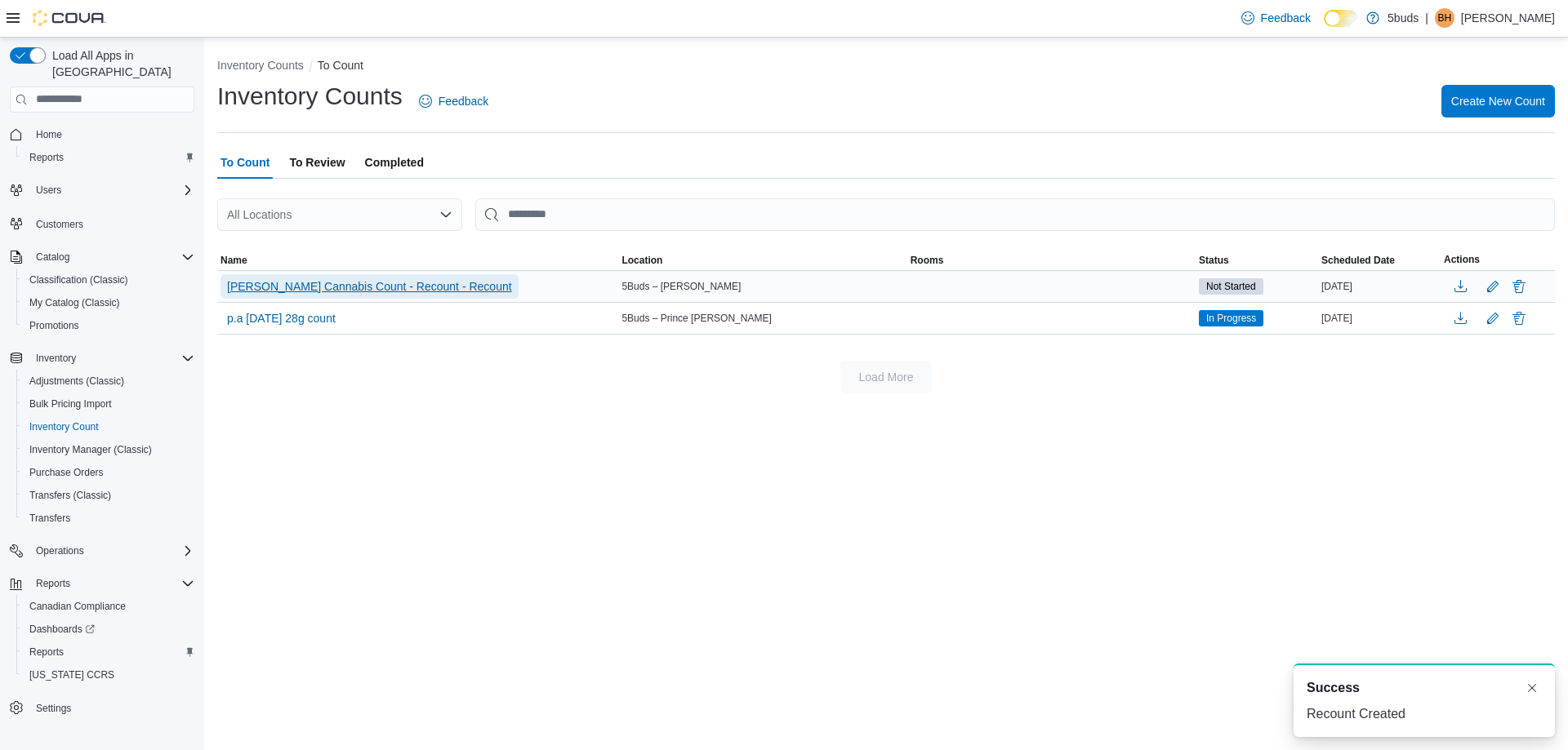
click at [284, 289] on span "Warman Cannabis Count - Recount - Recount" at bounding box center [369, 286] width 285 height 16
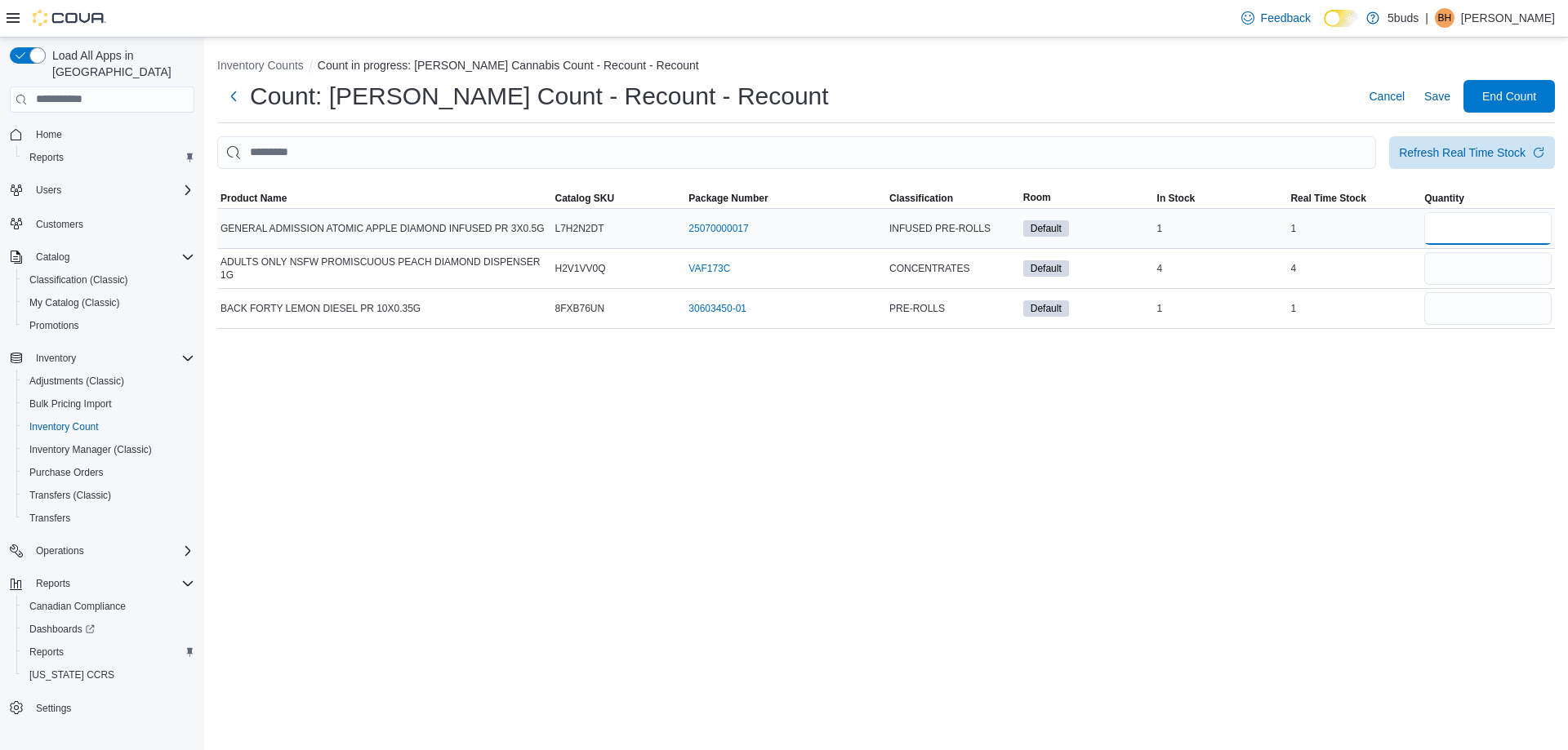
click at [1484, 232] on input "number" at bounding box center [1487, 228] width 127 height 33
type input "*"
click at [1472, 267] on input "number" at bounding box center [1487, 268] width 127 height 33
type input "*"
click at [1464, 317] on input "number" at bounding box center [1487, 308] width 127 height 33
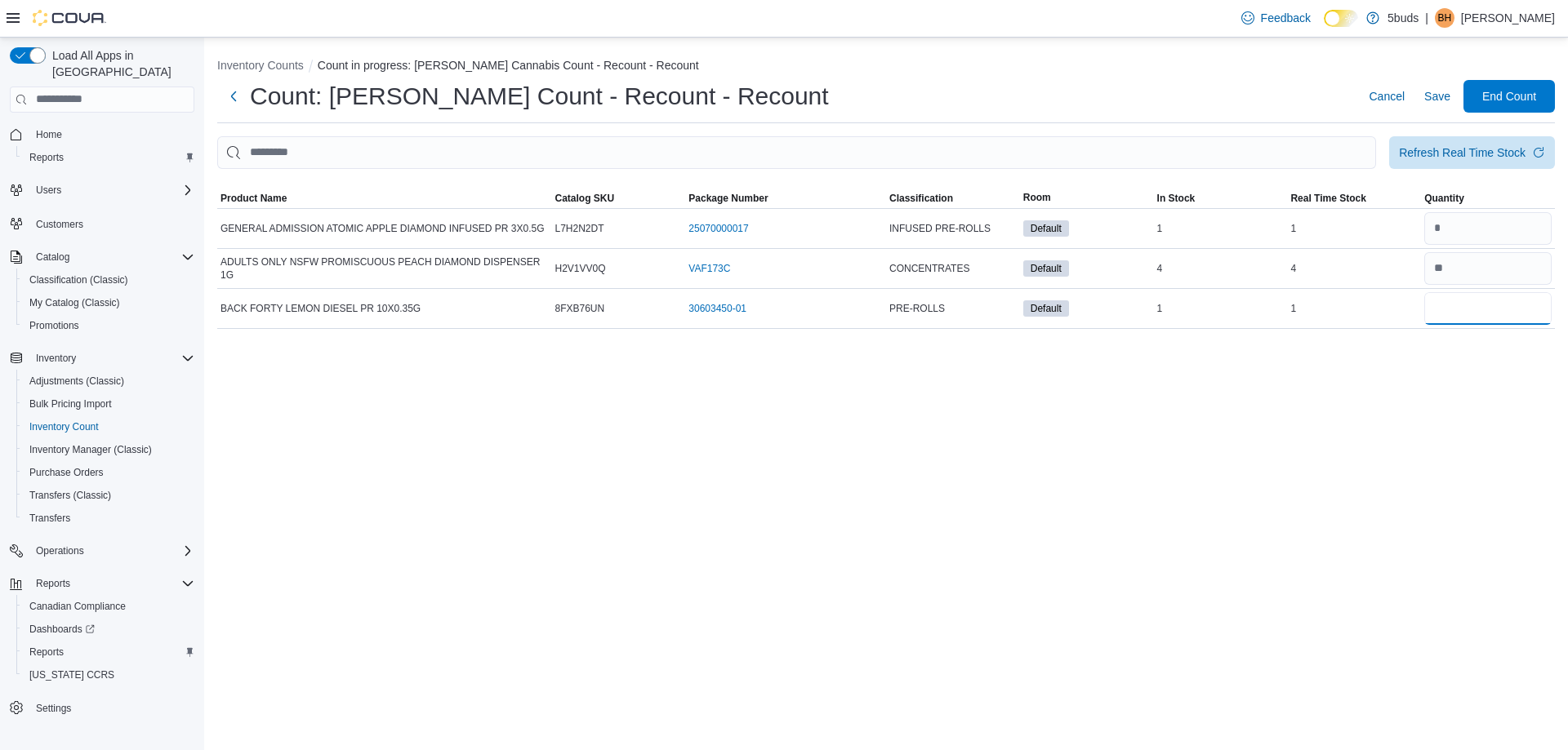
type input "*"
click at [1356, 382] on div "Inventory Counts Count in progress: Warman Cannabis Count - Recount - Recount C…" at bounding box center [886, 394] width 1364 height 713
click at [1499, 103] on span "End Count" at bounding box center [1509, 95] width 54 height 16
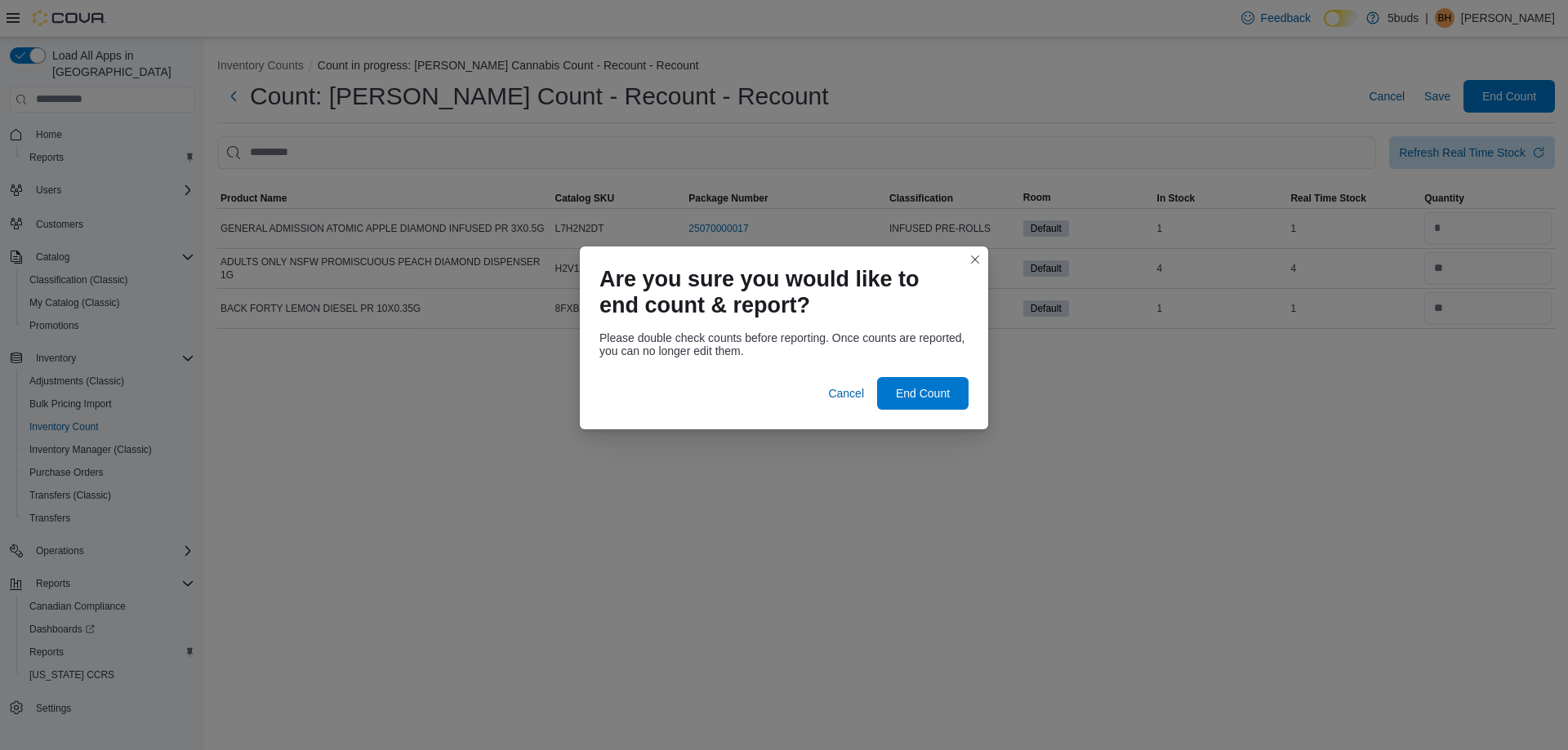
click at [900, 412] on div "Please double check counts before reporting. Once counts are reported, you can …" at bounding box center [784, 377] width 408 height 105
click at [919, 395] on span "End Count" at bounding box center [923, 393] width 54 height 16
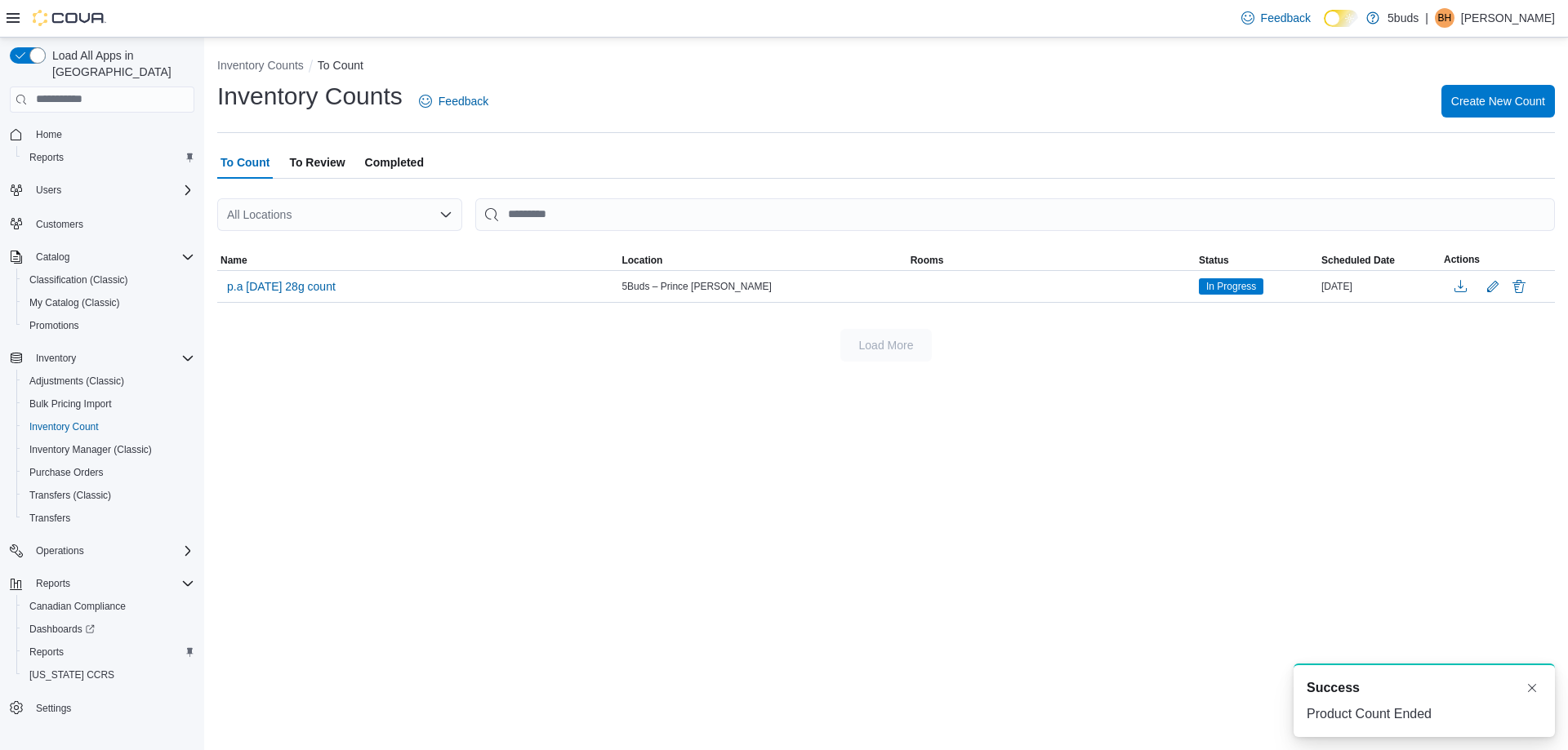
click at [398, 162] on span "Completed" at bounding box center [394, 162] width 59 height 33
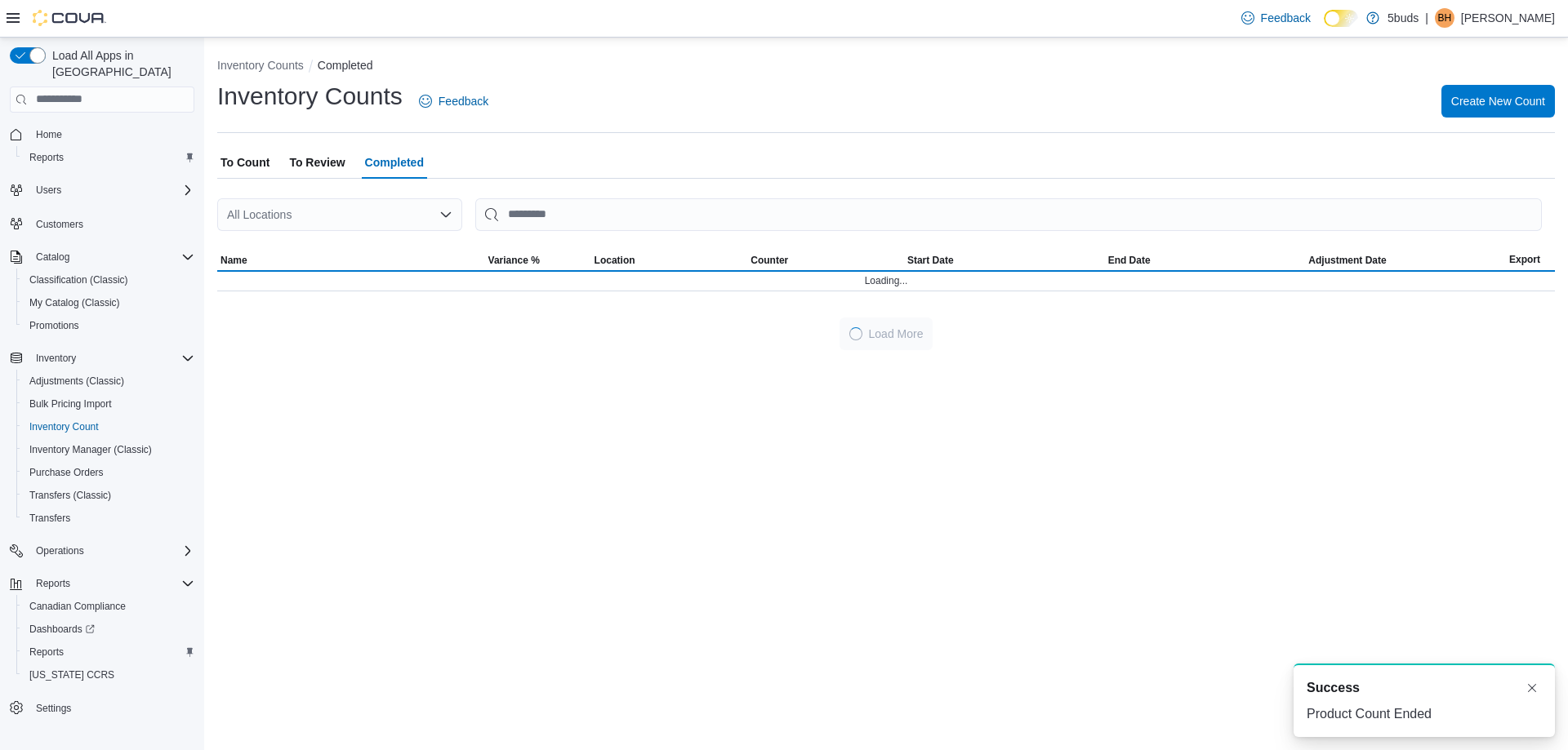
click at [329, 162] on span "To Review" at bounding box center [317, 162] width 56 height 33
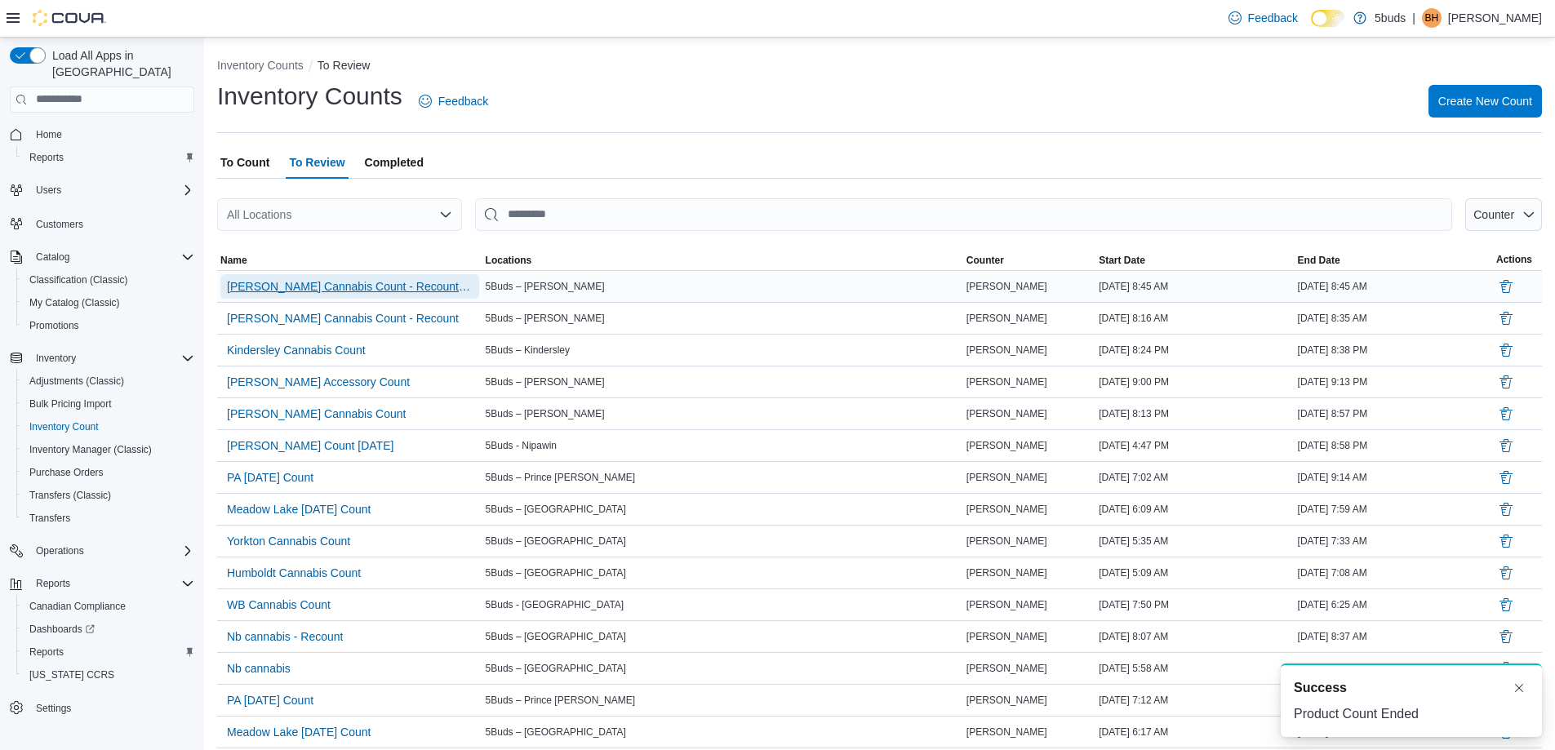
click at [334, 283] on span "Warman Cannabis Count - Recount - Recount" at bounding box center [350, 286] width 246 height 16
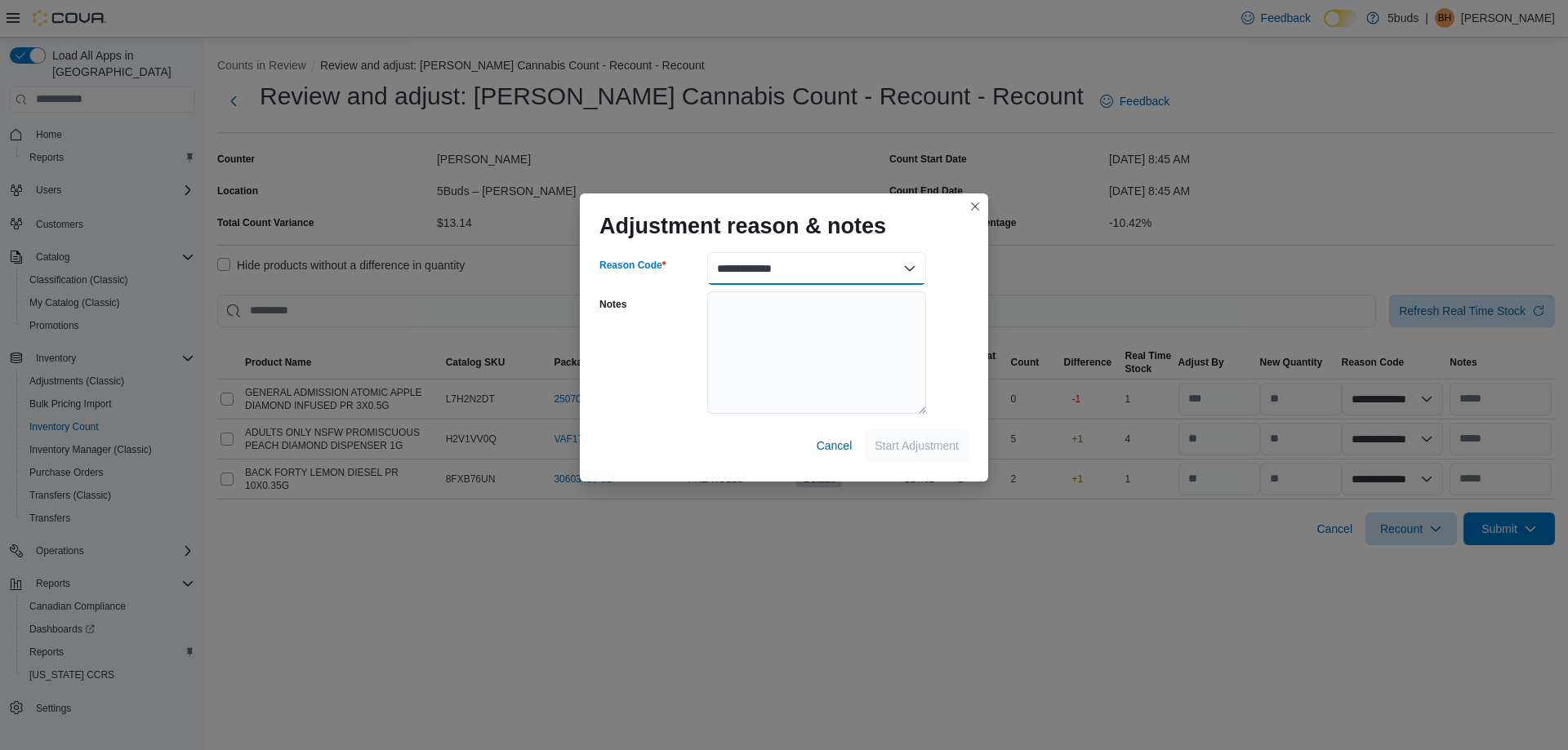
click at [878, 276] on select "**********" at bounding box center [816, 268] width 219 height 33
select select "**********"
click at [707, 252] on select "**********" at bounding box center [816, 268] width 219 height 33
click at [909, 452] on span "Start Adjustment" at bounding box center [916, 445] width 84 height 16
select select "**********"
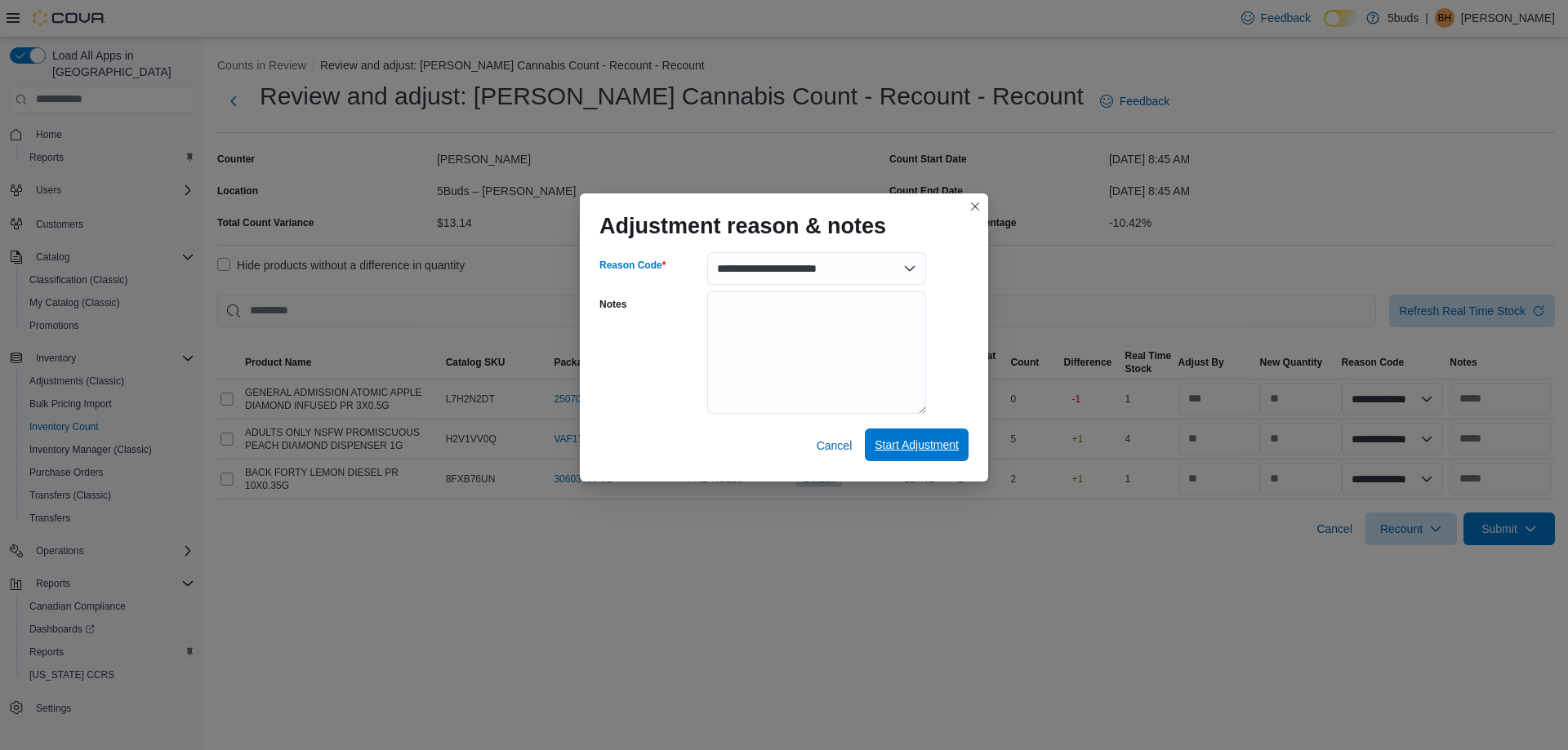
select select "**********"
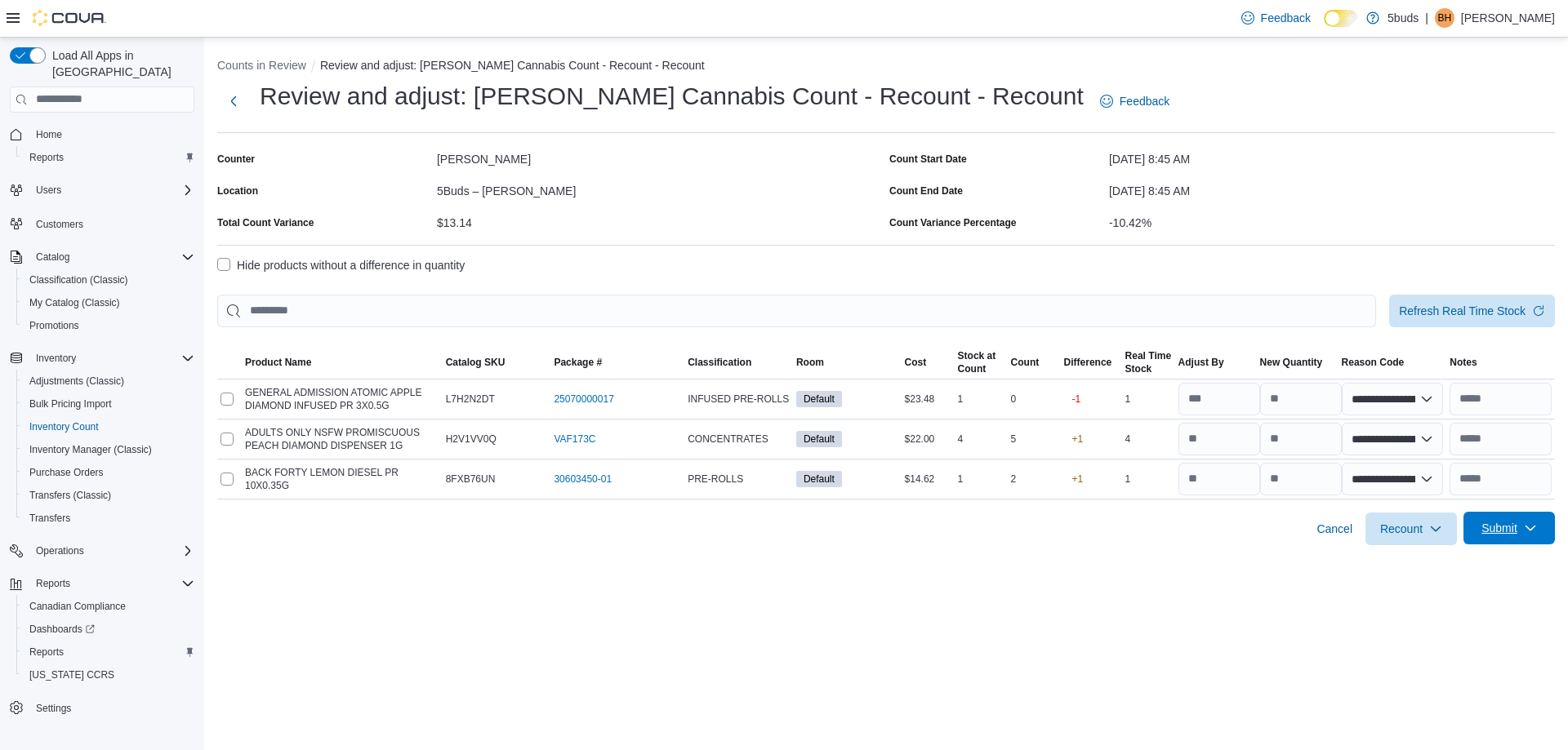
click at [1523, 519] on span "Submit" at bounding box center [1509, 528] width 72 height 33
click at [1484, 565] on span "Submit Adjustments" at bounding box center [1458, 568] width 101 height 16
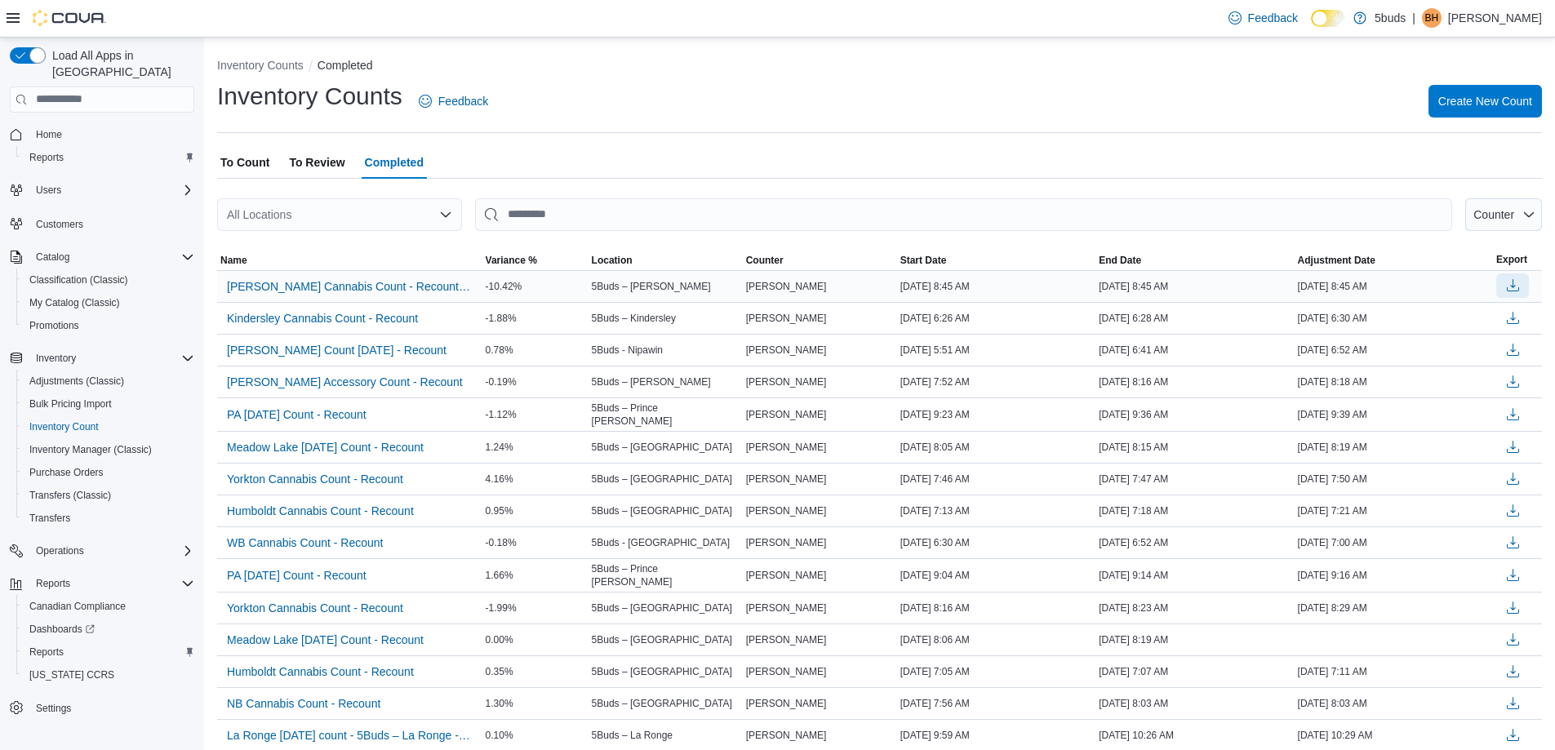
click at [1522, 292] on button "button" at bounding box center [1513, 286] width 33 height 24
